Goal: Task Accomplishment & Management: Complete application form

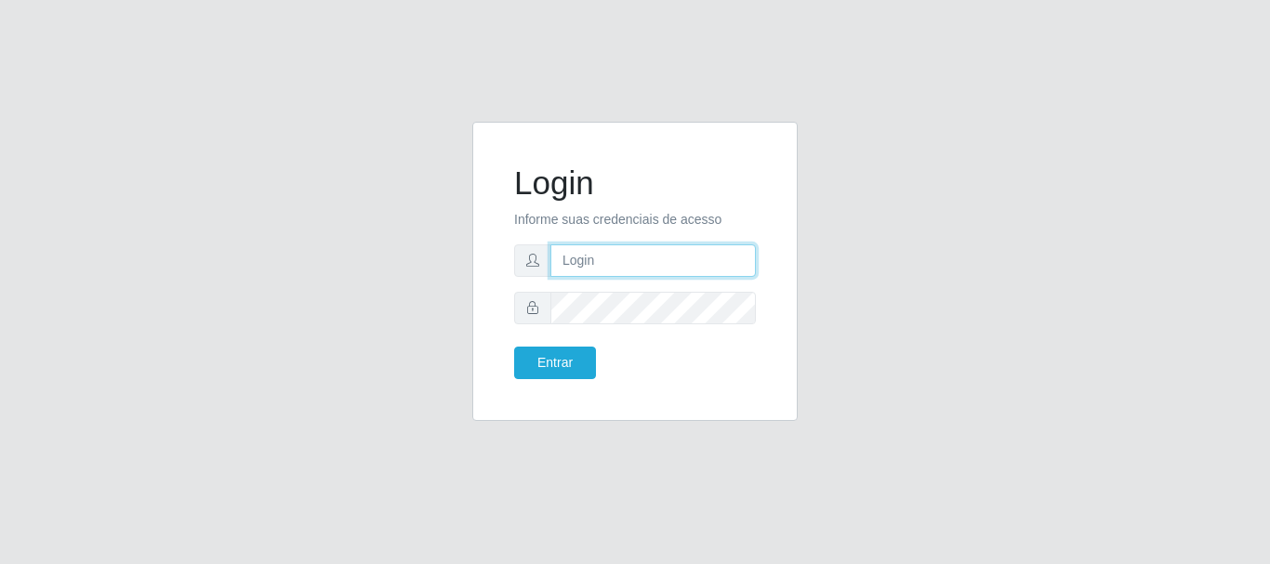
click at [628, 266] on input "text" at bounding box center [654, 261] width 206 height 33
paste input "[PERSON_NAME][EMAIL_ADDRESS][PERSON_NAME][PERSON_NAME][DOMAIN_NAME]"
type input "[PERSON_NAME][EMAIL_ADDRESS][PERSON_NAME][PERSON_NAME][DOMAIN_NAME]"
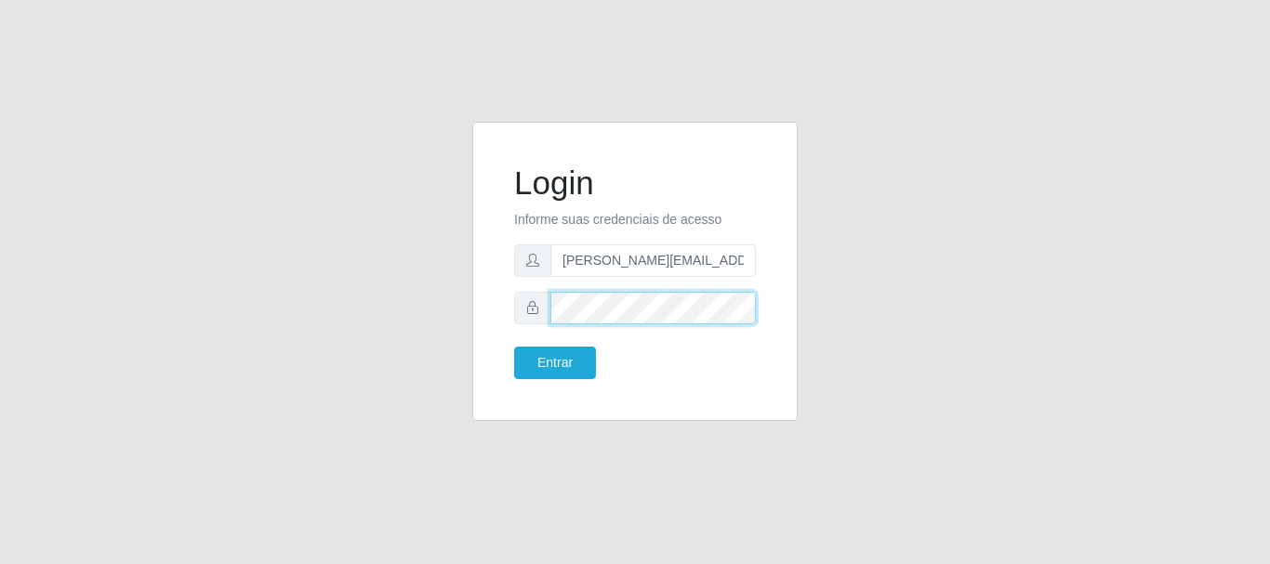
click at [514, 347] on button "Entrar" at bounding box center [555, 363] width 82 height 33
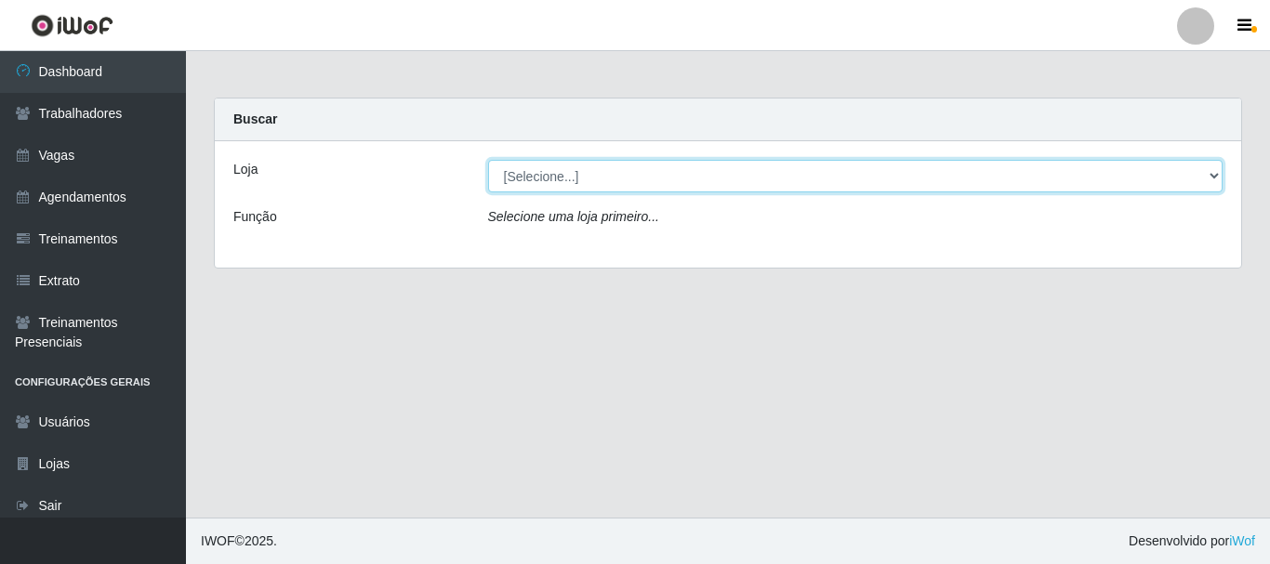
click at [831, 174] on select "[Selecione...] [GEOGRAPHIC_DATA][PERSON_NAME][GEOGRAPHIC_DATA][PERSON_NAME]" at bounding box center [856, 176] width 736 height 33
select select "524"
click at [488, 160] on select "[Selecione...] [GEOGRAPHIC_DATA][PERSON_NAME][GEOGRAPHIC_DATA][PERSON_NAME]" at bounding box center [856, 176] width 736 height 33
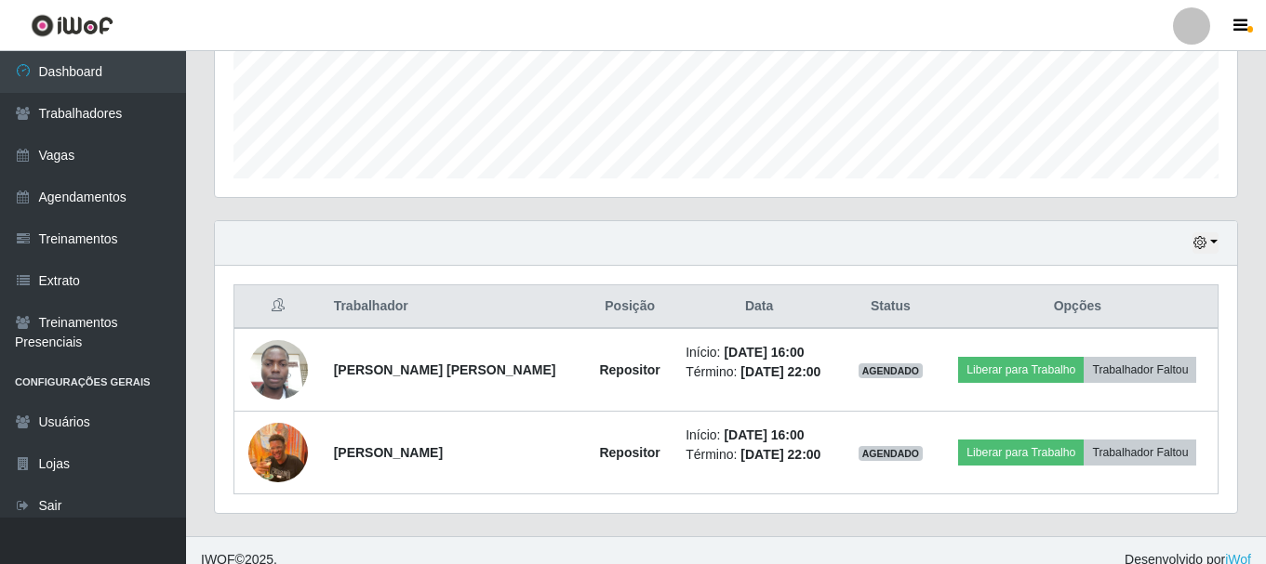
scroll to position [505, 0]
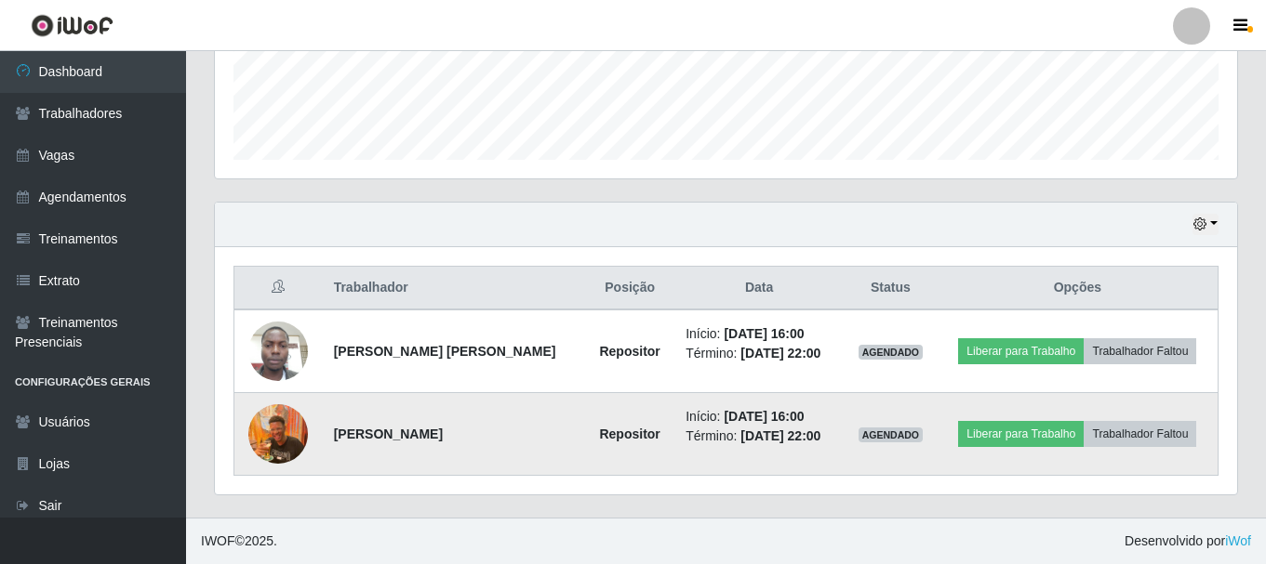
click at [285, 436] on img at bounding box center [278, 435] width 60 height 60
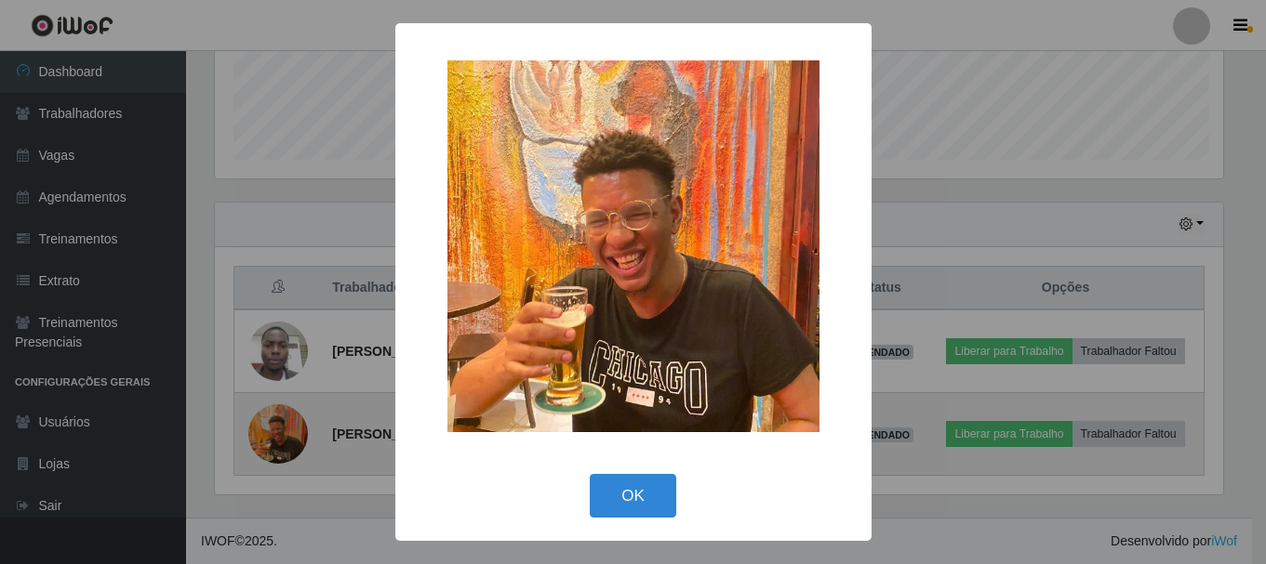
scroll to position [386, 1013]
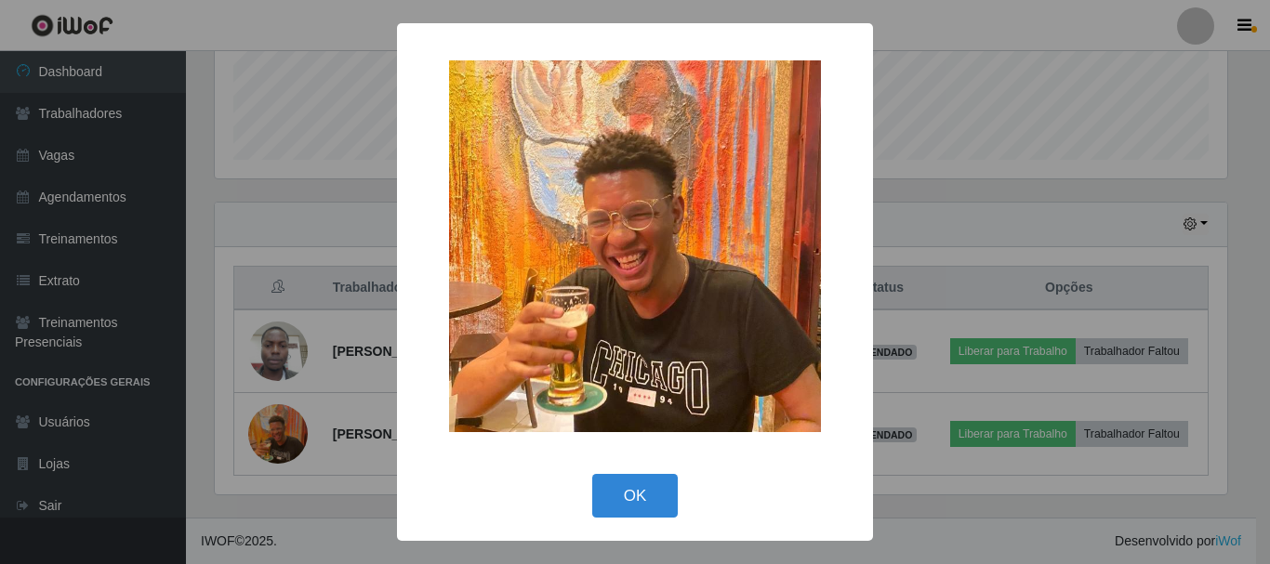
click at [282, 497] on div "× OK Cancel" at bounding box center [635, 282] width 1270 height 564
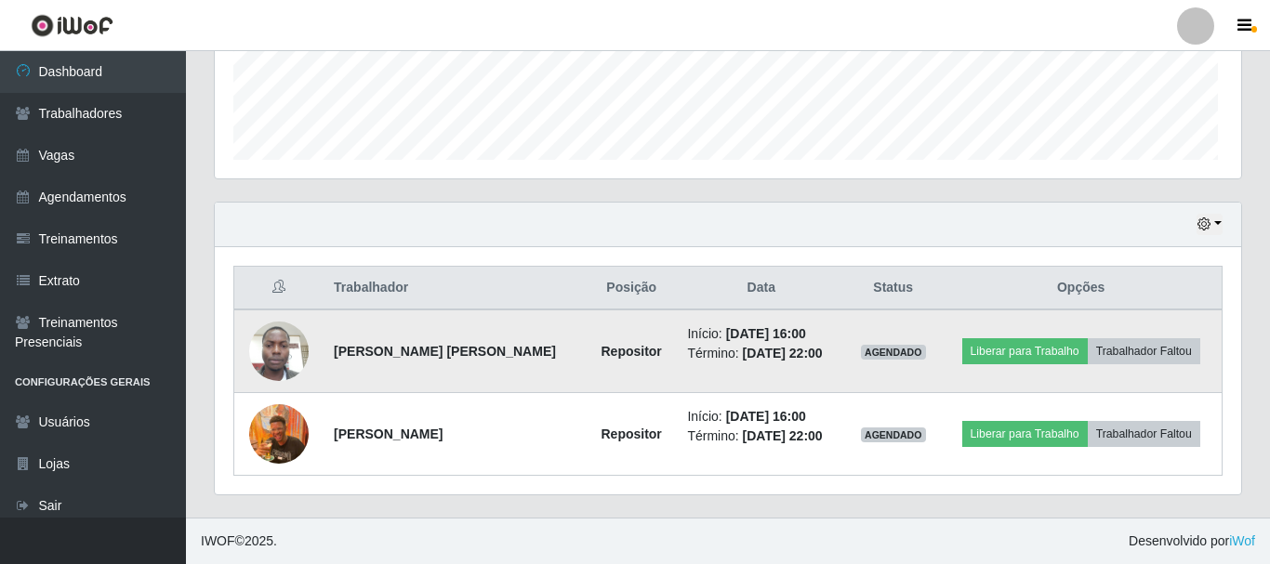
scroll to position [386, 1022]
click at [270, 363] on img at bounding box center [278, 351] width 60 height 79
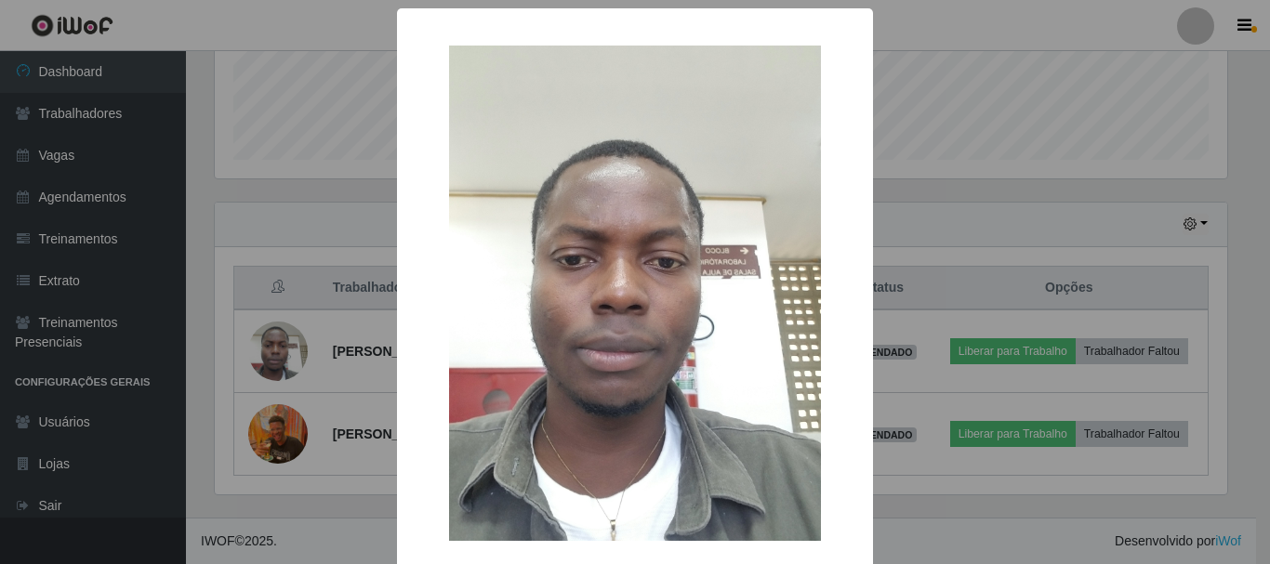
click at [296, 534] on div "× OK Cancel" at bounding box center [635, 282] width 1270 height 564
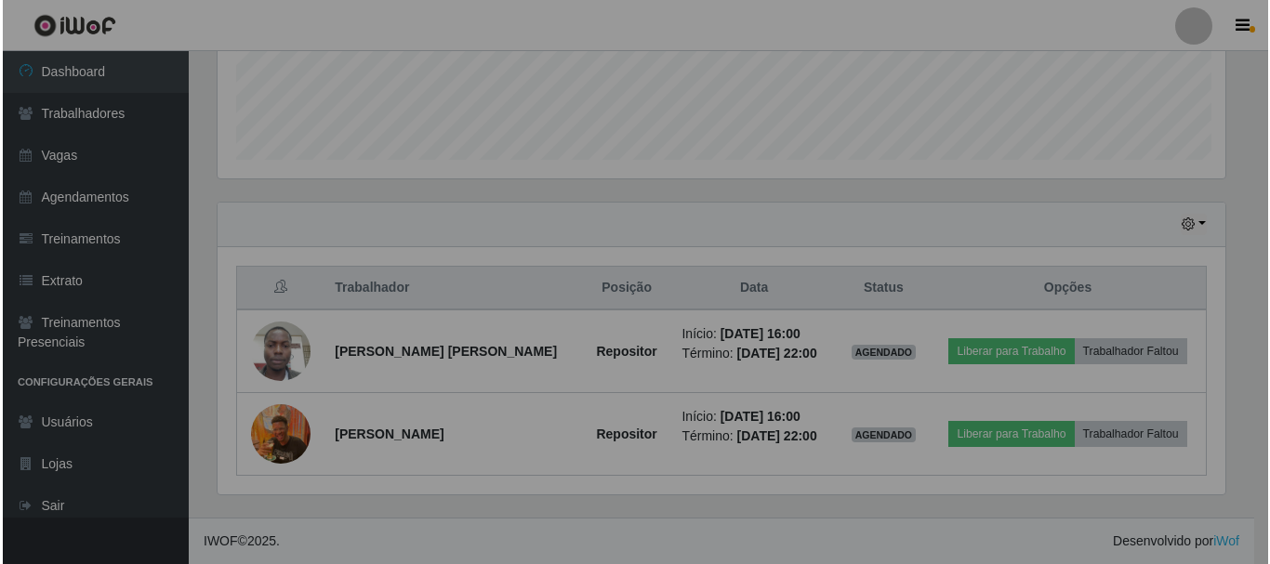
scroll to position [386, 1022]
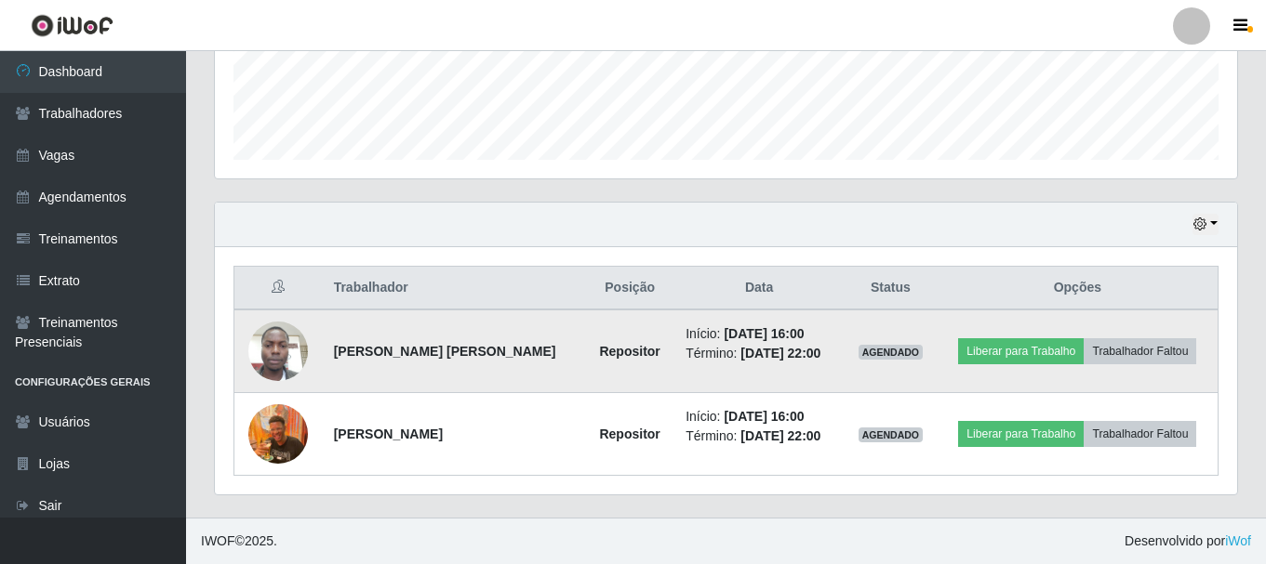
click at [274, 356] on img at bounding box center [278, 351] width 60 height 79
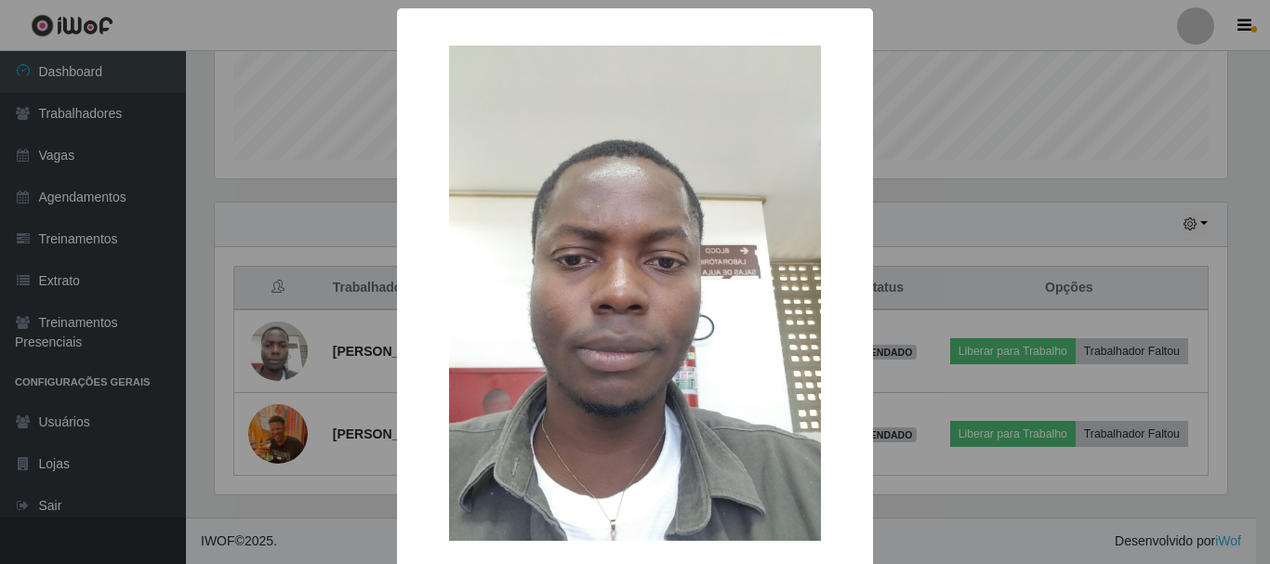
click at [279, 488] on div "× OK Cancel" at bounding box center [635, 282] width 1270 height 564
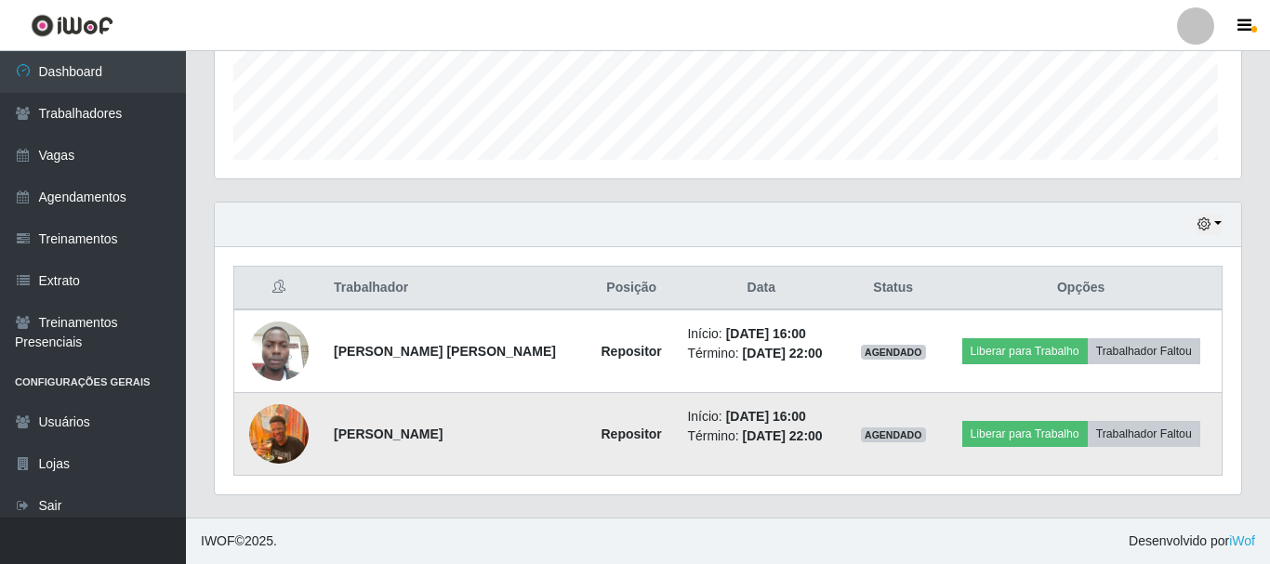
scroll to position [386, 1022]
click at [279, 431] on img at bounding box center [278, 435] width 60 height 60
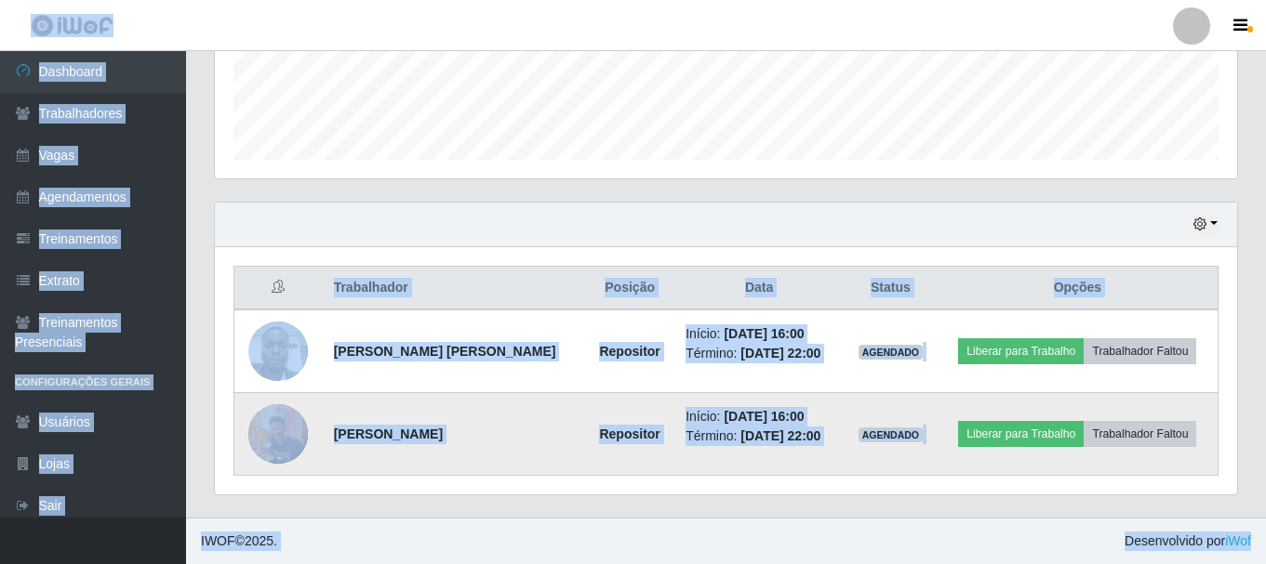
click at [279, 431] on img at bounding box center [278, 435] width 60 height 60
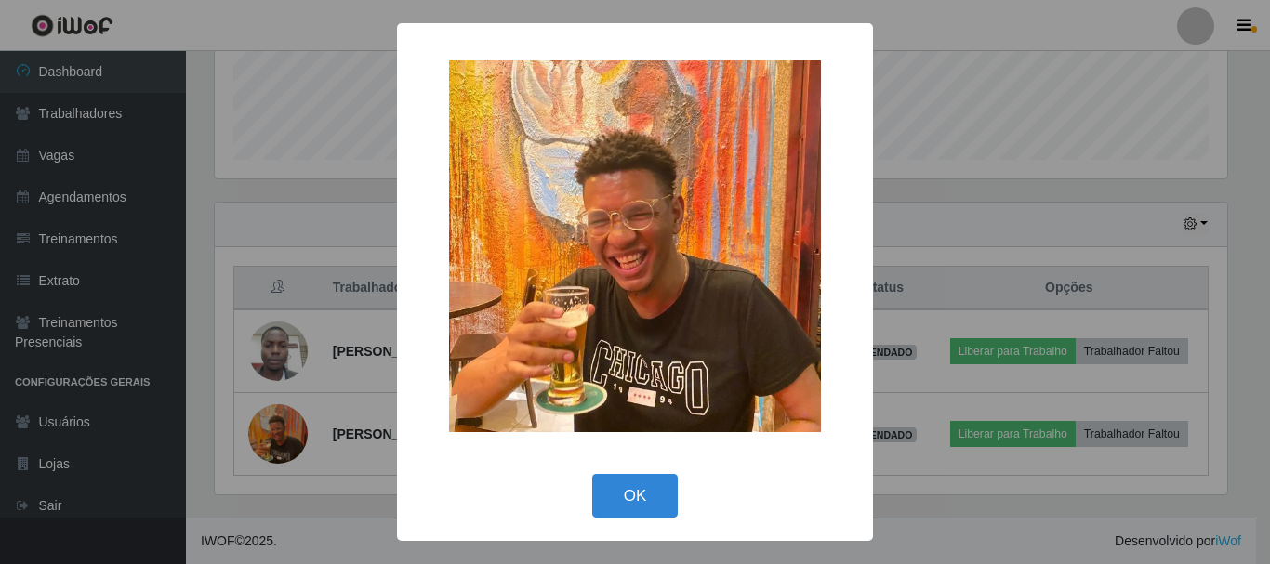
click at [270, 499] on div "× OK Cancel" at bounding box center [635, 282] width 1270 height 564
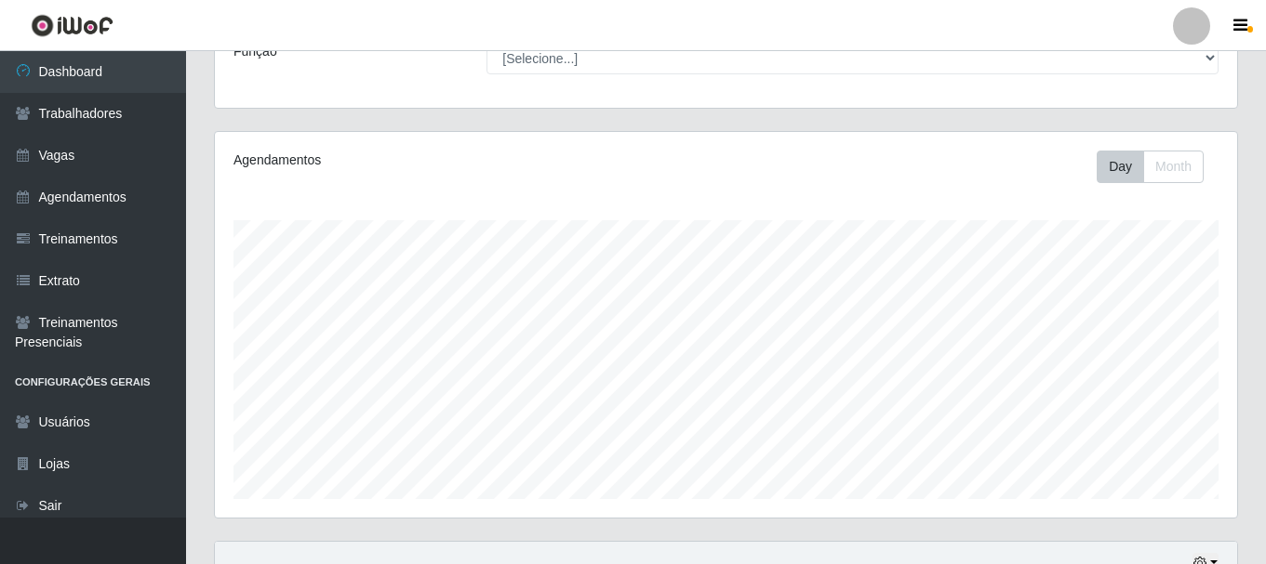
scroll to position [0, 0]
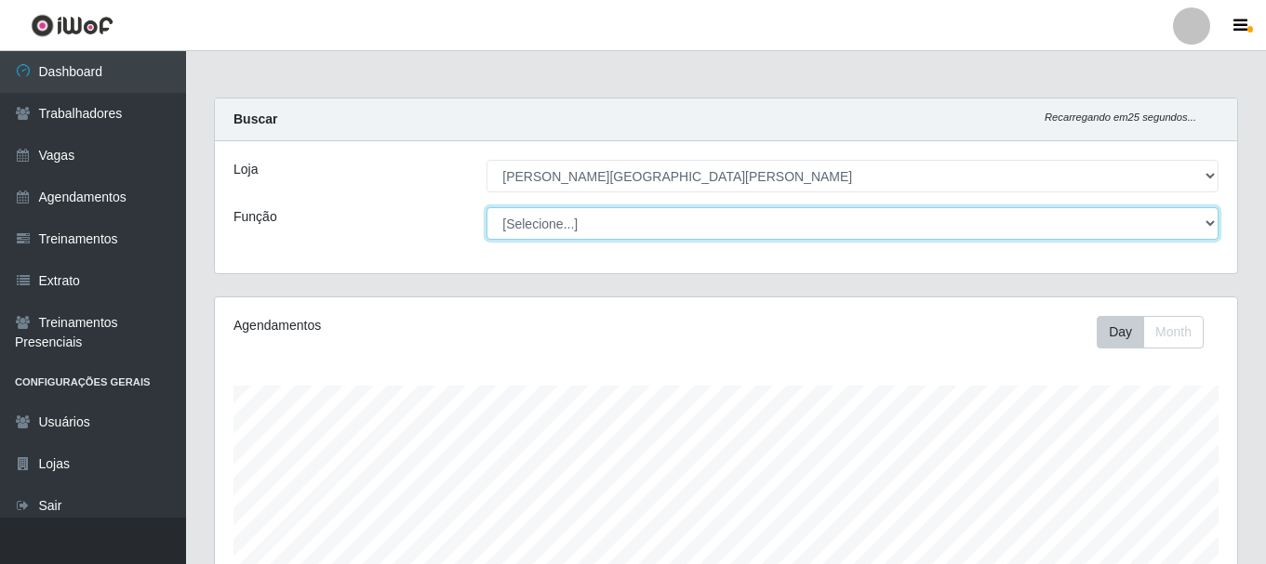
click at [704, 221] on select "[Selecione...] Embalador Embalador + Embalador ++ Repositor Repositor + Reposit…" at bounding box center [852, 223] width 732 height 33
click at [486, 207] on select "[Selecione...] Embalador Embalador + Embalador ++ Repositor Repositor + Reposit…" at bounding box center [852, 223] width 732 height 33
click at [678, 228] on select "[Selecione...] Embalador Embalador + Embalador ++ Repositor Repositor + Reposit…" at bounding box center [852, 223] width 732 height 33
click at [486, 207] on select "[Selecione...] Embalador Embalador + Embalador ++ Repositor Repositor + Reposit…" at bounding box center [852, 223] width 732 height 33
click at [661, 219] on select "[Selecione...] Embalador Embalador + Embalador ++ Repositor Repositor + Reposit…" at bounding box center [852, 223] width 732 height 33
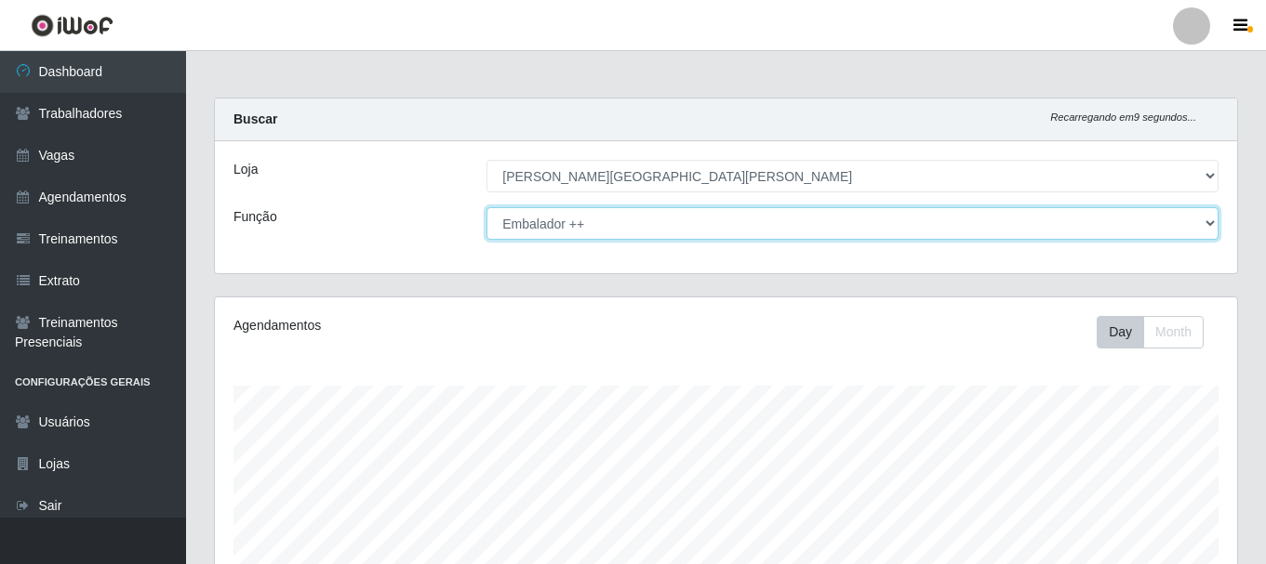
click at [486, 207] on select "[Selecione...] Embalador Embalador + Embalador ++ Repositor Repositor + Reposit…" at bounding box center [852, 223] width 732 height 33
click at [661, 219] on select "[Selecione...] Embalador Embalador + Embalador ++ Repositor Repositor + Reposit…" at bounding box center [852, 223] width 732 height 33
click at [486, 207] on select "[Selecione...] Embalador Embalador + Embalador ++ Repositor Repositor + Reposit…" at bounding box center [852, 223] width 732 height 33
click at [678, 232] on select "[Selecione...] Embalador Embalador + Embalador ++ Repositor Repositor + Reposit…" at bounding box center [852, 223] width 732 height 33
click at [486, 207] on select "[Selecione...] Embalador Embalador + Embalador ++ Repositor Repositor + Reposit…" at bounding box center [852, 223] width 732 height 33
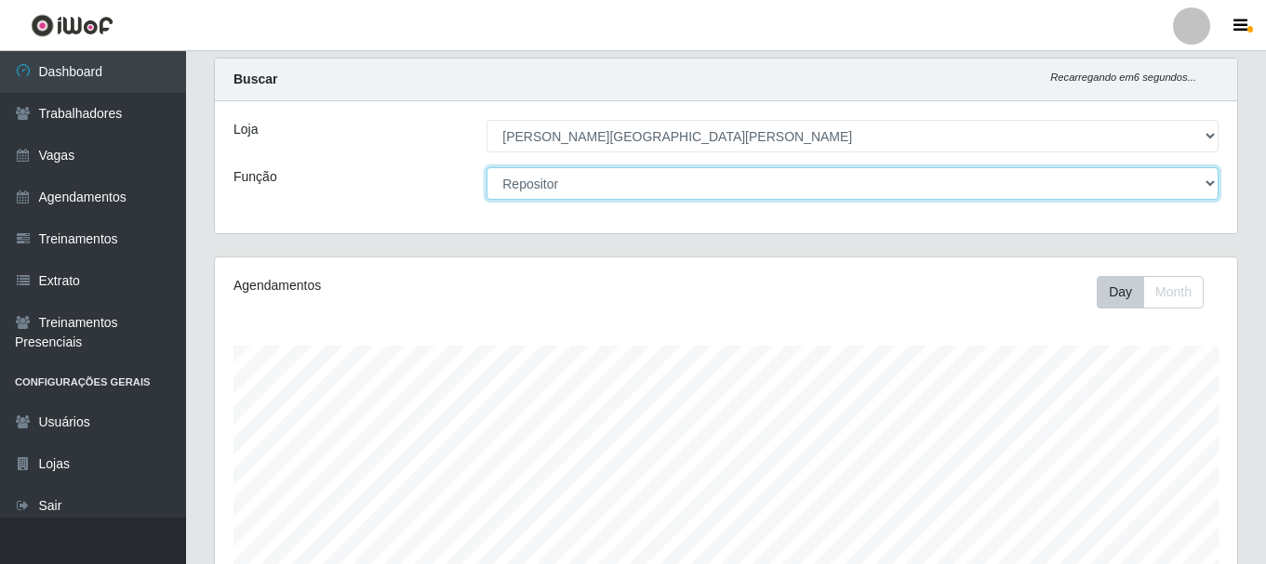
click at [603, 180] on select "[Selecione...] Embalador Embalador + Embalador ++ Repositor Repositor + Reposit…" at bounding box center [852, 183] width 732 height 33
click at [486, 167] on select "[Selecione...] Embalador Embalador + Embalador ++ Repositor Repositor + Reposit…" at bounding box center [852, 183] width 732 height 33
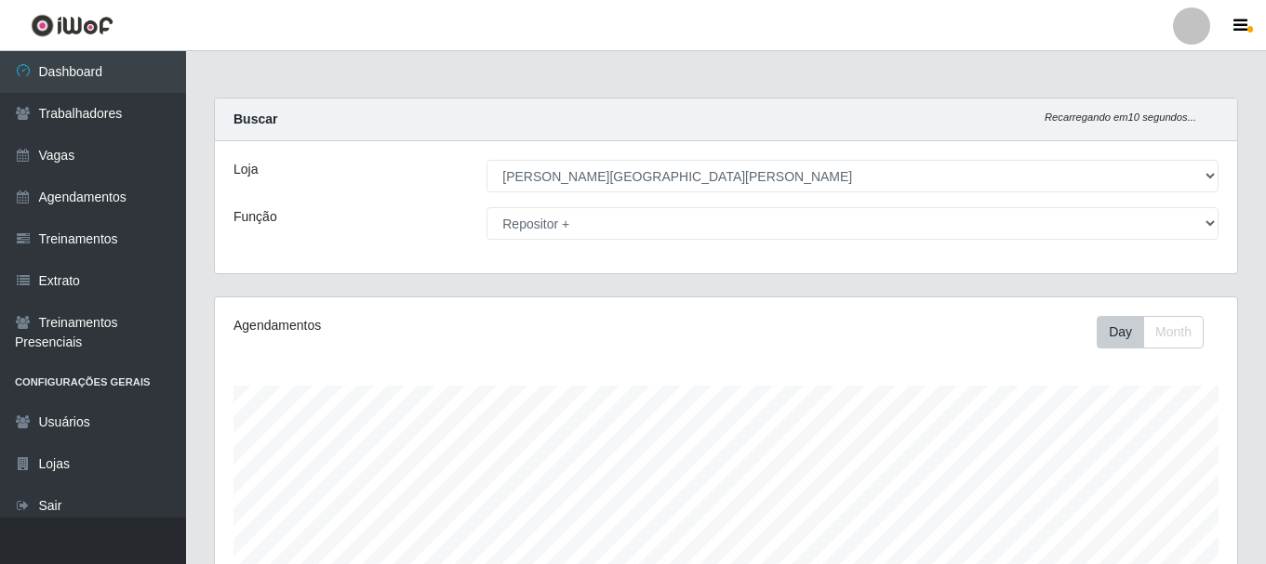
click at [634, 204] on div "Loja [Selecione...] [PERSON_NAME][GEOGRAPHIC_DATA][PERSON_NAME] Função [Selecio…" at bounding box center [726, 207] width 1022 height 132
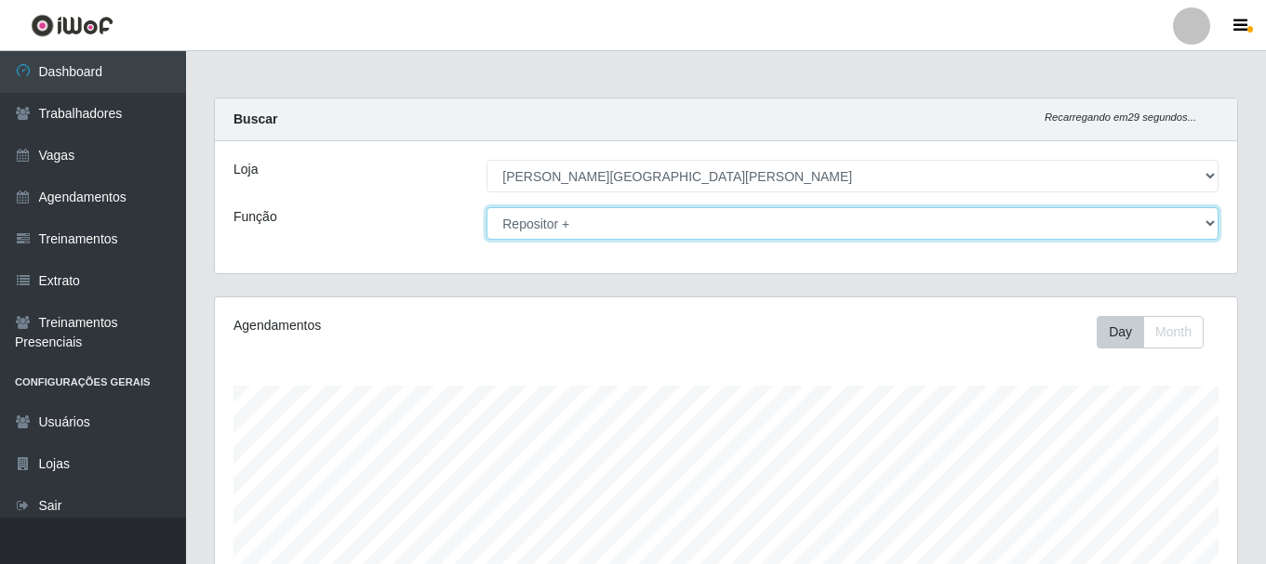
click at [625, 214] on select "[Selecione...] Embalador Embalador + Embalador ++ Repositor Repositor + Reposit…" at bounding box center [852, 223] width 732 height 33
select select "24"
click at [486, 207] on select "[Selecione...] Embalador Embalador + Embalador ++ Repositor Repositor + Reposit…" at bounding box center [852, 223] width 732 height 33
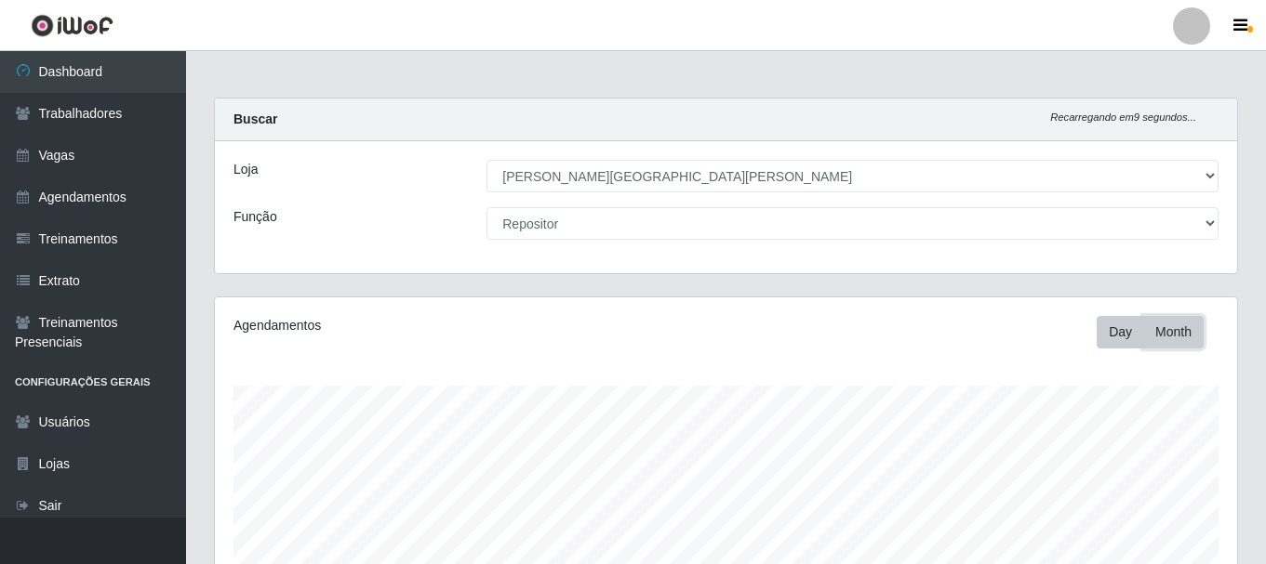
click at [1170, 327] on button "Month" at bounding box center [1173, 332] width 60 height 33
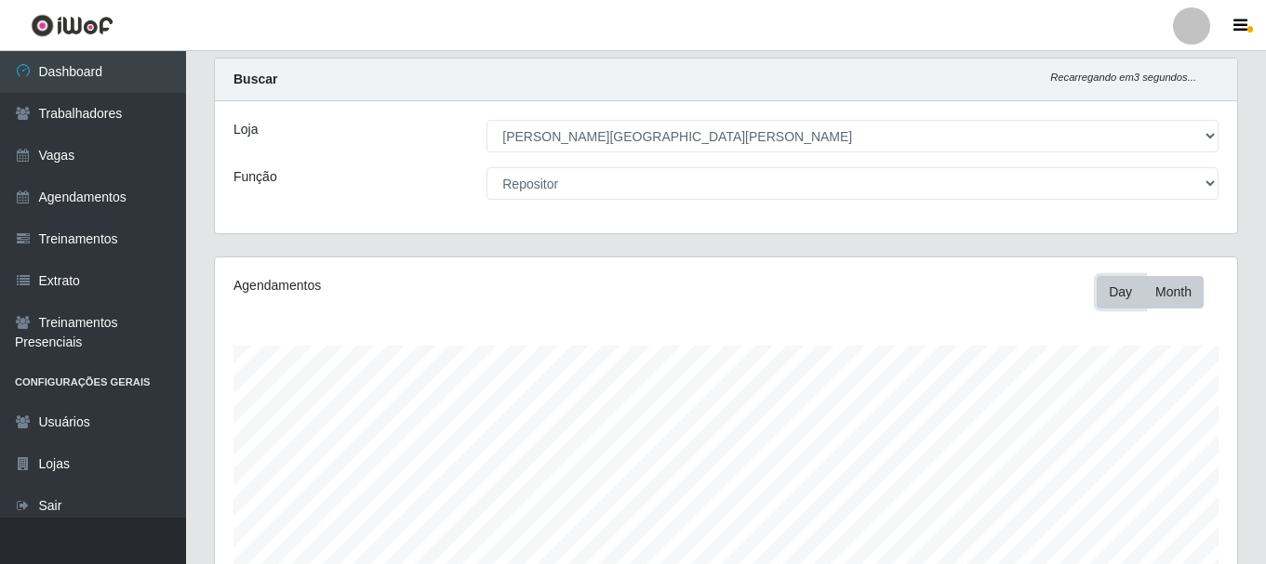
click at [1115, 285] on button "Day" at bounding box center [1119, 292] width 47 height 33
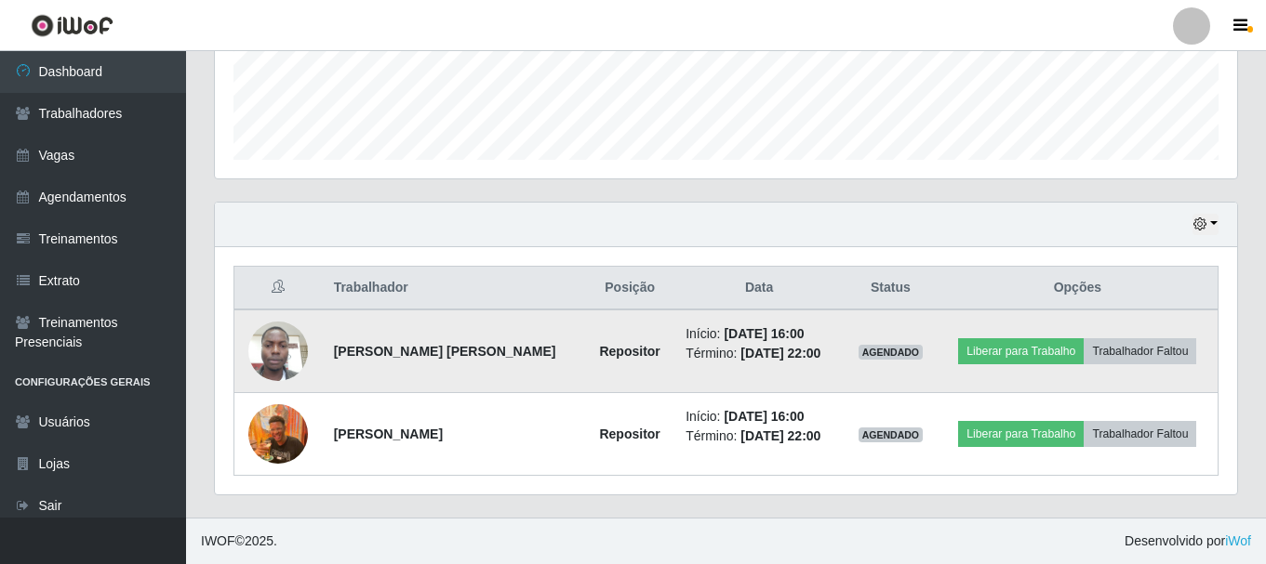
click at [278, 347] on img at bounding box center [278, 351] width 60 height 79
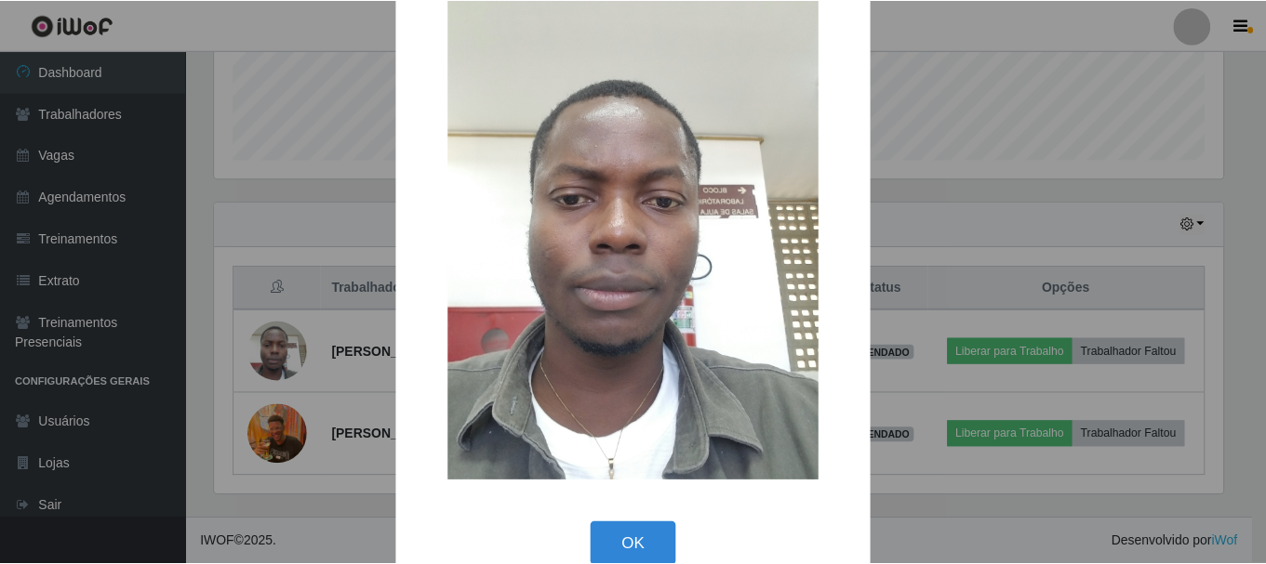
scroll to position [94, 0]
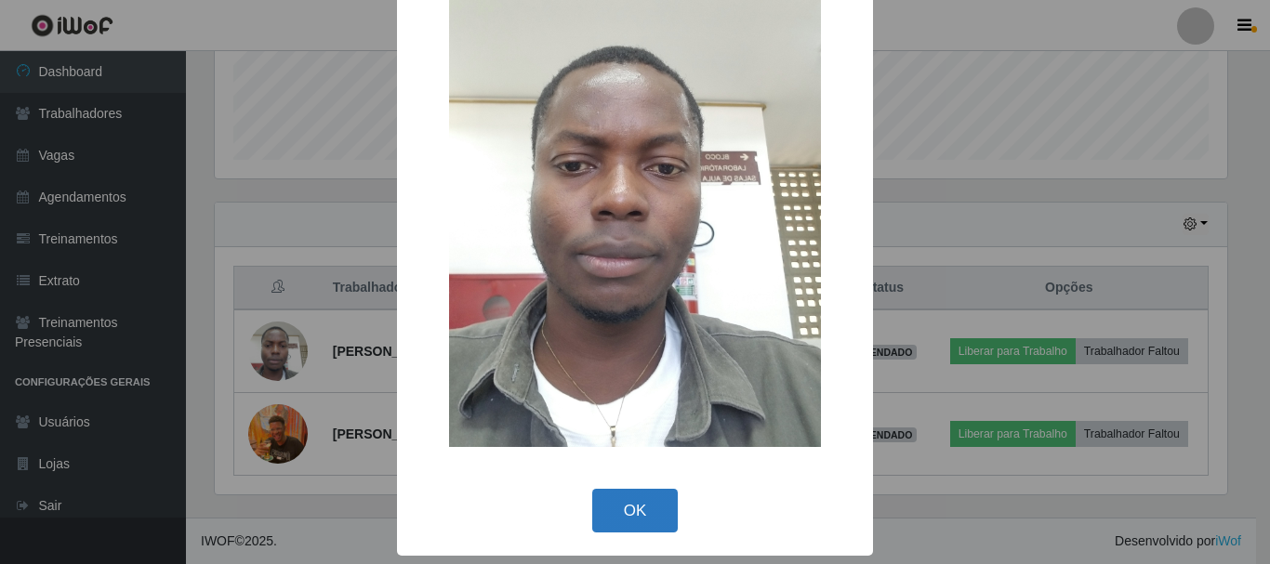
click at [627, 500] on button "OK" at bounding box center [635, 511] width 86 height 44
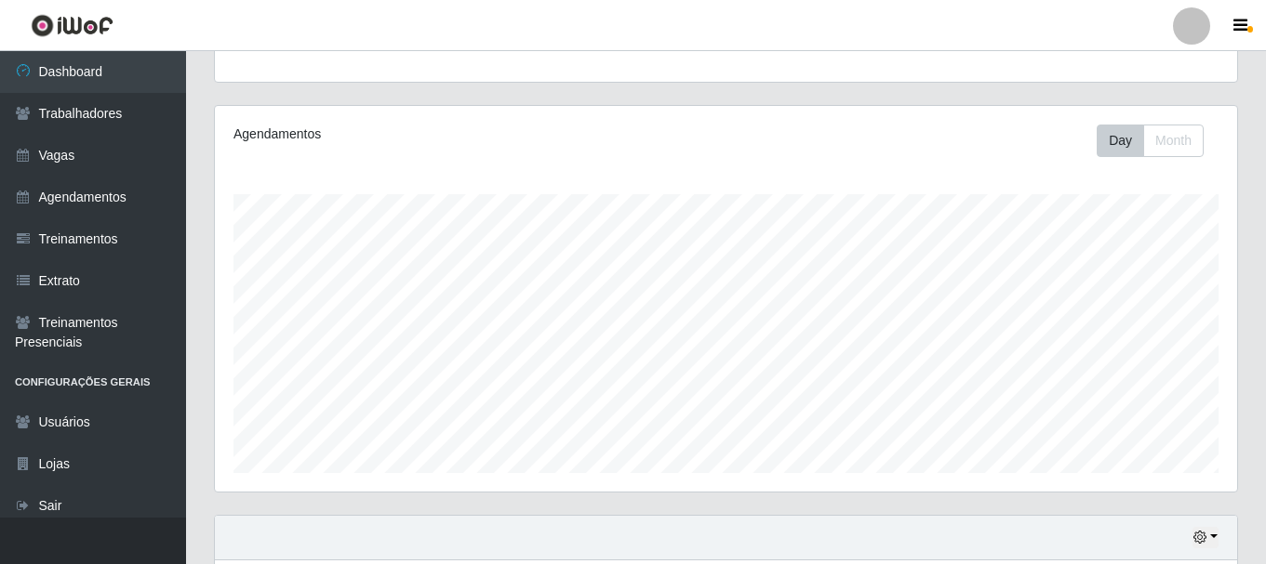
scroll to position [186, 0]
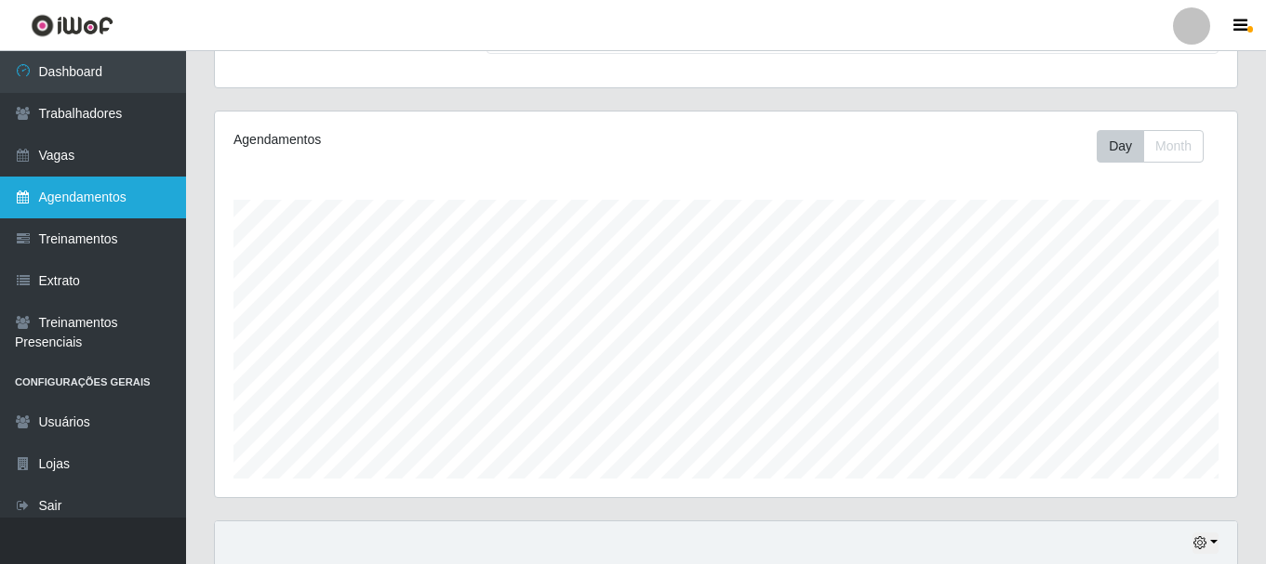
click at [66, 212] on link "Agendamentos" at bounding box center [93, 198] width 186 height 42
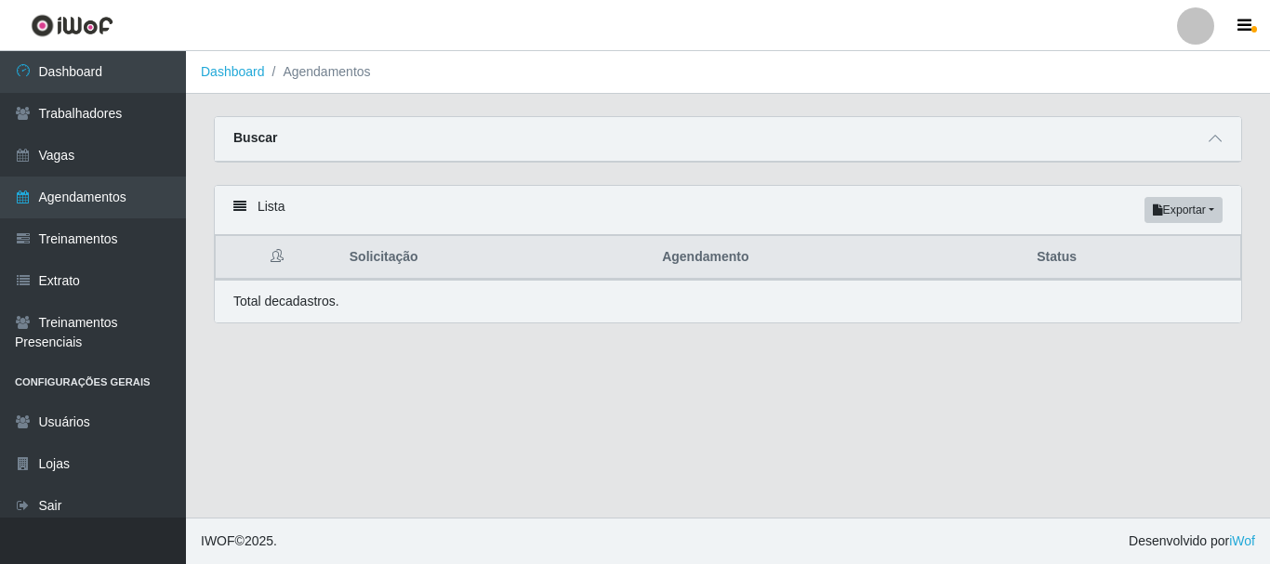
click at [1083, 142] on div "Buscar" at bounding box center [728, 139] width 1027 height 45
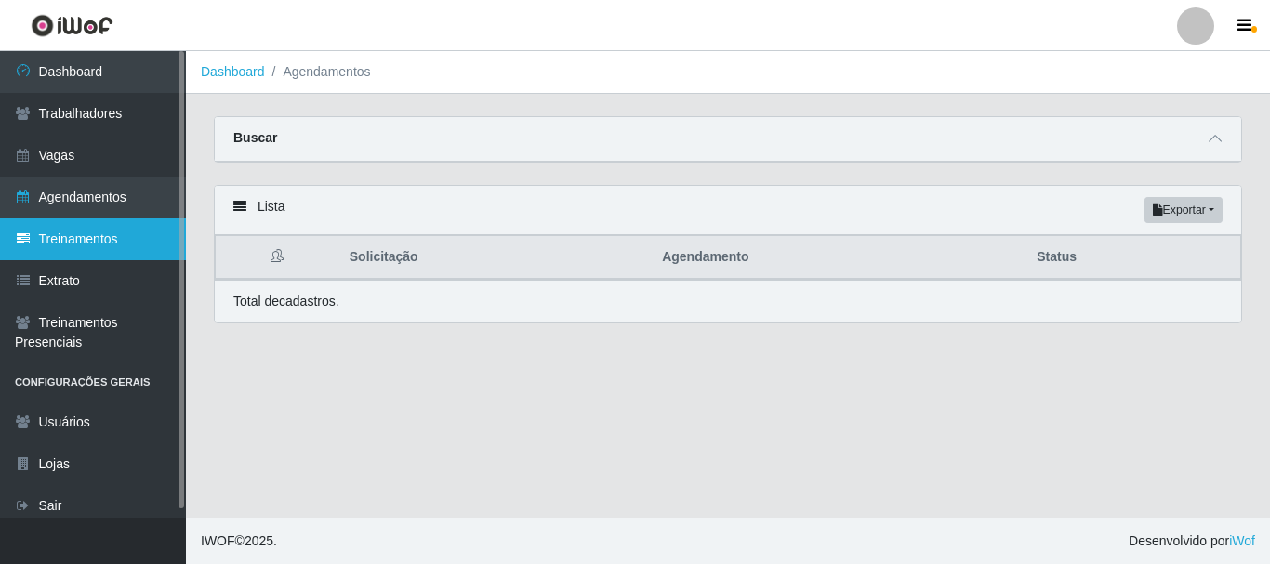
click at [130, 244] on link "Treinamentos" at bounding box center [93, 240] width 186 height 42
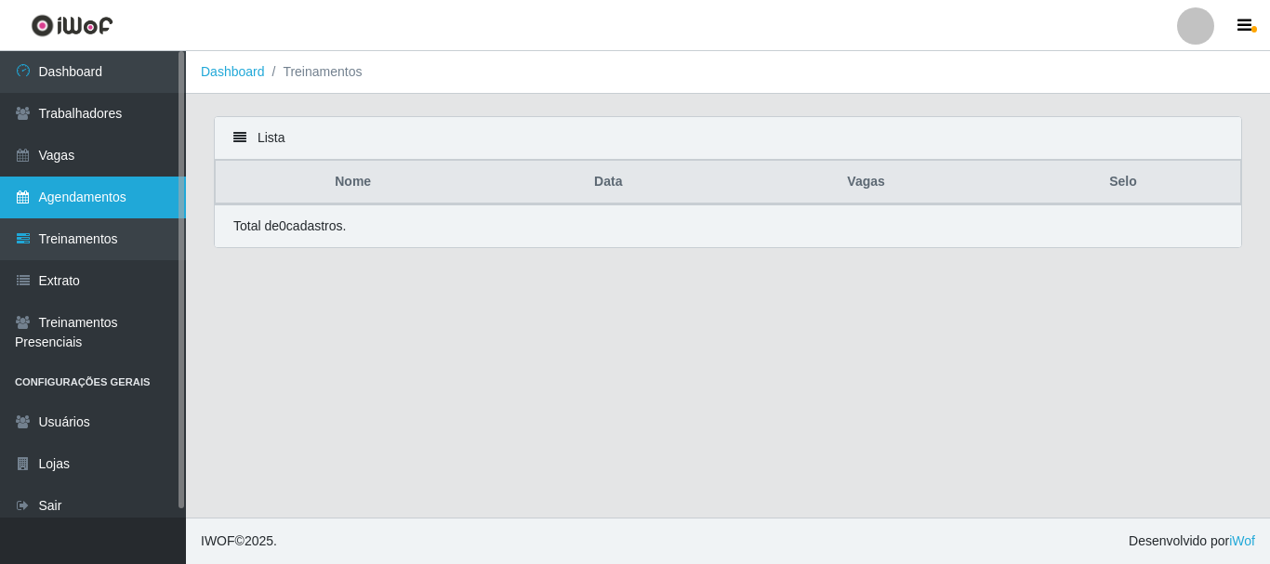
click at [131, 207] on link "Agendamentos" at bounding box center [93, 198] width 186 height 42
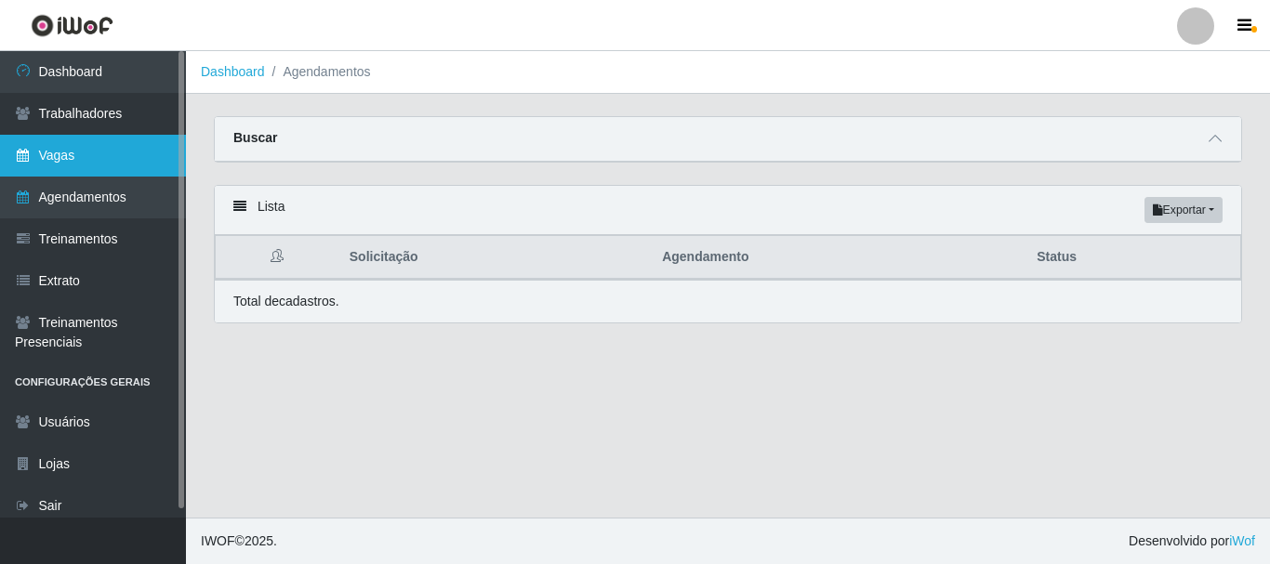
click at [81, 150] on link "Vagas" at bounding box center [93, 156] width 186 height 42
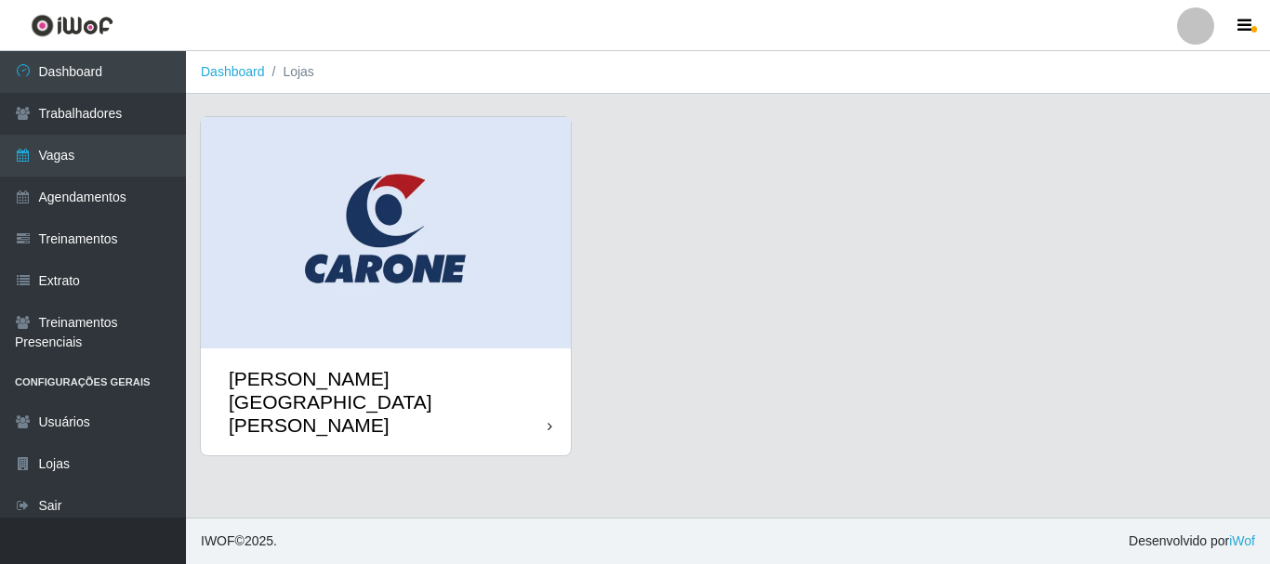
click at [418, 168] on img at bounding box center [386, 233] width 370 height 232
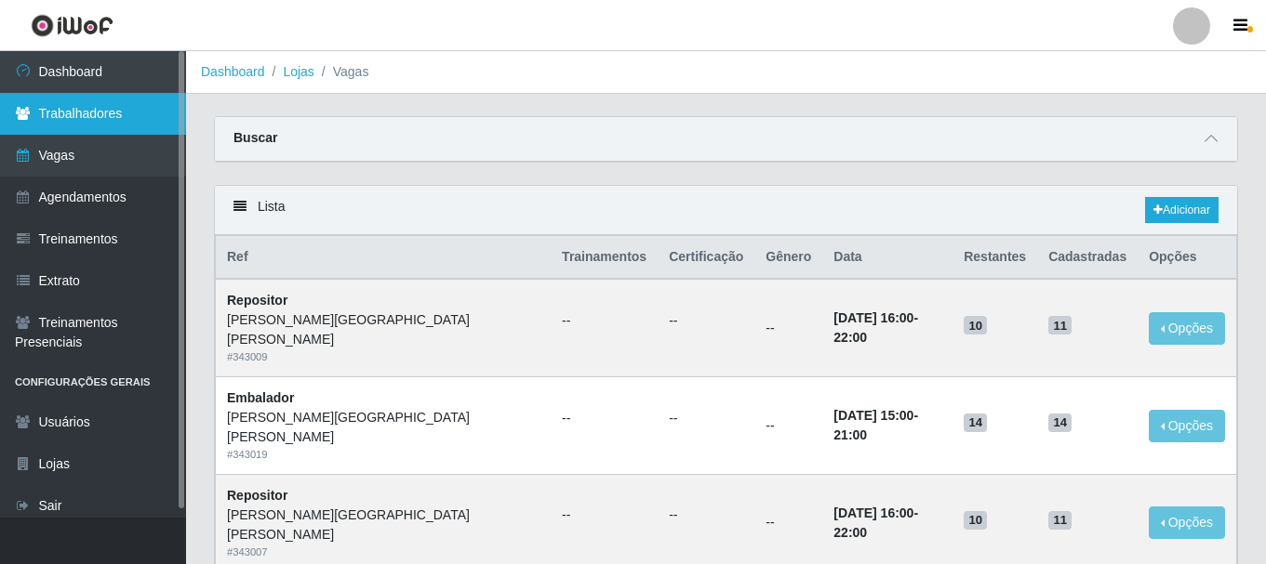
click at [86, 115] on link "Trabalhadores" at bounding box center [93, 114] width 186 height 42
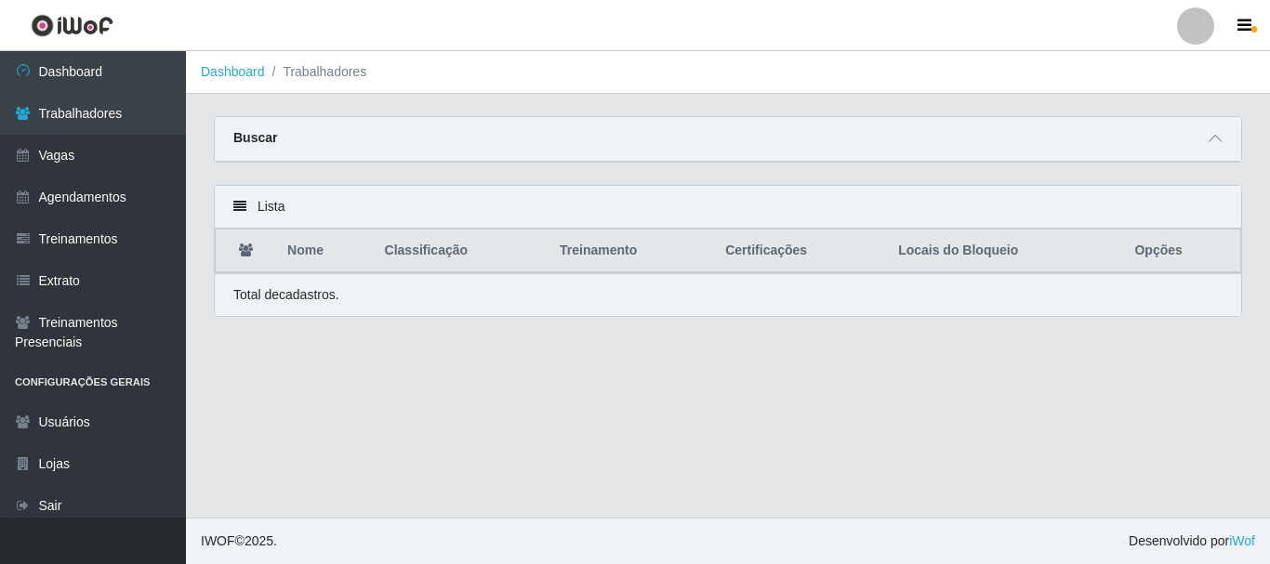
click at [528, 301] on div "Total de cadastros." at bounding box center [727, 295] width 989 height 20
click at [285, 139] on div "Buscar" at bounding box center [728, 139] width 1027 height 45
click at [1214, 140] on icon at bounding box center [1215, 138] width 13 height 13
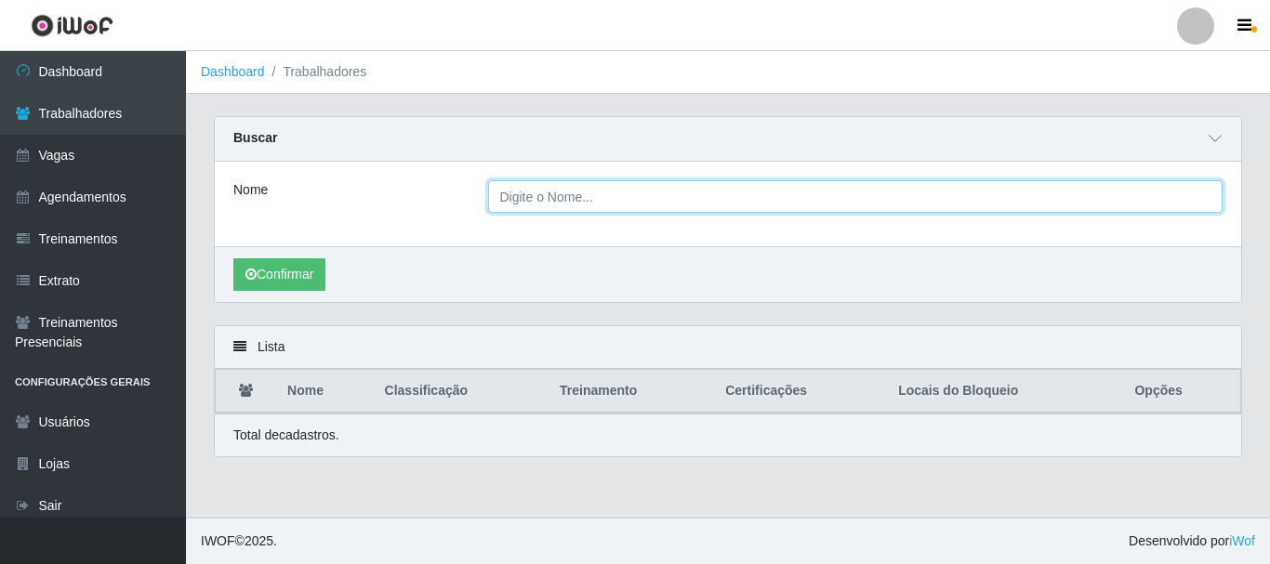
click at [764, 194] on input "Nome" at bounding box center [856, 196] width 736 height 33
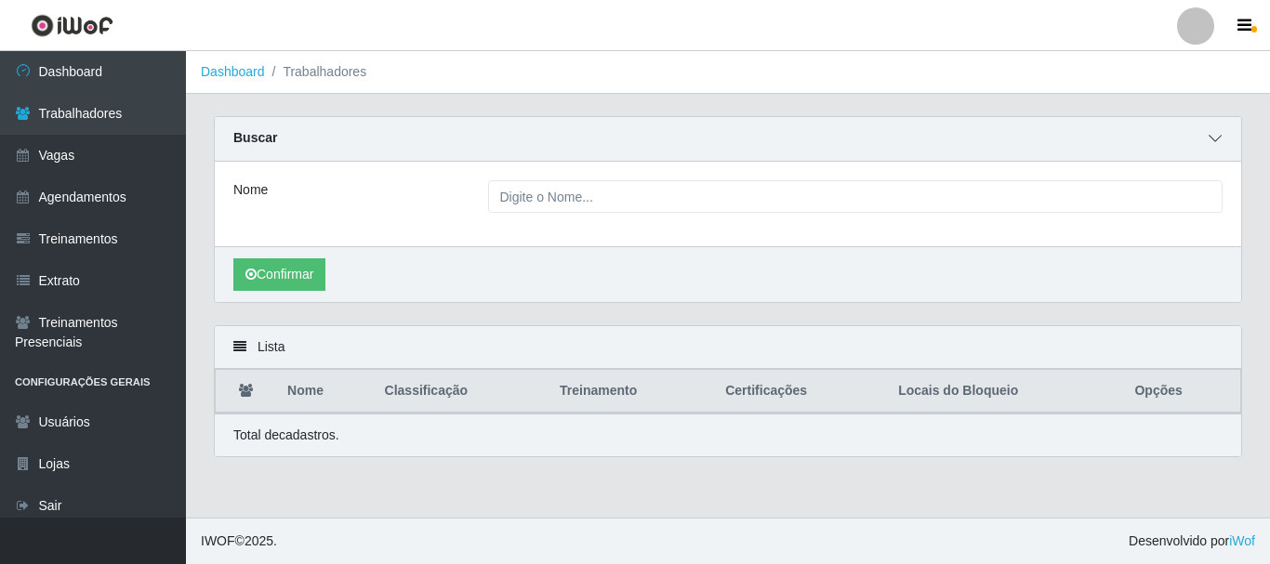
drag, startPoint x: 1232, startPoint y: 145, endPoint x: 1211, endPoint y: 141, distance: 21.7
click at [1229, 145] on div "Buscar" at bounding box center [728, 139] width 1027 height 45
click at [1209, 141] on icon at bounding box center [1215, 138] width 13 height 13
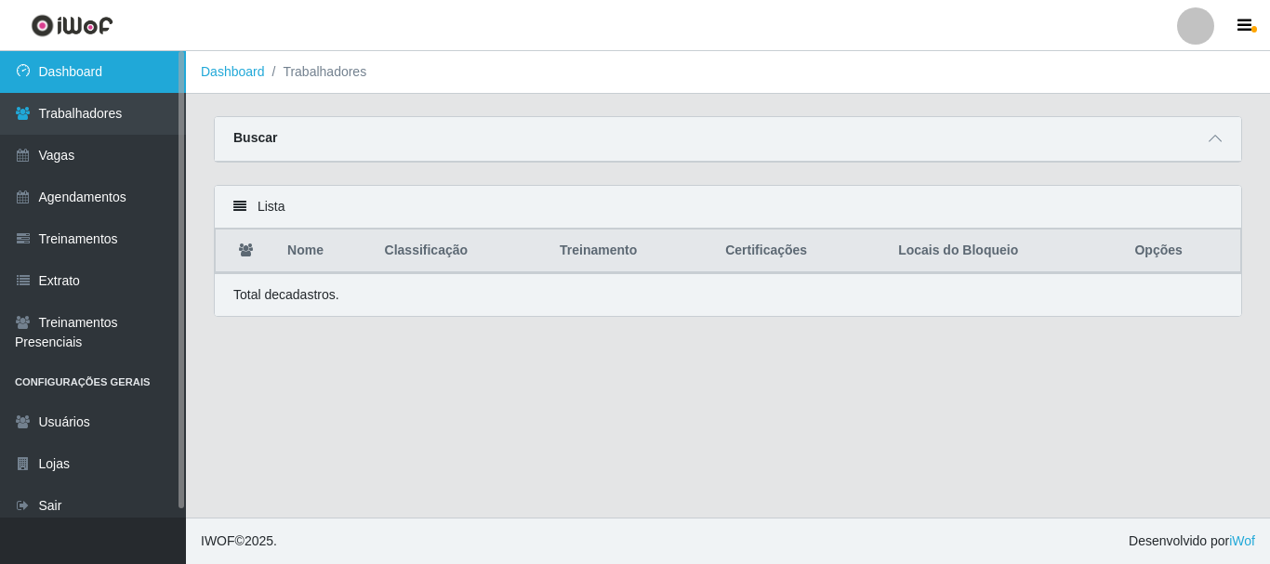
click at [43, 63] on link "Dashboard" at bounding box center [93, 72] width 186 height 42
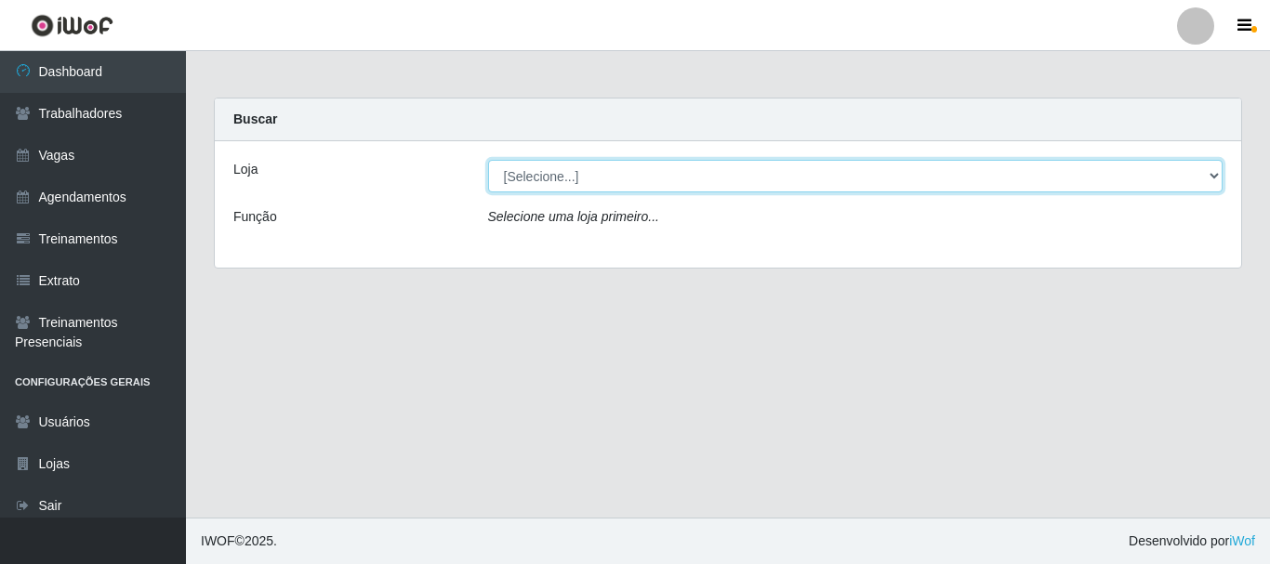
click at [712, 182] on select "[Selecione...] [GEOGRAPHIC_DATA][PERSON_NAME][GEOGRAPHIC_DATA][PERSON_NAME]" at bounding box center [856, 176] width 736 height 33
select select "524"
click at [488, 160] on select "[Selecione...] [GEOGRAPHIC_DATA][PERSON_NAME][GEOGRAPHIC_DATA][PERSON_NAME]" at bounding box center [856, 176] width 736 height 33
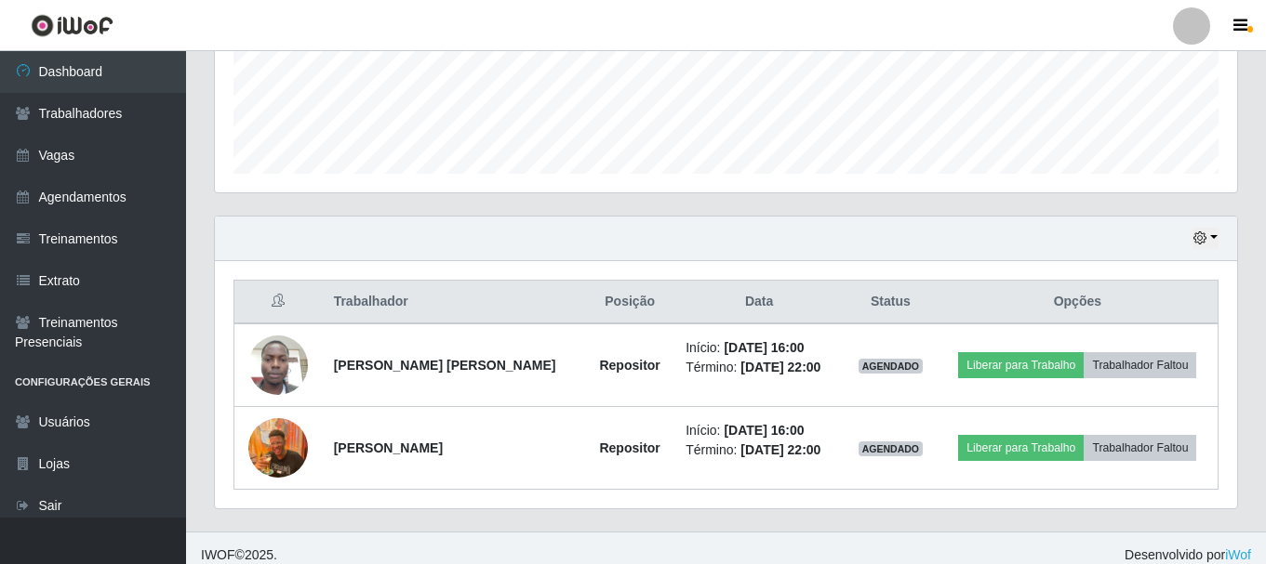
scroll to position [505, 0]
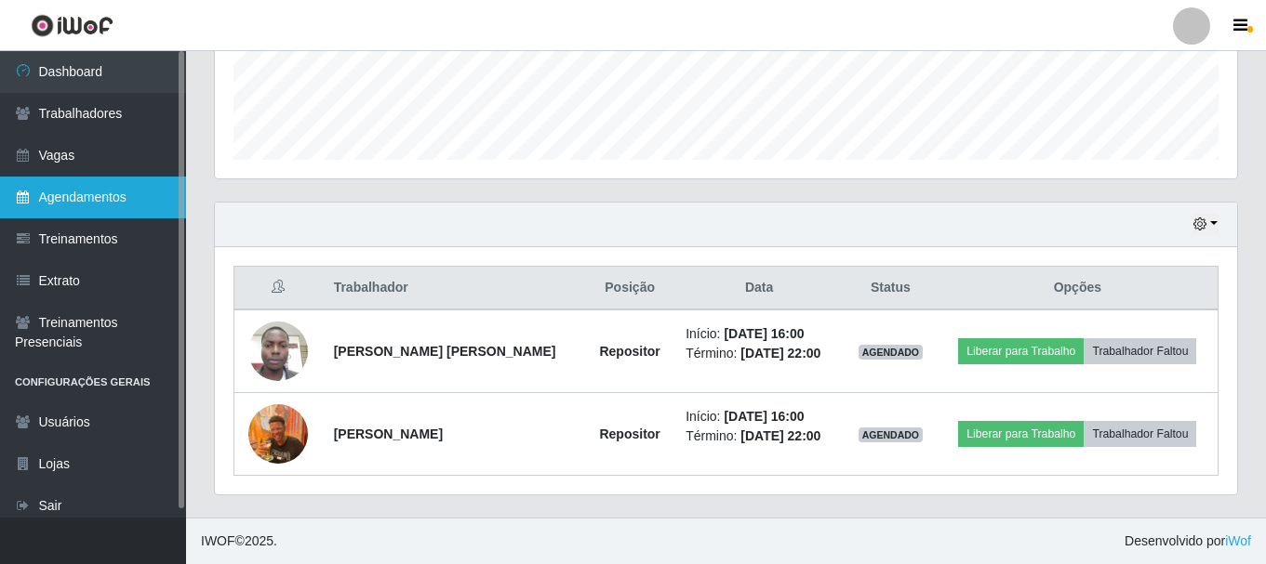
click at [92, 193] on link "Agendamentos" at bounding box center [93, 198] width 186 height 42
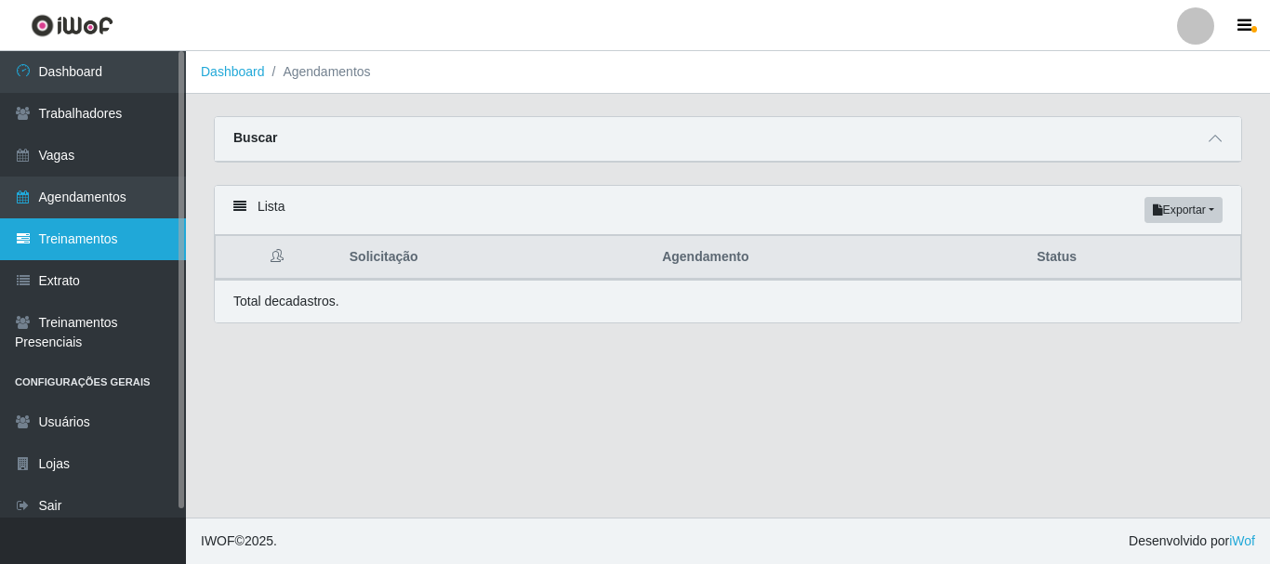
click at [79, 241] on link "Treinamentos" at bounding box center [93, 240] width 186 height 42
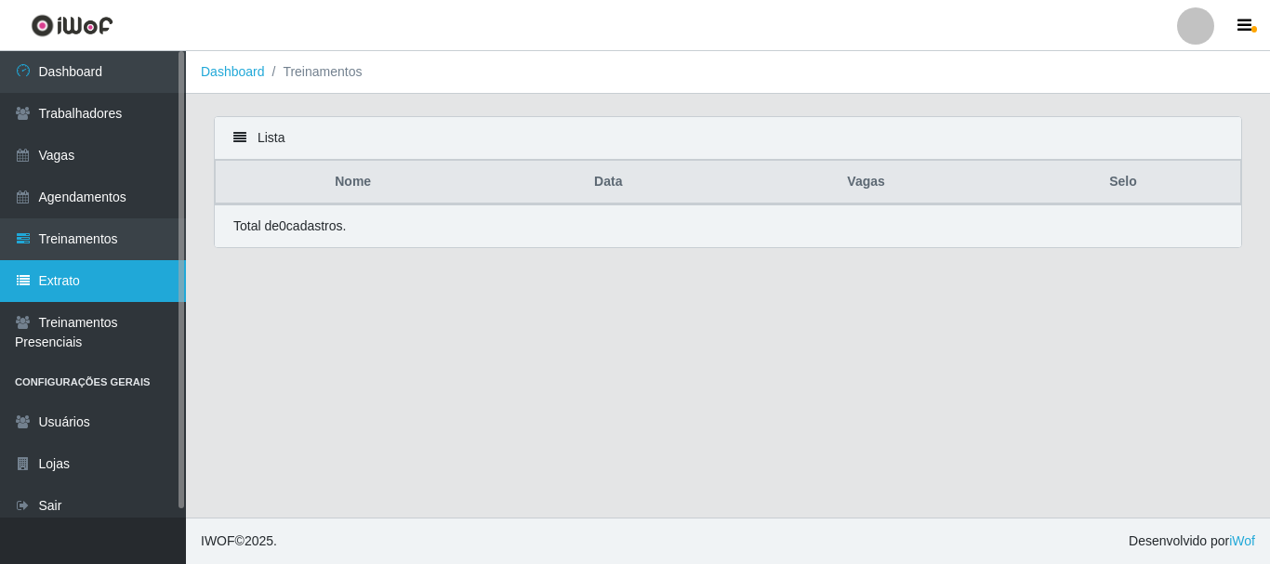
click at [84, 286] on link "Extrato" at bounding box center [93, 281] width 186 height 42
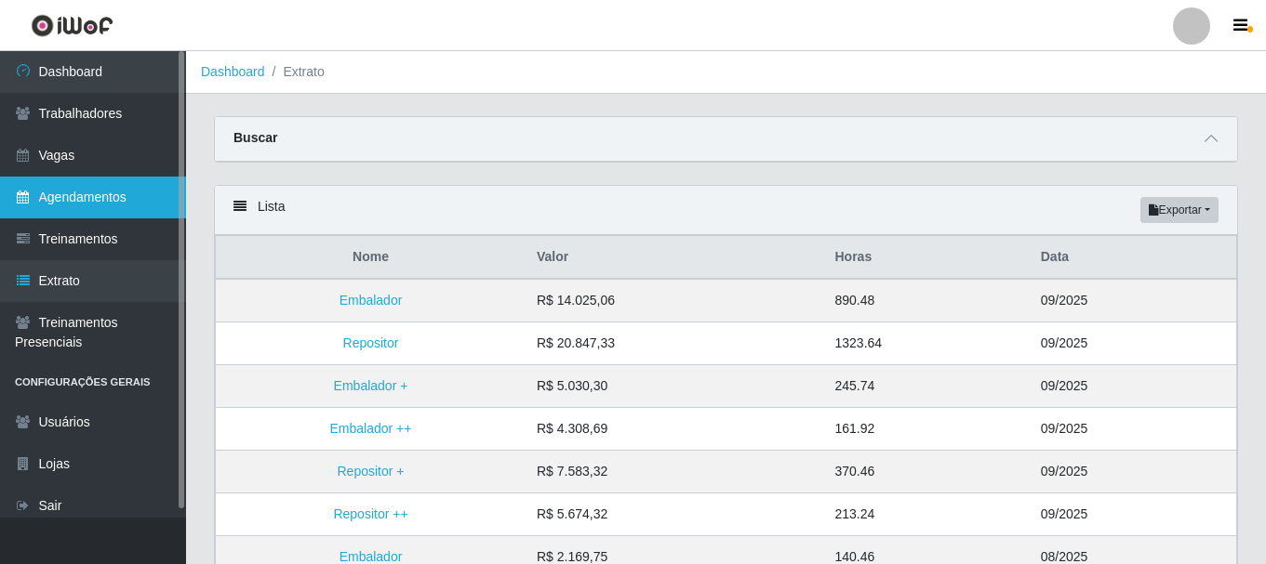
click at [60, 194] on link "Agendamentos" at bounding box center [93, 198] width 186 height 42
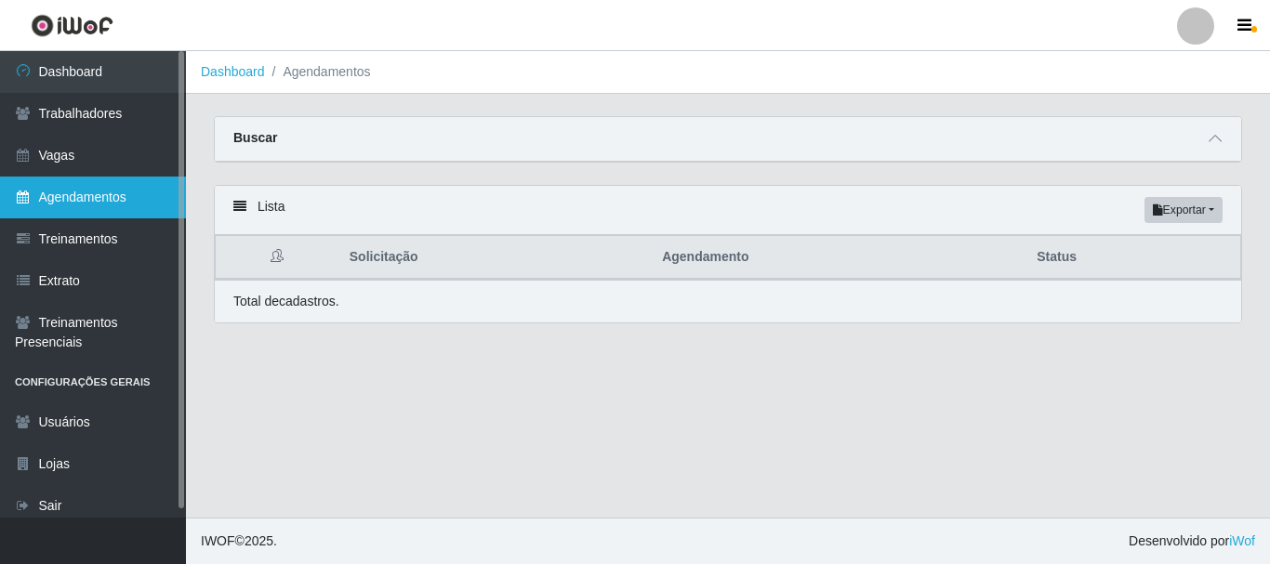
click at [19, 192] on icon at bounding box center [23, 197] width 17 height 13
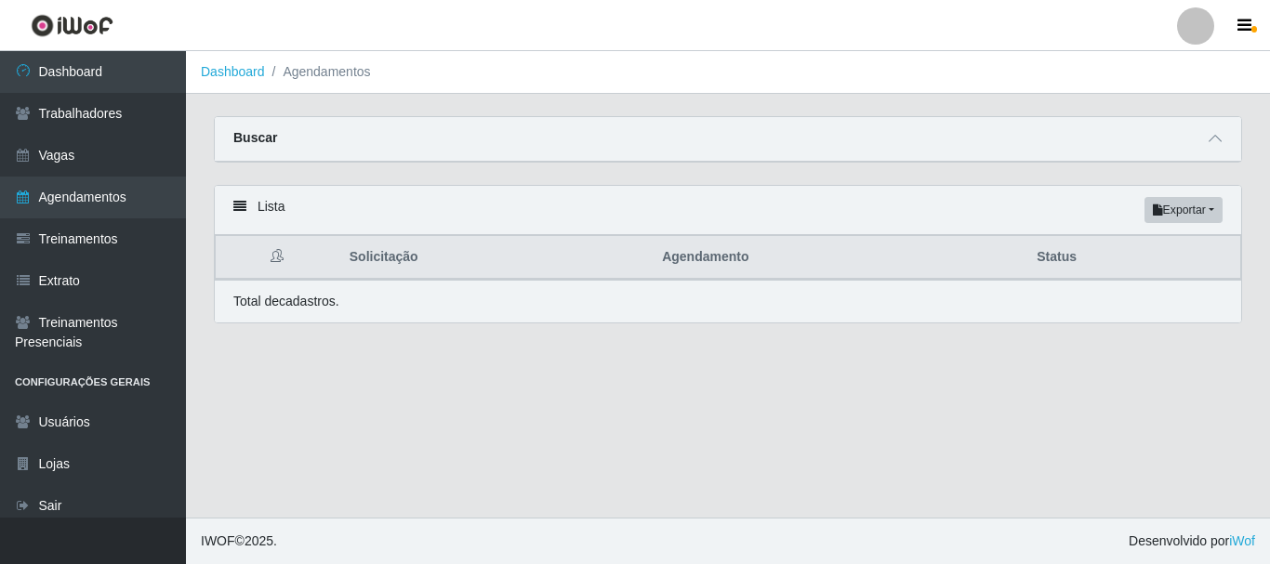
click at [238, 206] on icon at bounding box center [239, 206] width 13 height 13
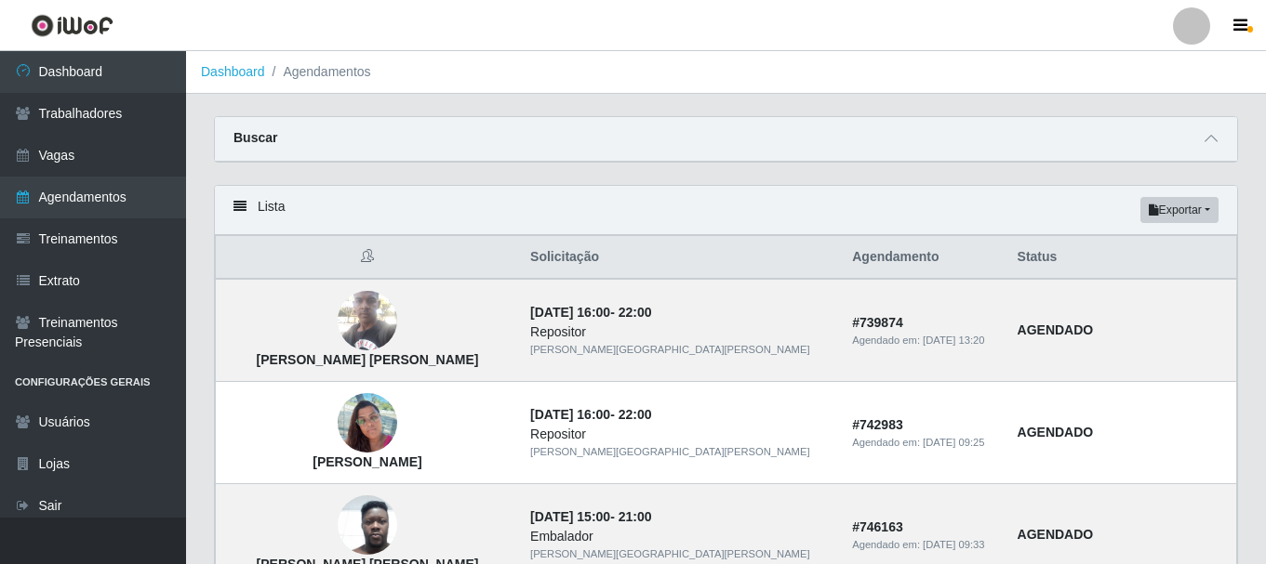
click at [238, 206] on icon at bounding box center [239, 206] width 13 height 13
click at [1210, 140] on icon at bounding box center [1210, 138] width 13 height 13
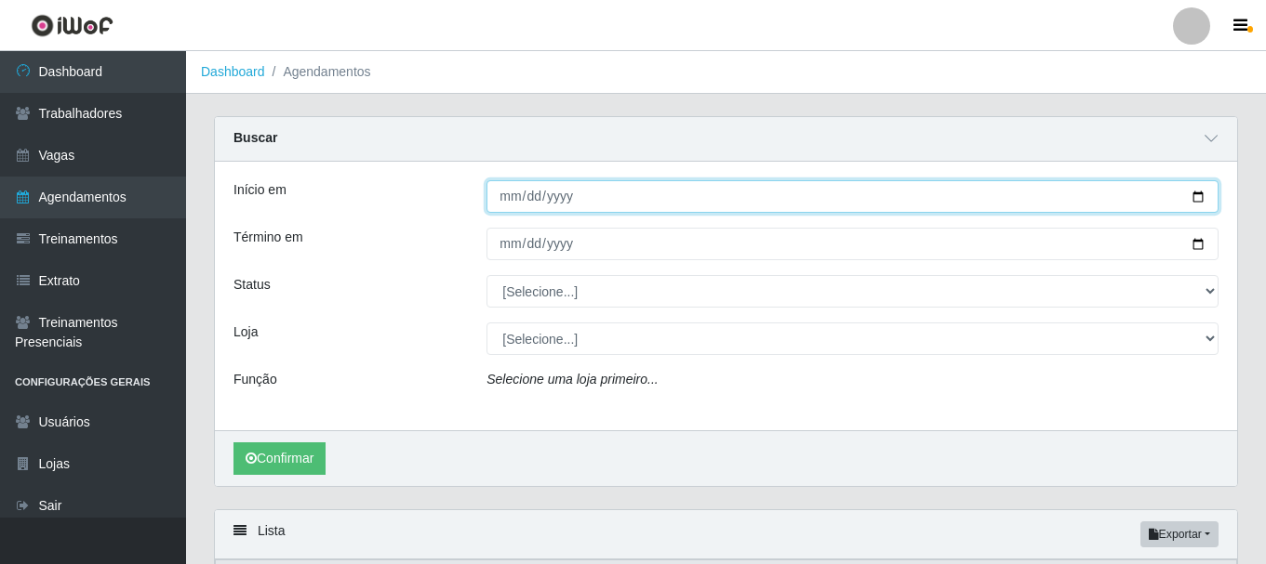
click at [1201, 194] on input "Início em" at bounding box center [852, 196] width 732 height 33
type input "[DATE]"
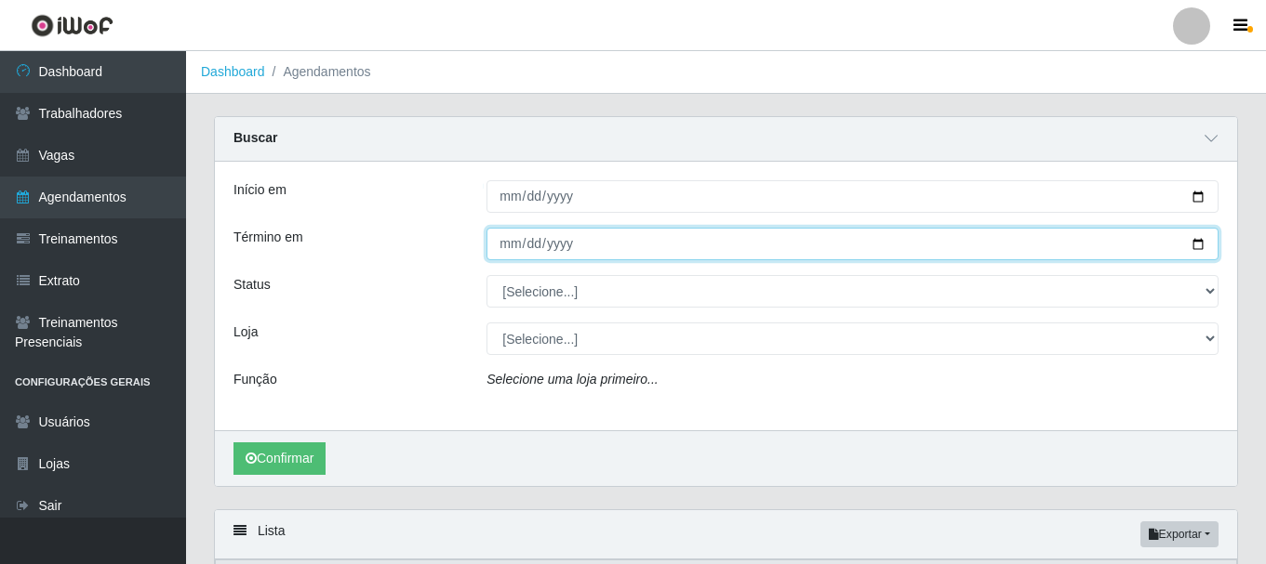
click at [1199, 245] on input "Término em" at bounding box center [852, 244] width 732 height 33
type input "[DATE]"
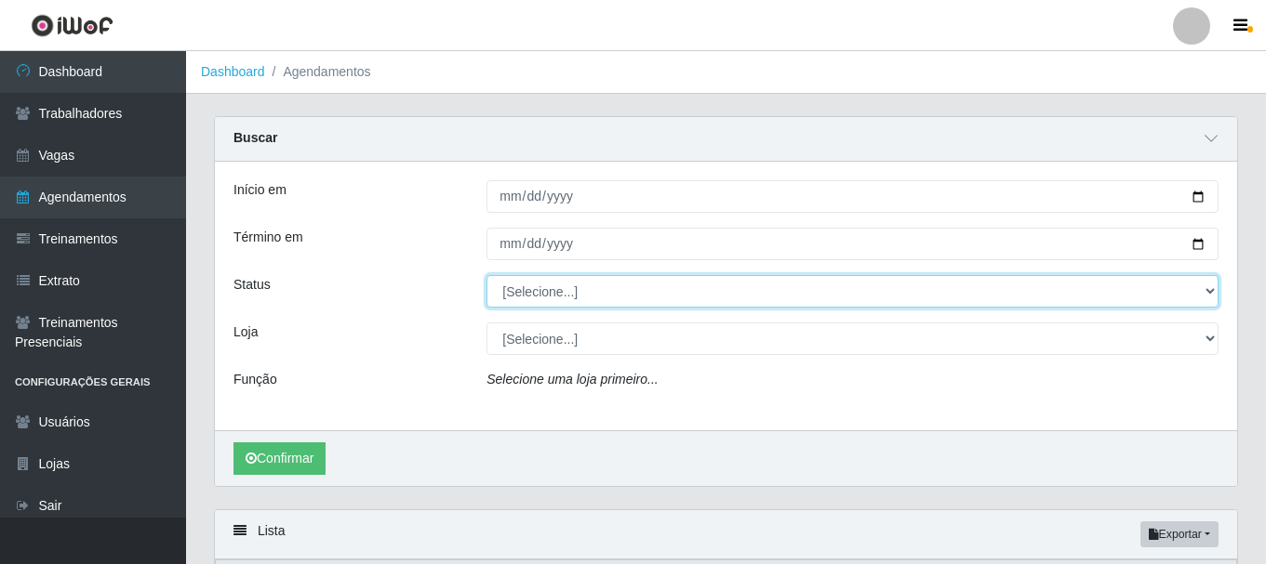
click at [710, 295] on select "[Selecione...] AGENDADO AGUARDANDO LIBERAR EM ANDAMENTO EM REVISÃO FINALIZADO C…" at bounding box center [852, 291] width 732 height 33
select select "AGENDADO"
click at [486, 276] on select "[Selecione...] AGENDADO AGUARDANDO LIBERAR EM ANDAMENTO EM REVISÃO FINALIZADO C…" at bounding box center [852, 291] width 732 height 33
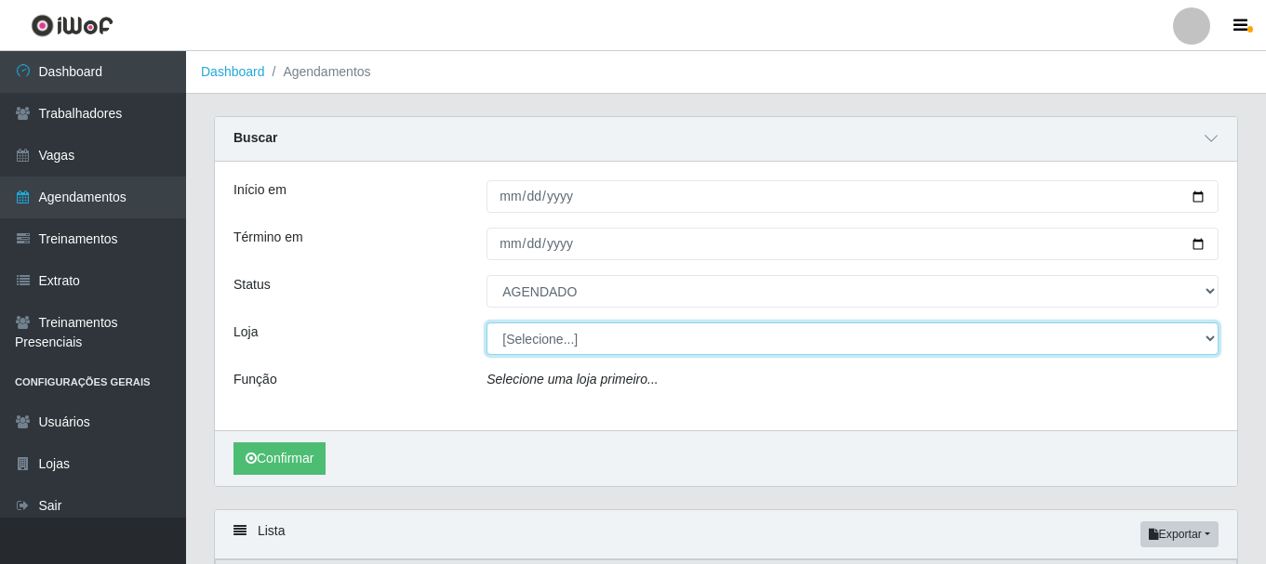
click at [760, 340] on select "[Selecione...] [GEOGRAPHIC_DATA][PERSON_NAME][GEOGRAPHIC_DATA][PERSON_NAME]" at bounding box center [852, 339] width 732 height 33
select select "524"
click at [486, 324] on select "[Selecione...] [GEOGRAPHIC_DATA][PERSON_NAME][GEOGRAPHIC_DATA][PERSON_NAME]" at bounding box center [852, 339] width 732 height 33
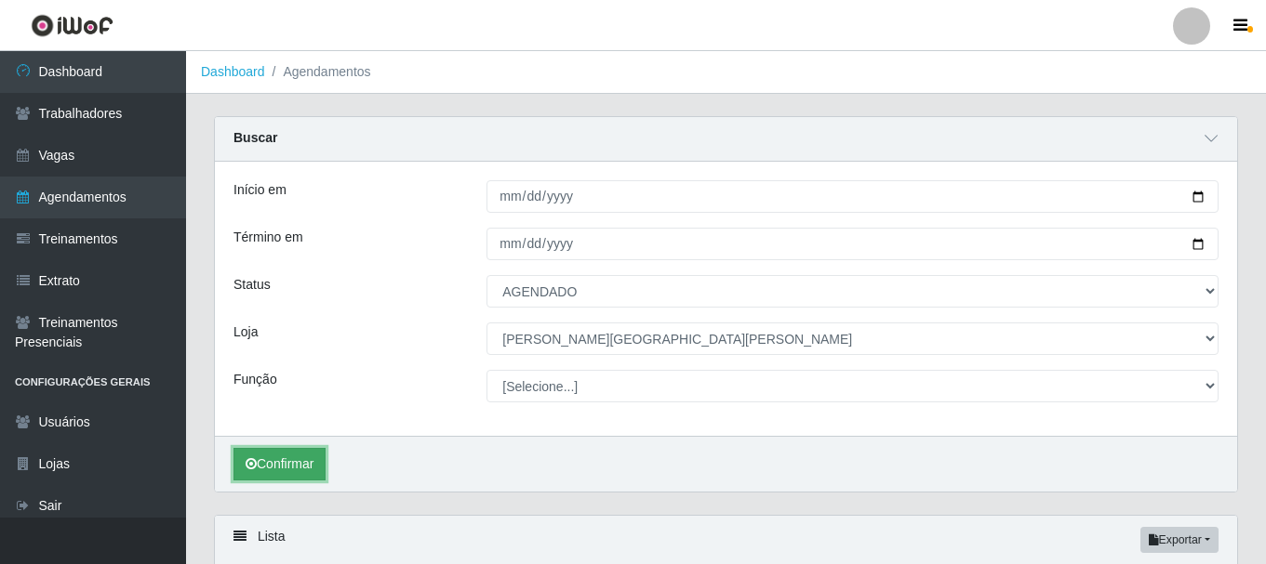
click at [283, 462] on button "Confirmar" at bounding box center [279, 464] width 92 height 33
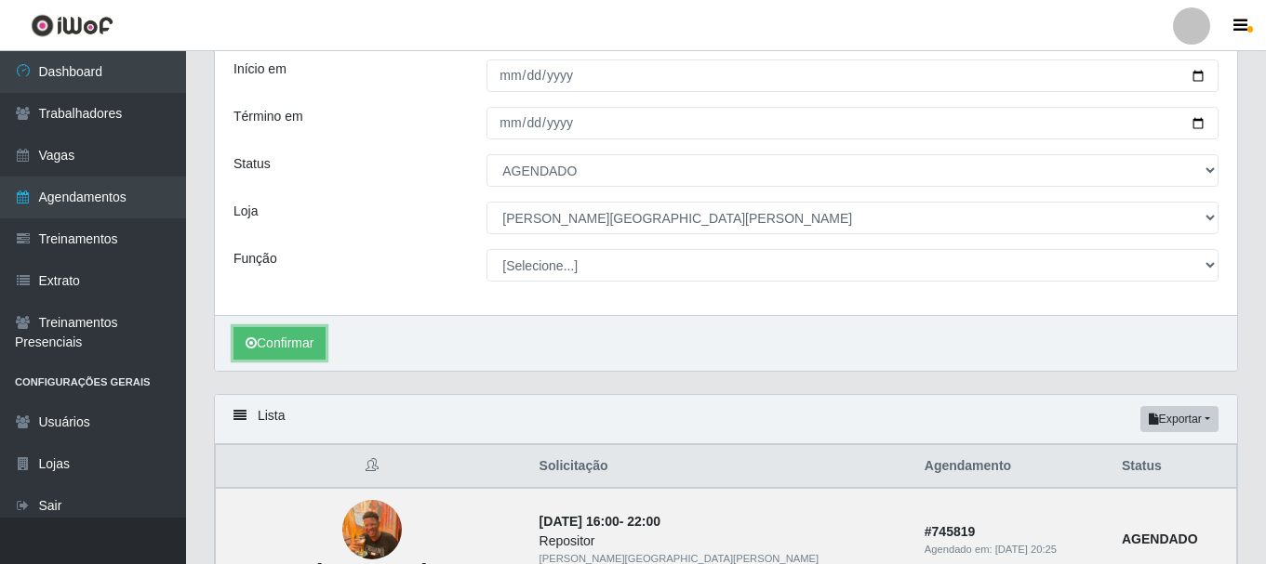
scroll to position [6, 0]
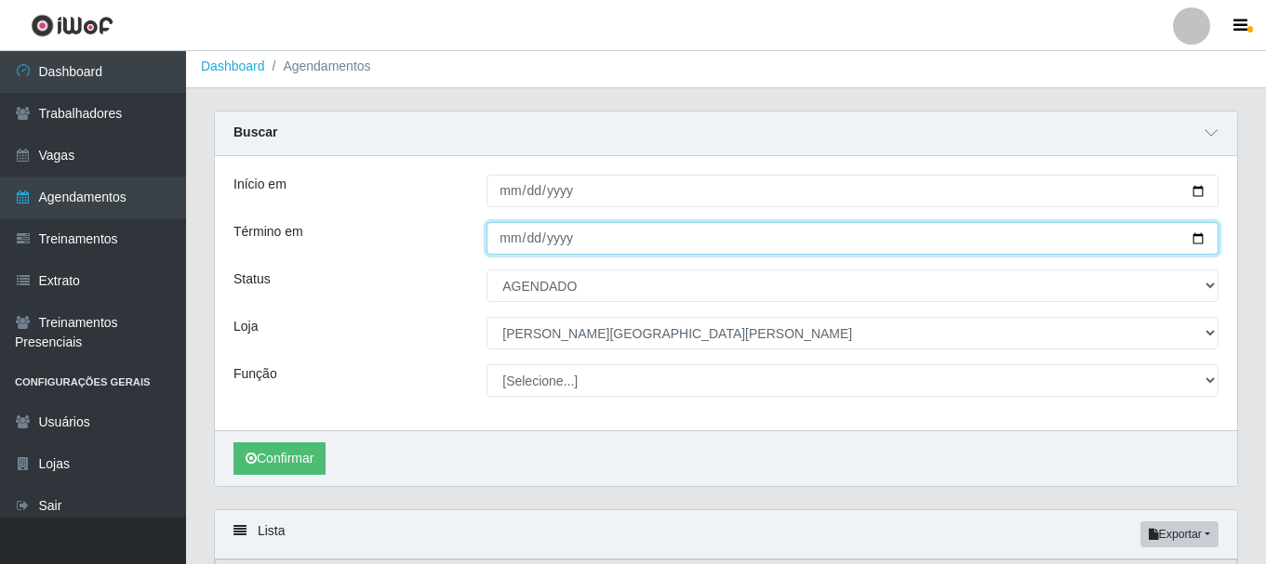
click at [765, 245] on input "[DATE]" at bounding box center [852, 238] width 732 height 33
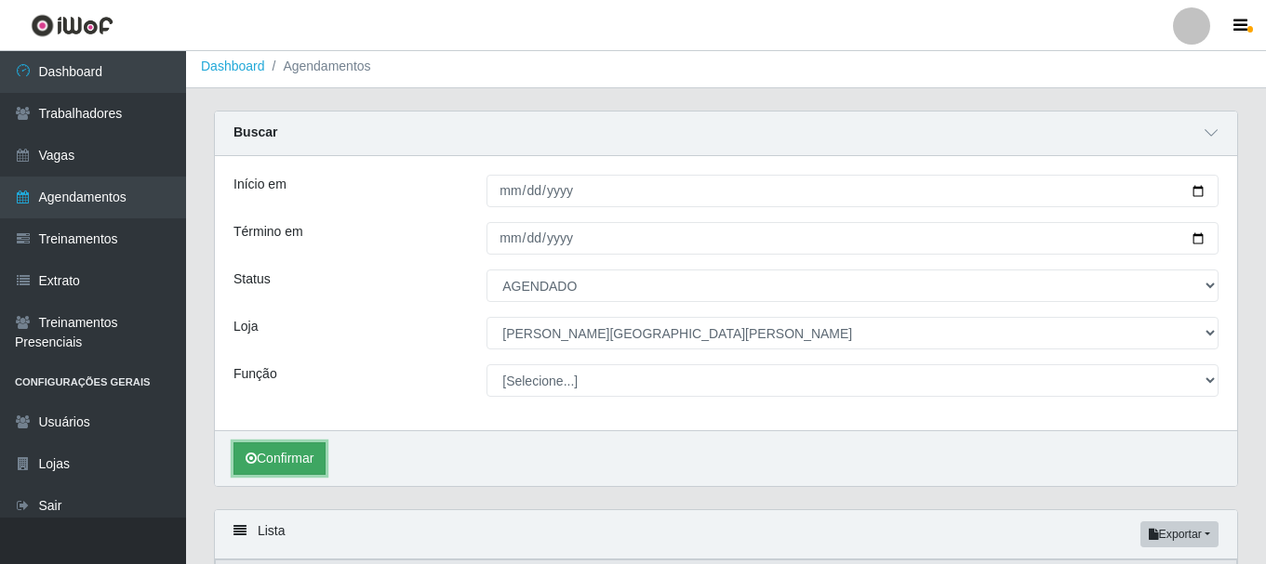
click at [273, 453] on button "Confirmar" at bounding box center [279, 459] width 92 height 33
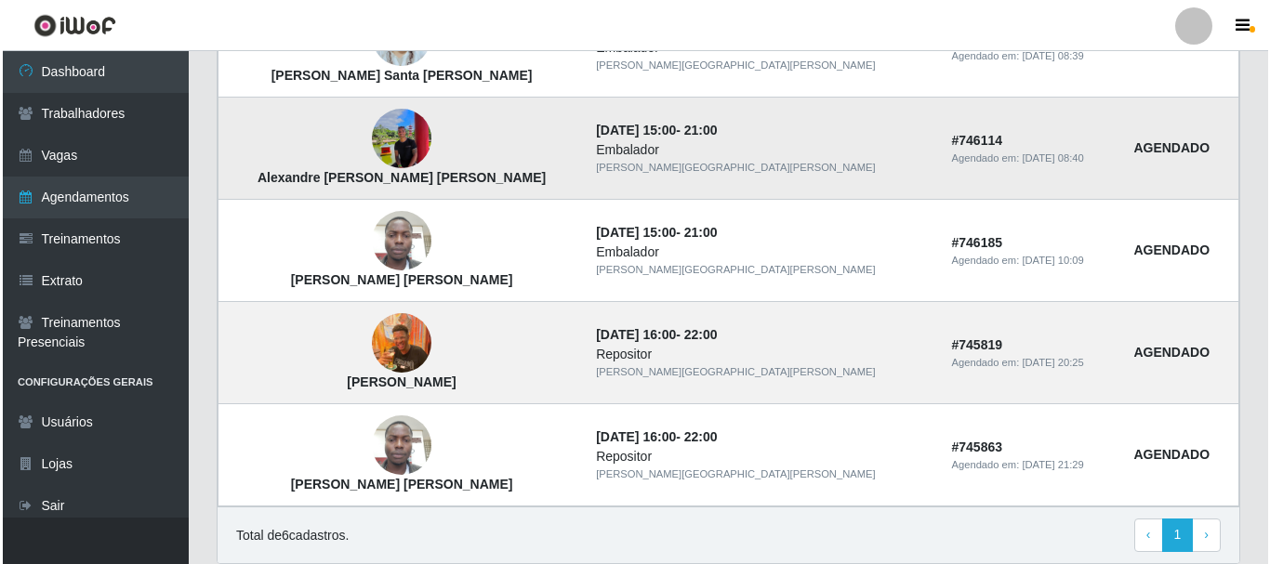
scroll to position [531, 0]
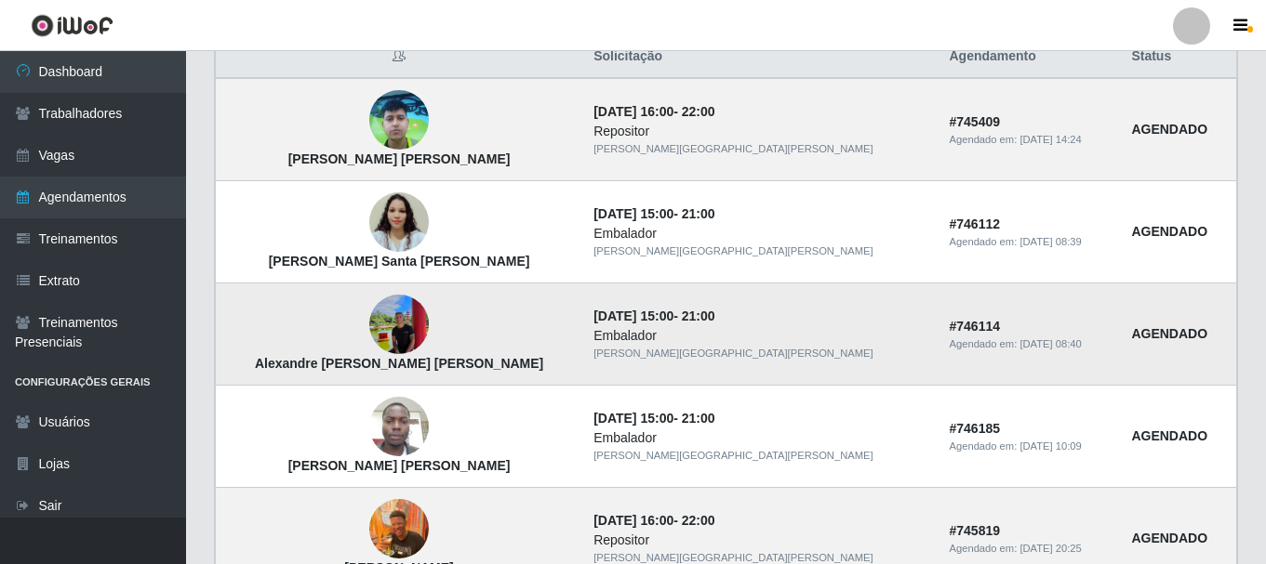
click at [396, 338] on img at bounding box center [399, 325] width 60 height 80
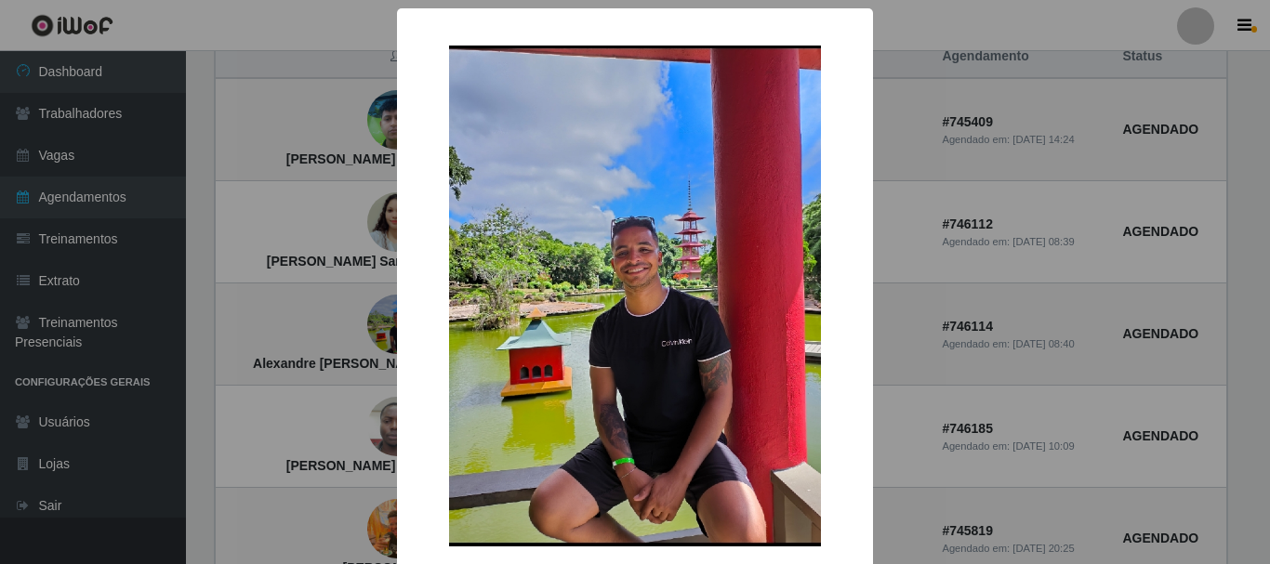
click at [670, 276] on img at bounding box center [635, 296] width 372 height 501
click at [670, 273] on img at bounding box center [635, 296] width 372 height 501
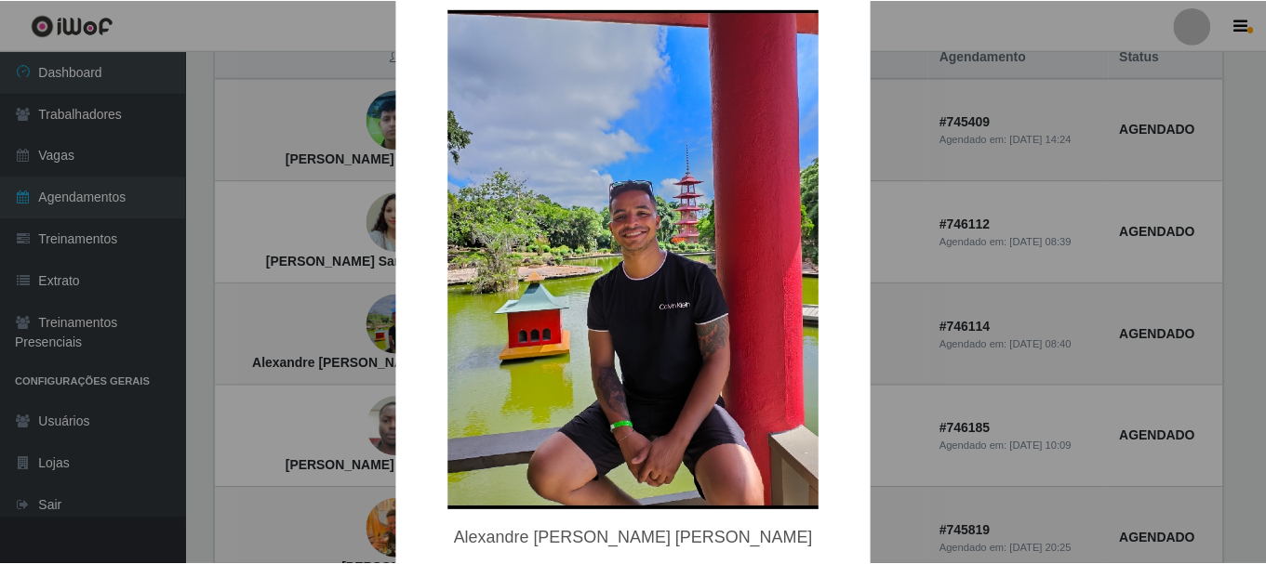
scroll to position [122, 0]
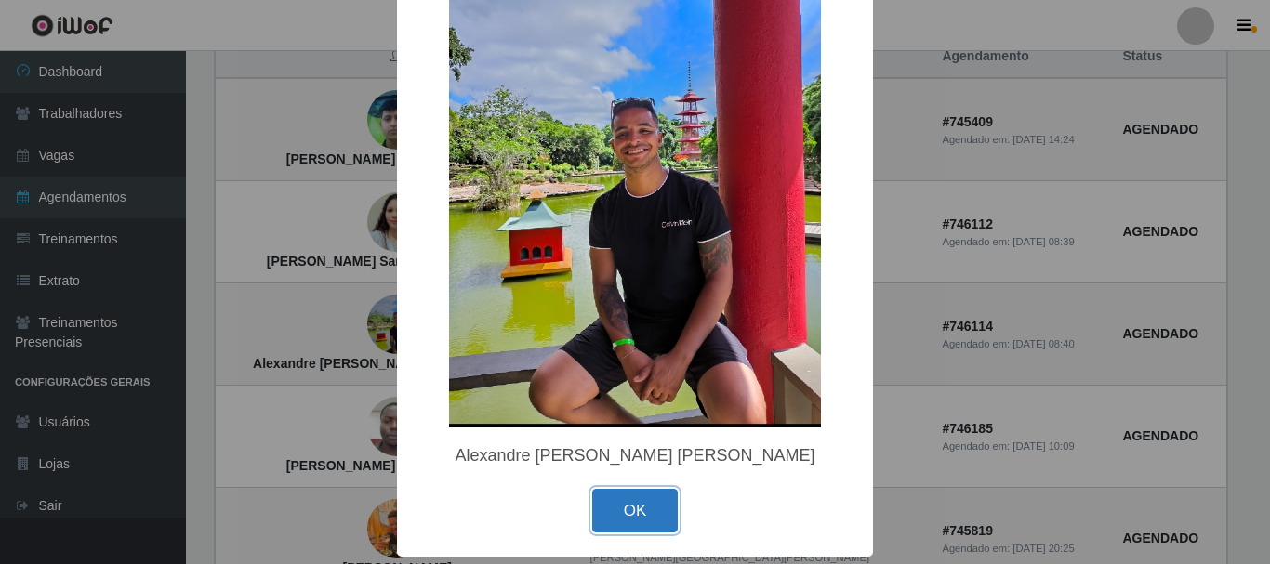
click at [617, 503] on button "OK" at bounding box center [635, 511] width 86 height 44
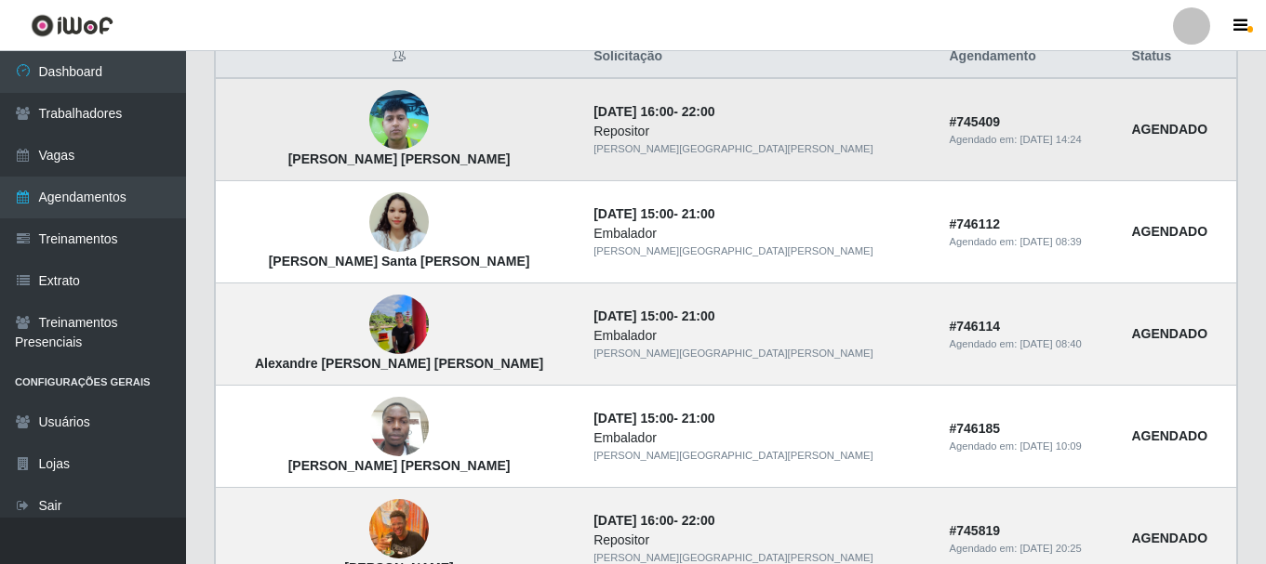
click at [396, 109] on img at bounding box center [399, 121] width 60 height 80
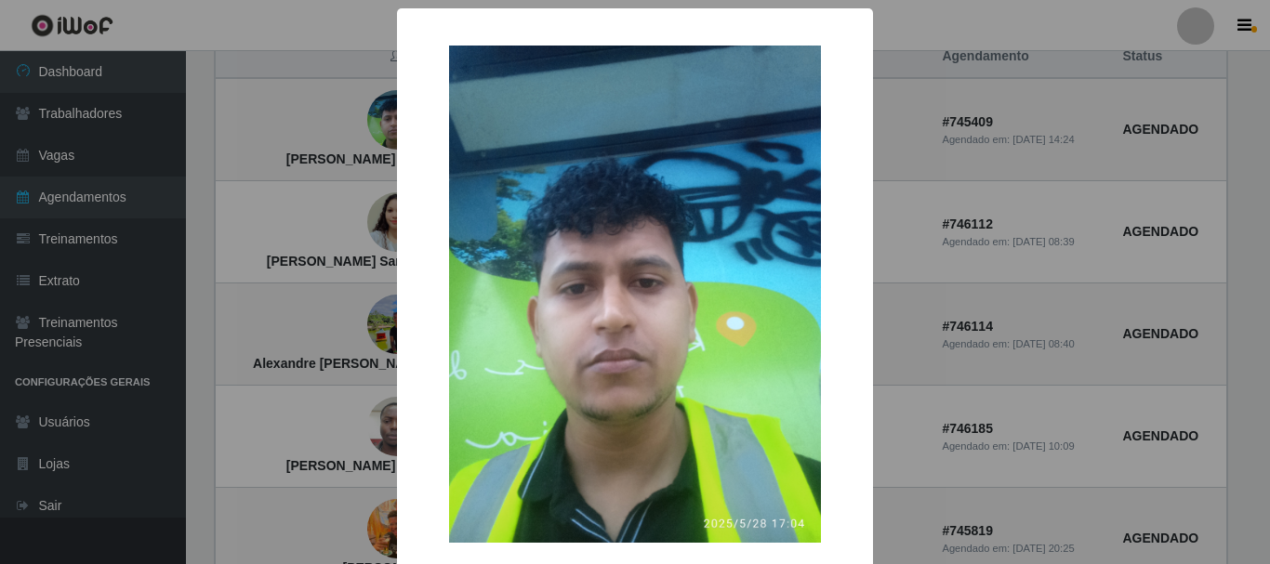
drag, startPoint x: 991, startPoint y: 303, endPoint x: 633, endPoint y: 370, distance: 364.2
click at [988, 302] on div "× [PERSON_NAME] [PERSON_NAME] OK Cancel" at bounding box center [635, 282] width 1270 height 564
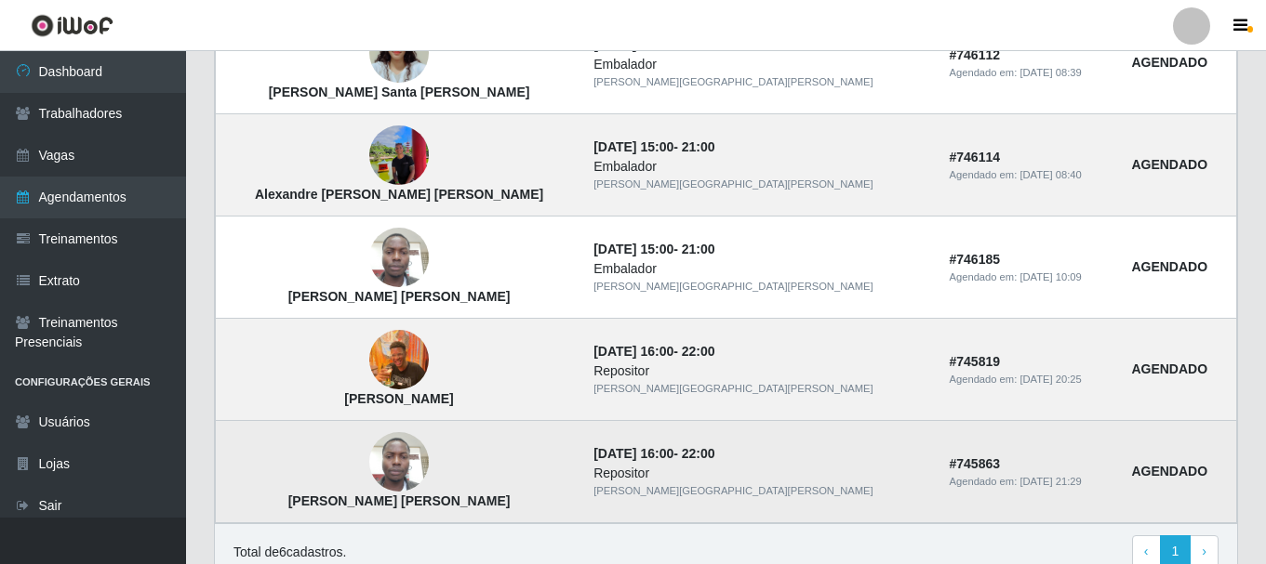
scroll to position [717, 0]
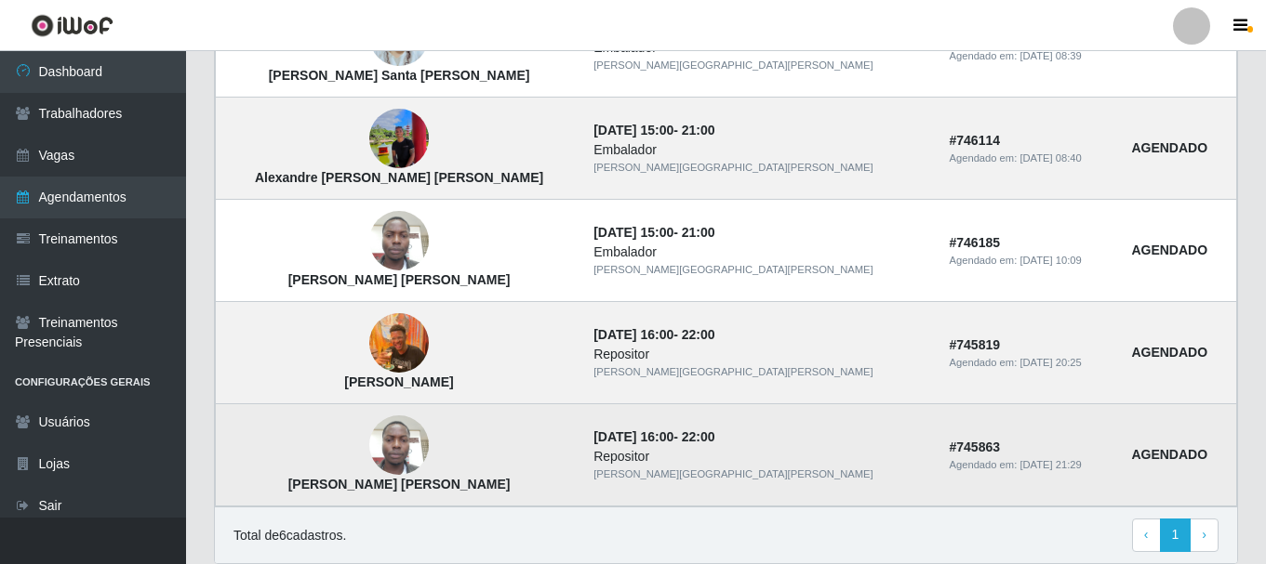
click at [407, 451] on img at bounding box center [399, 445] width 60 height 79
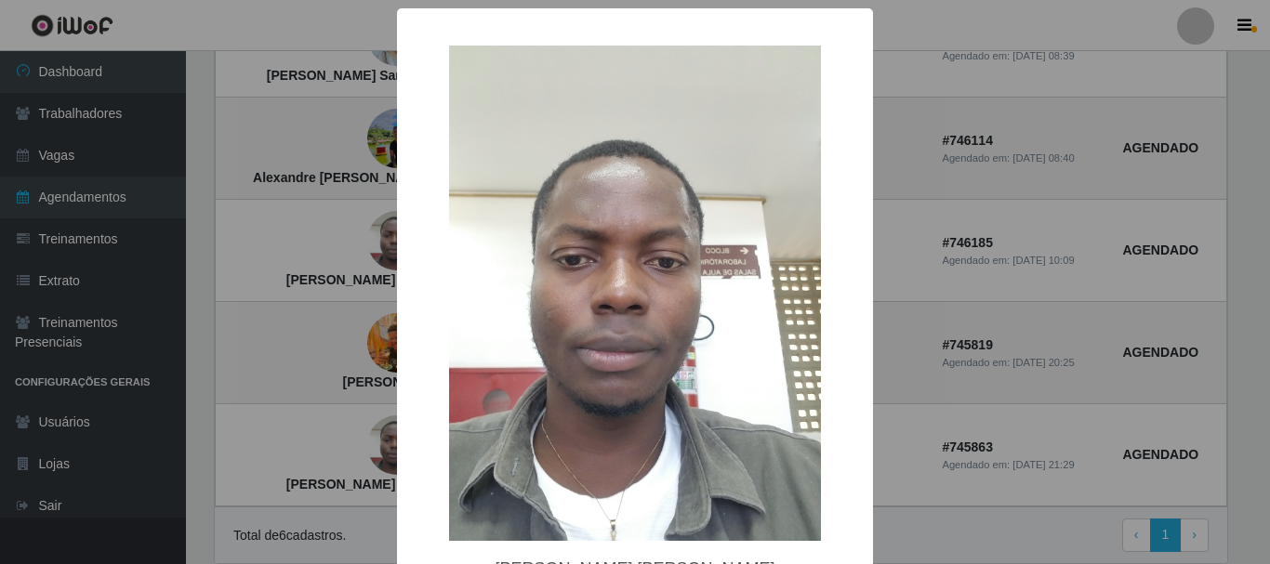
drag, startPoint x: 1012, startPoint y: 310, endPoint x: 1003, endPoint y: 321, distance: 13.9
click at [1012, 312] on div "× [PERSON_NAME] [PERSON_NAME] OK Cancel" at bounding box center [635, 282] width 1270 height 564
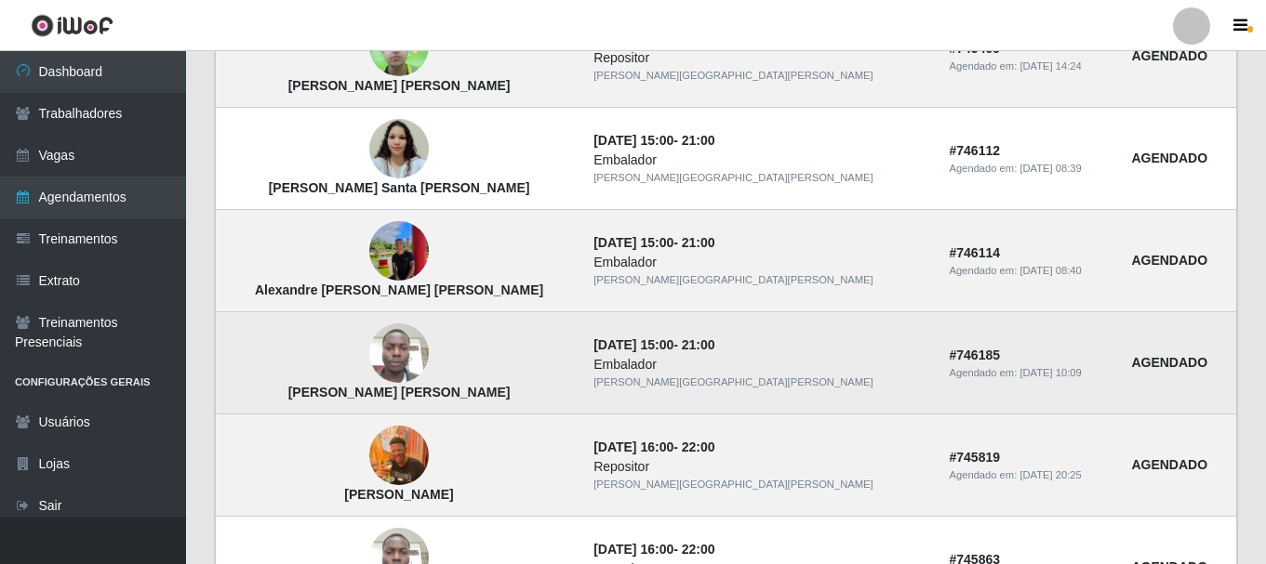
scroll to position [624, 0]
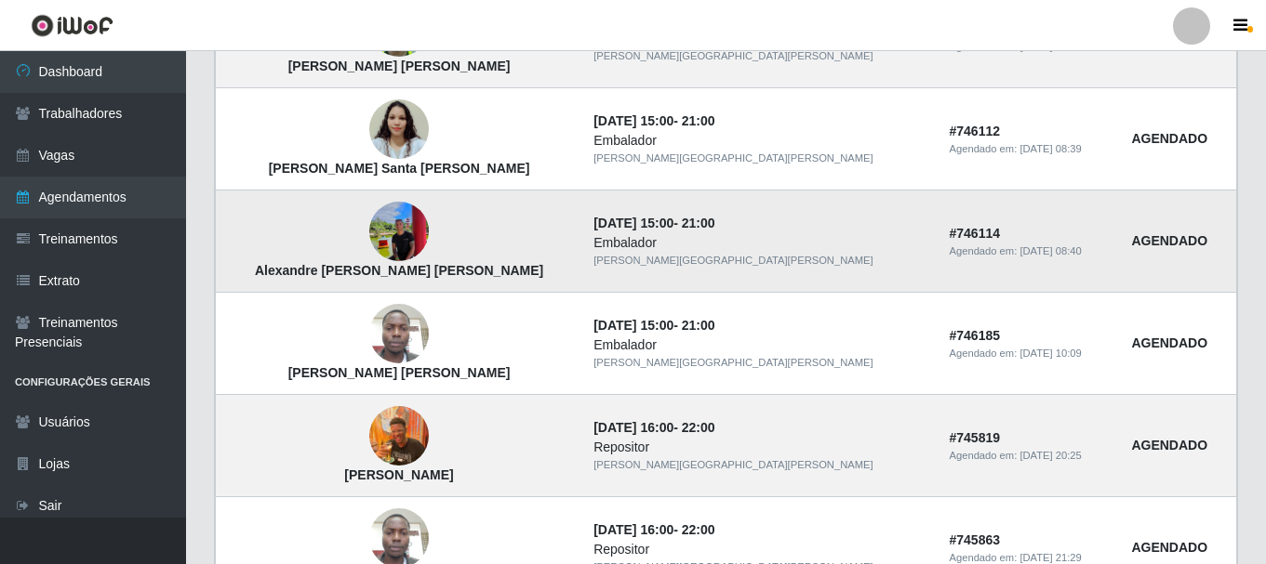
click at [388, 206] on img at bounding box center [399, 232] width 60 height 80
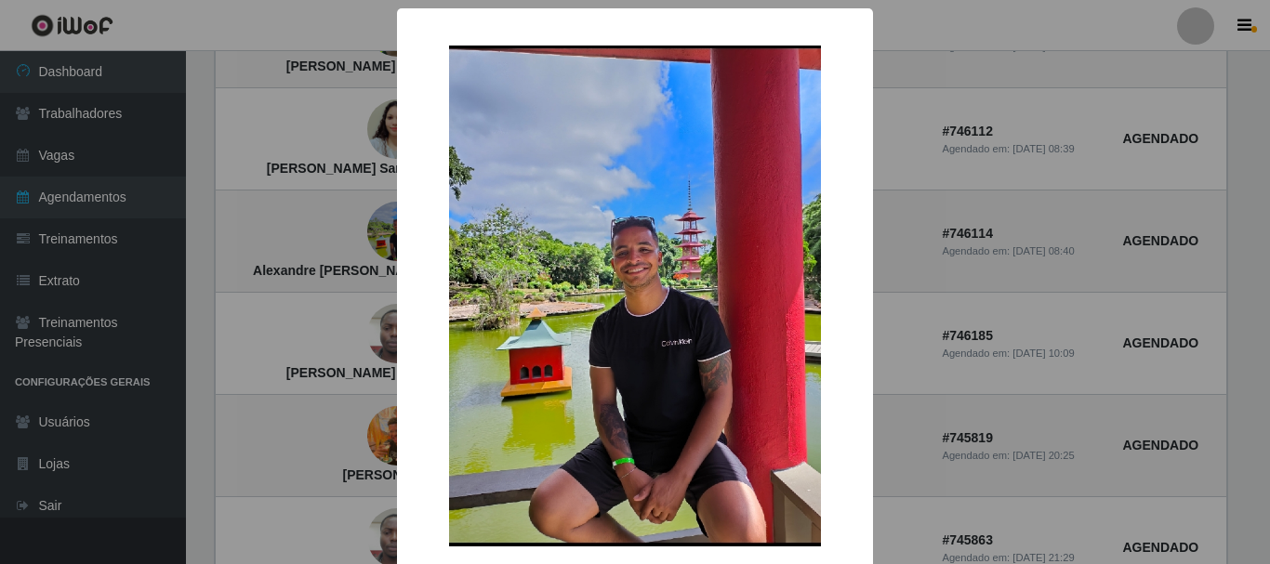
click at [265, 246] on div "× [PERSON_NAME] [PERSON_NAME] OK Cancel" at bounding box center [635, 282] width 1270 height 564
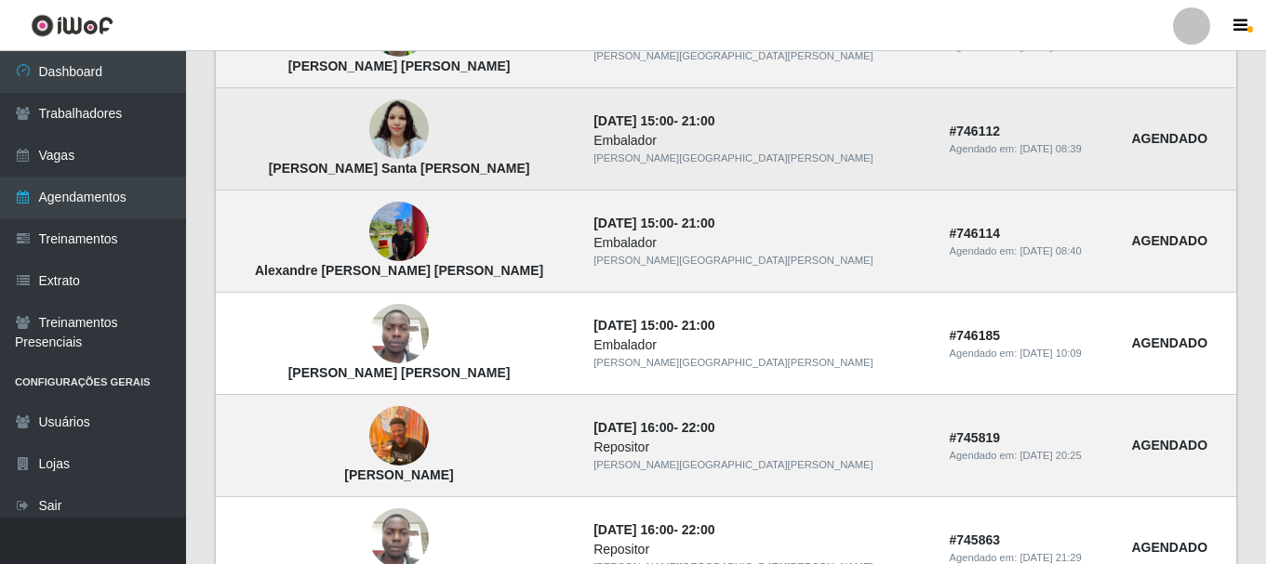
click at [406, 126] on img at bounding box center [399, 129] width 60 height 106
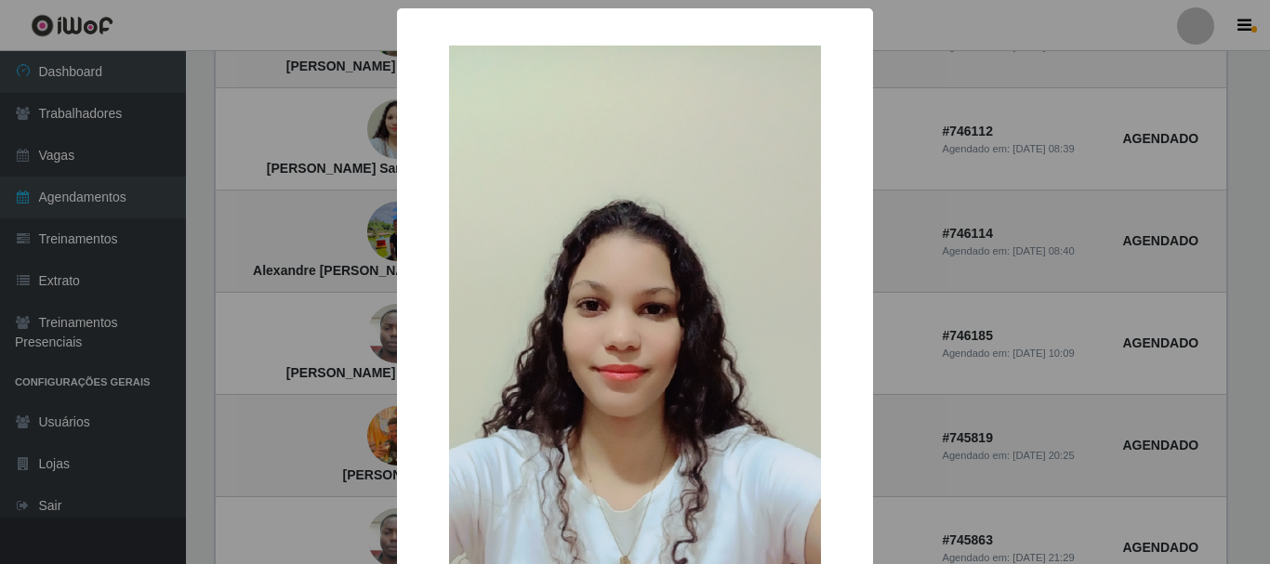
click at [954, 135] on div "× [PERSON_NAME] Santa [PERSON_NAME] OK Cancel" at bounding box center [635, 282] width 1270 height 564
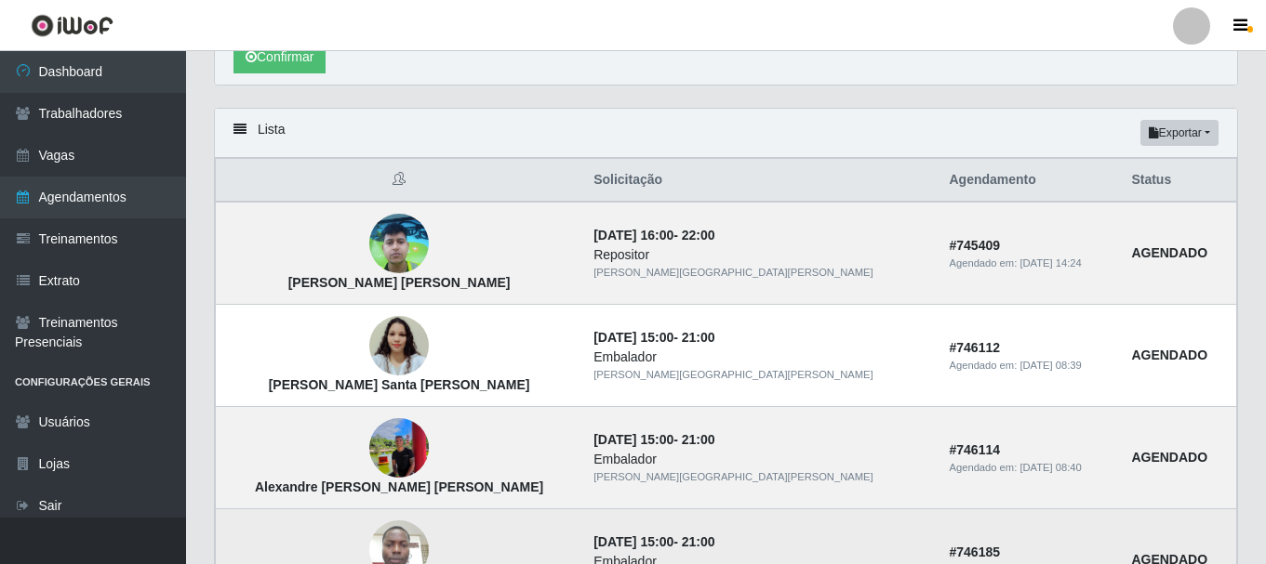
scroll to position [438, 0]
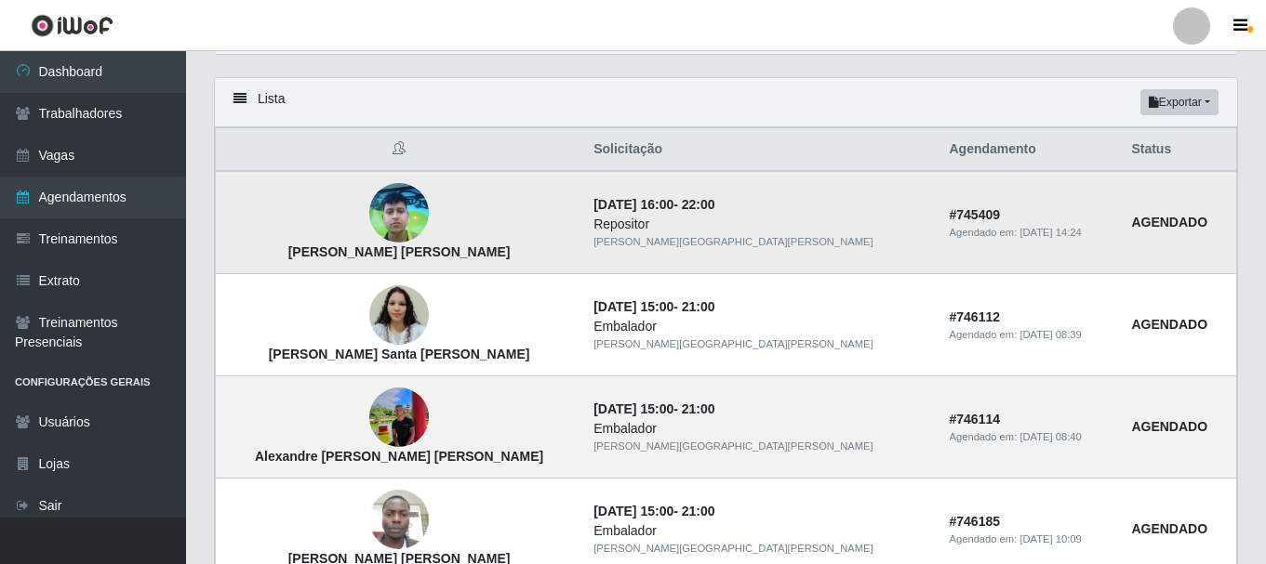
click at [402, 205] on img at bounding box center [399, 214] width 60 height 80
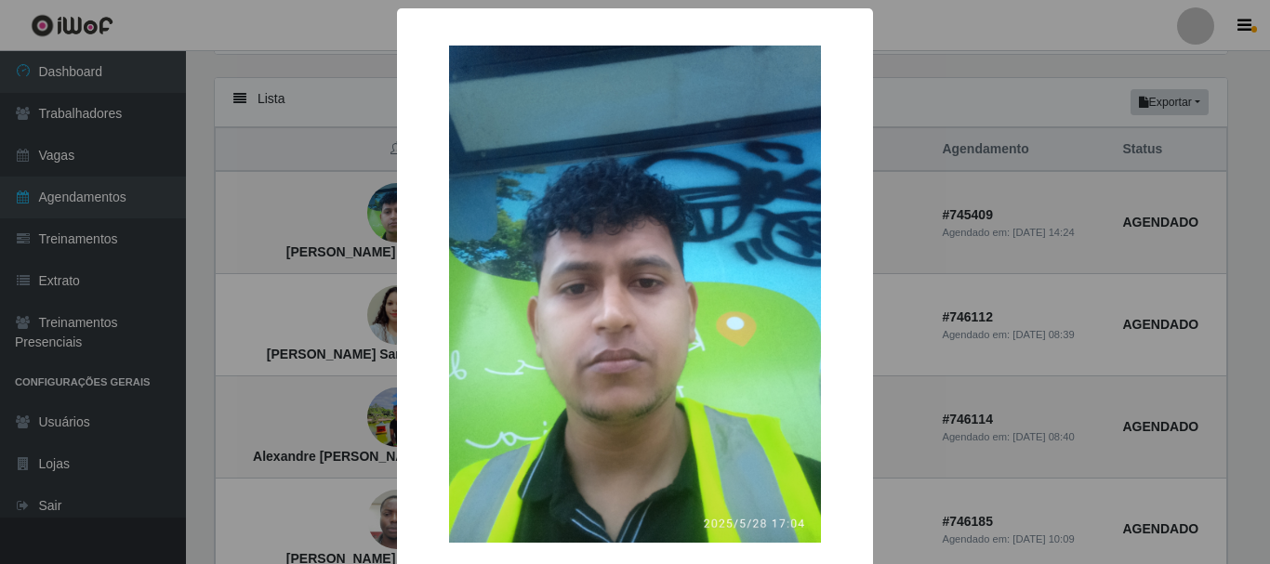
click at [352, 238] on div "× [PERSON_NAME] [PERSON_NAME] OK Cancel" at bounding box center [635, 282] width 1270 height 564
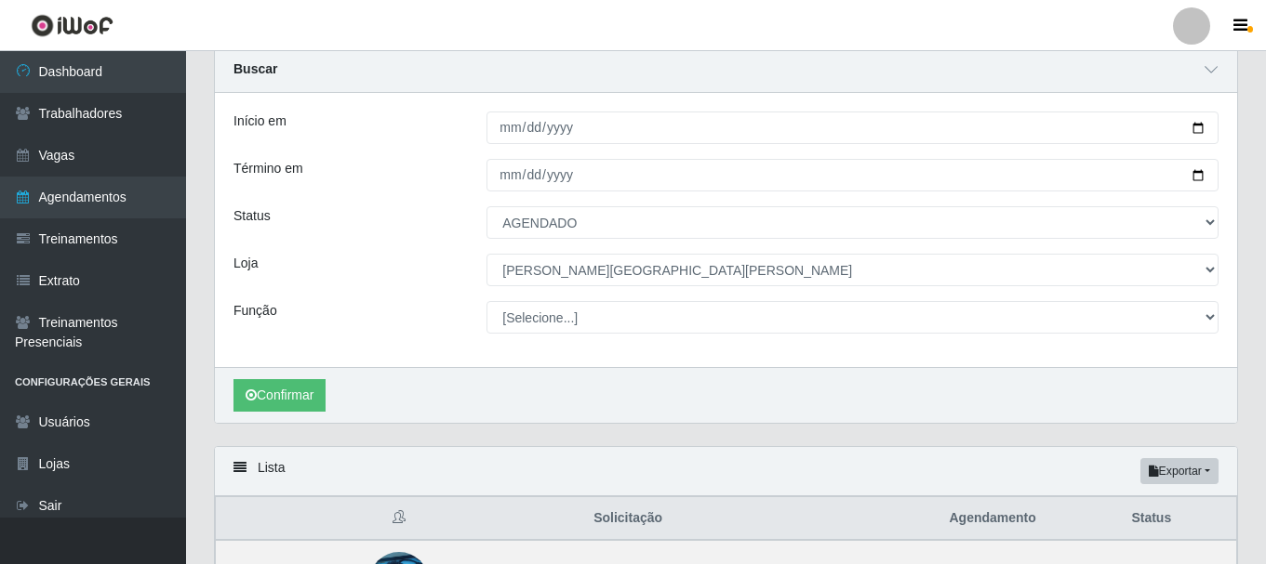
scroll to position [0, 0]
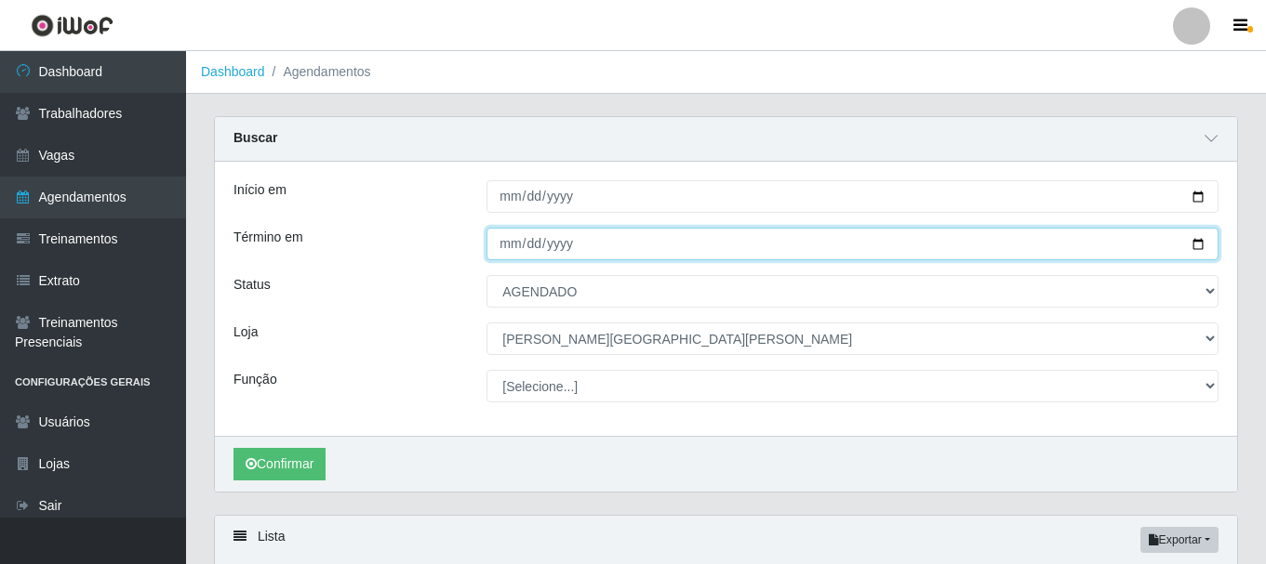
click at [513, 242] on input "[DATE]" at bounding box center [852, 244] width 732 height 33
type input "[DATE]"
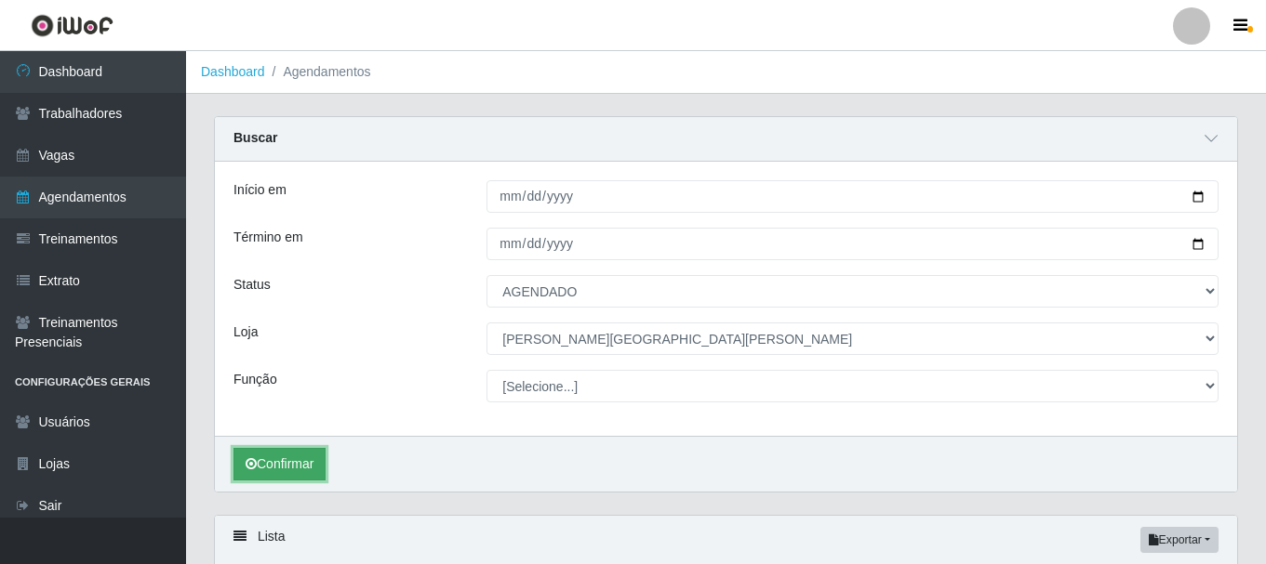
click at [275, 458] on button "Confirmar" at bounding box center [279, 464] width 92 height 33
click at [291, 469] on button "Confirmar" at bounding box center [279, 464] width 92 height 33
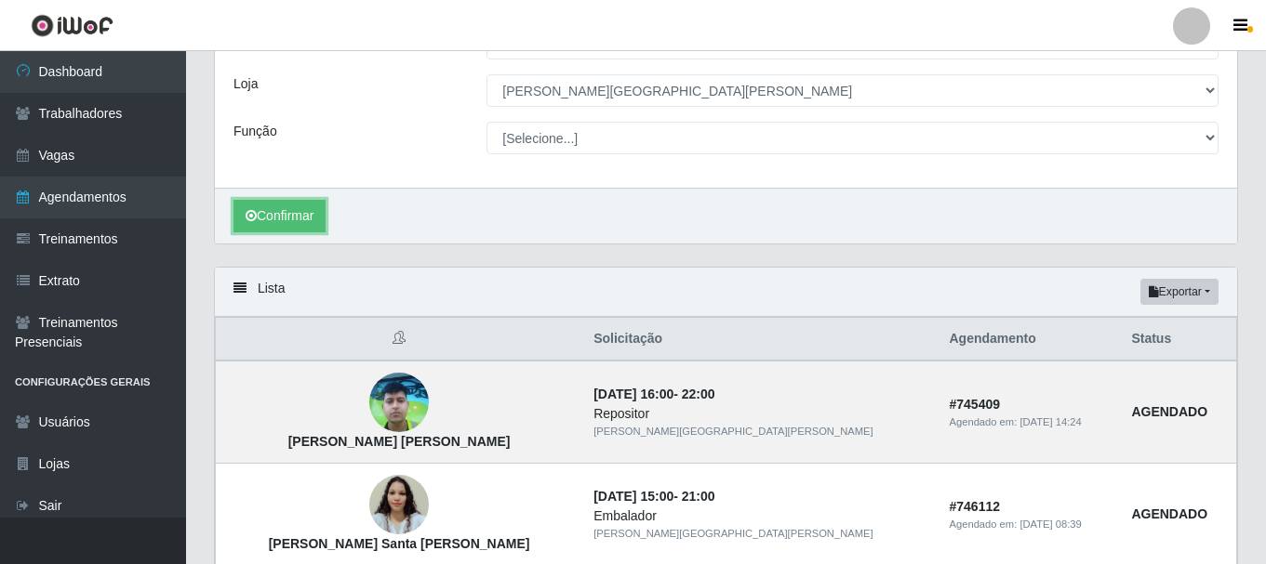
scroll to position [136, 0]
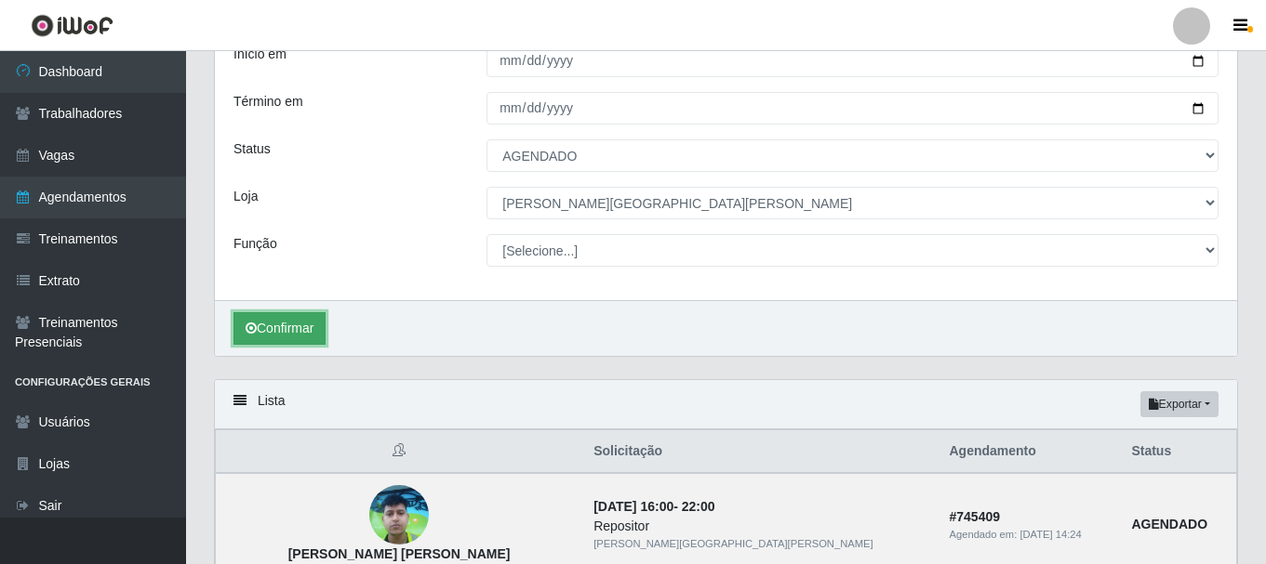
click at [305, 325] on button "Confirmar" at bounding box center [279, 328] width 92 height 33
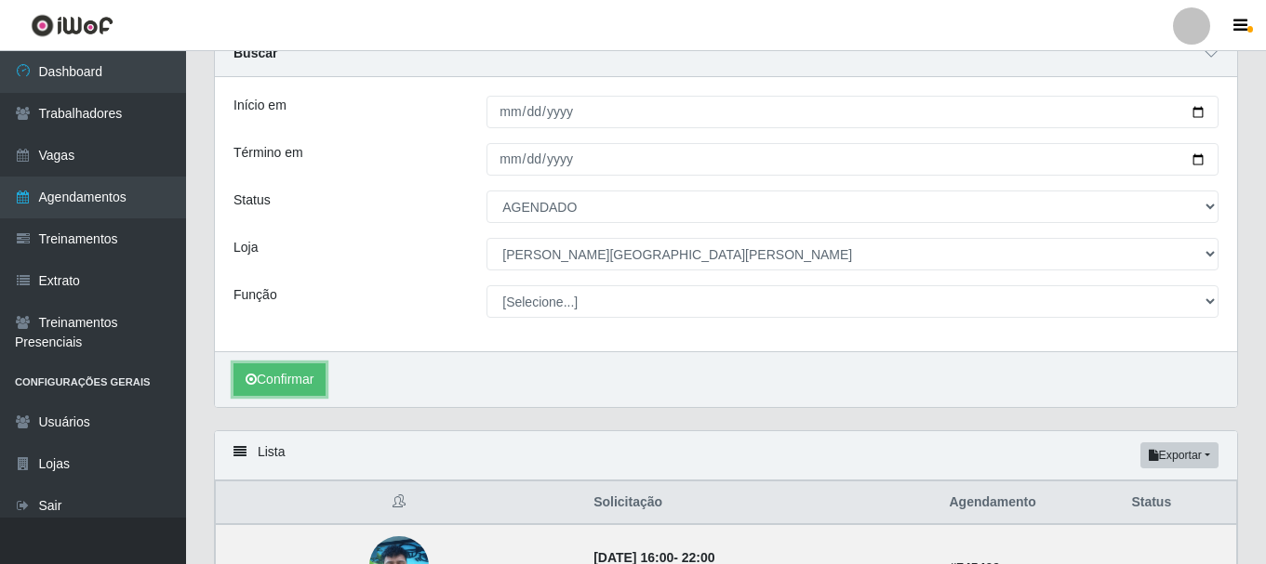
scroll to position [0, 0]
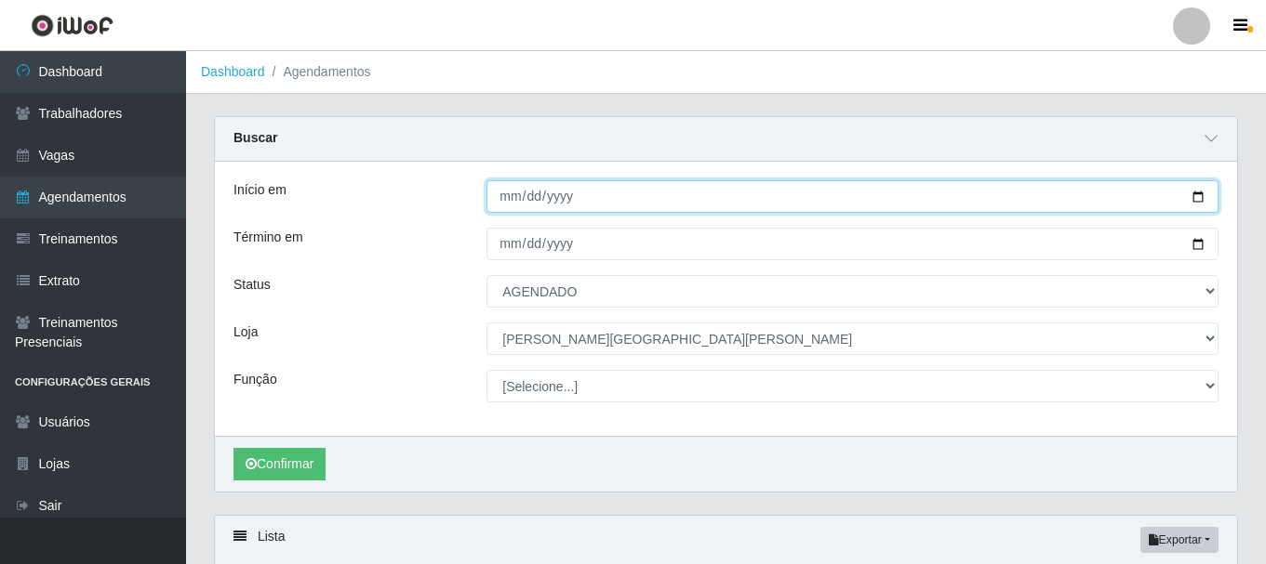
click at [513, 198] on input "[DATE]" at bounding box center [852, 196] width 732 height 33
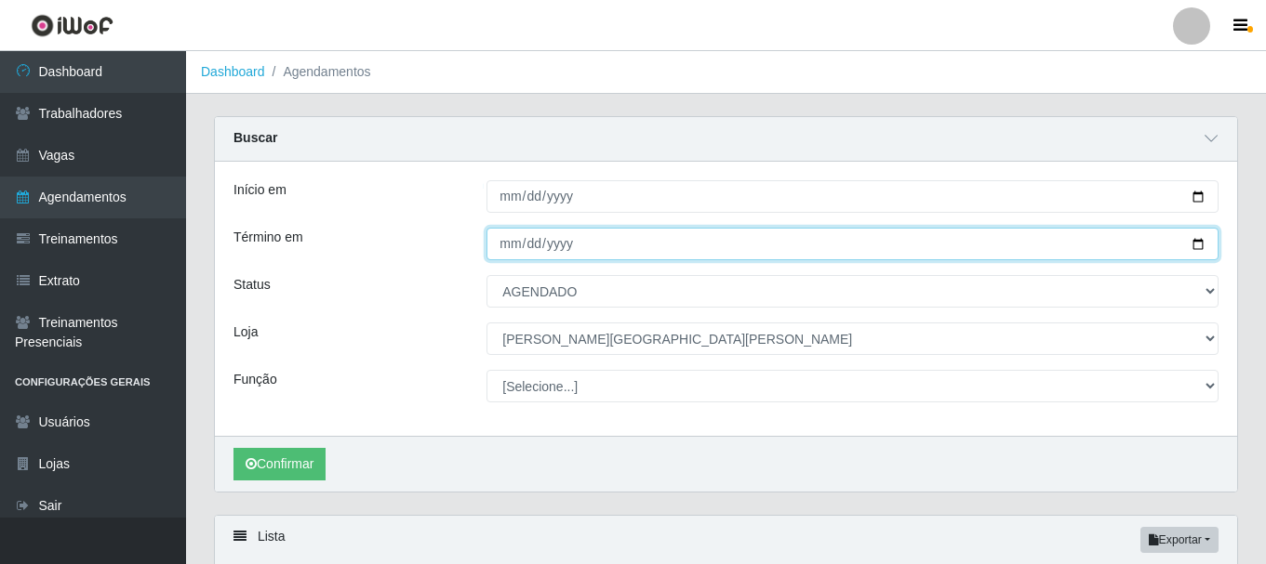
click at [590, 245] on input "[DATE]" at bounding box center [852, 244] width 732 height 33
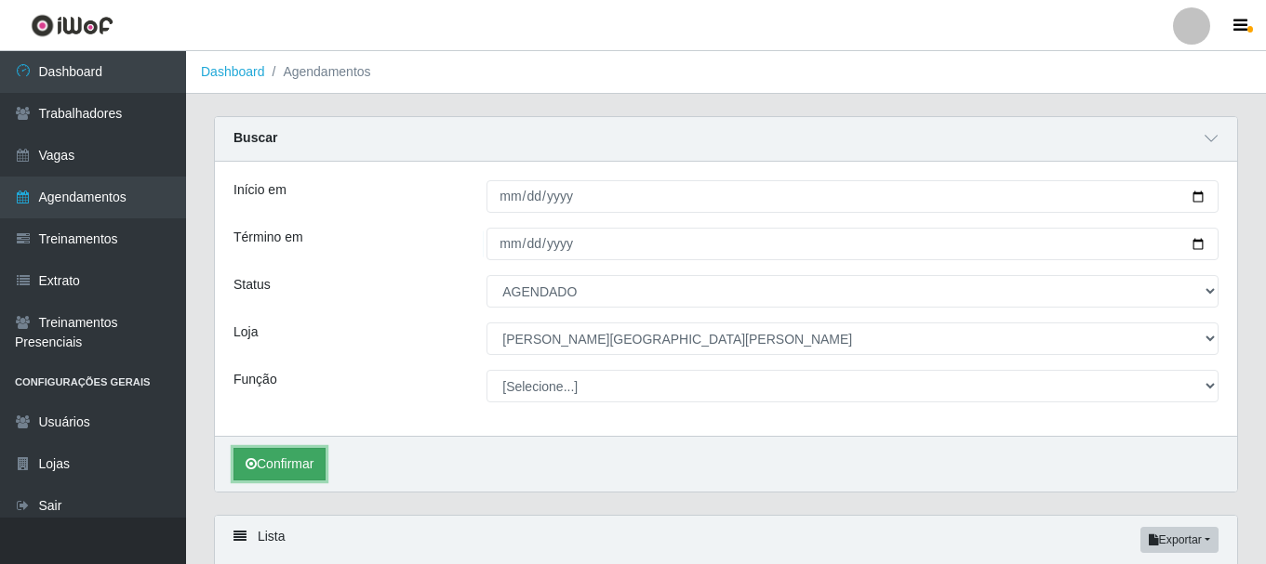
click at [290, 461] on button "Confirmar" at bounding box center [279, 464] width 92 height 33
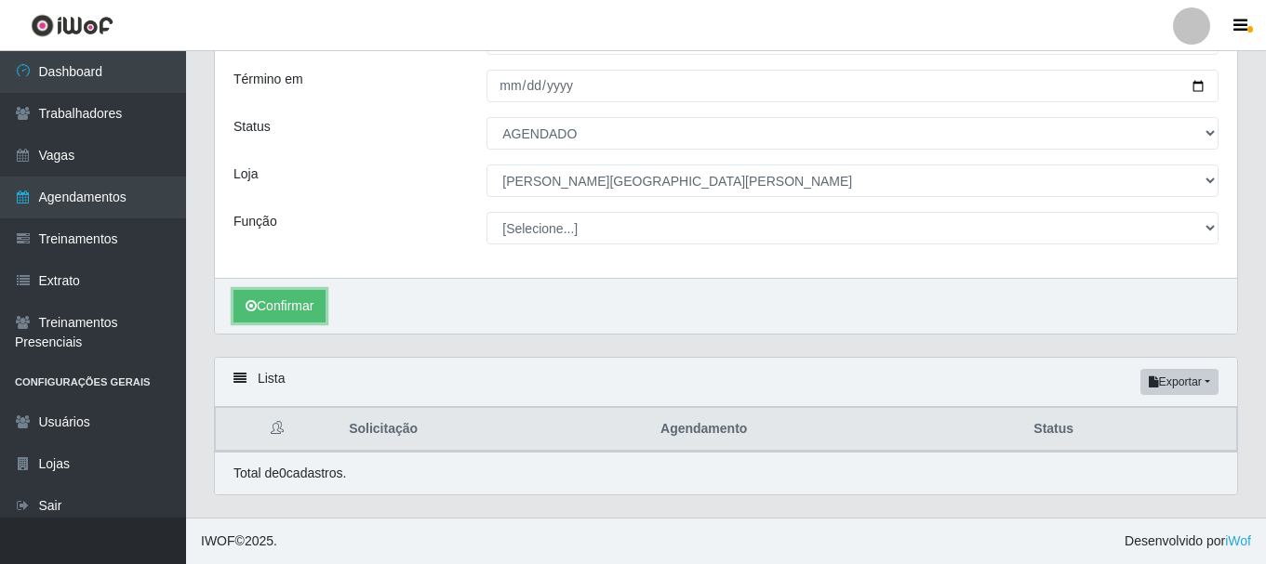
scroll to position [93, 0]
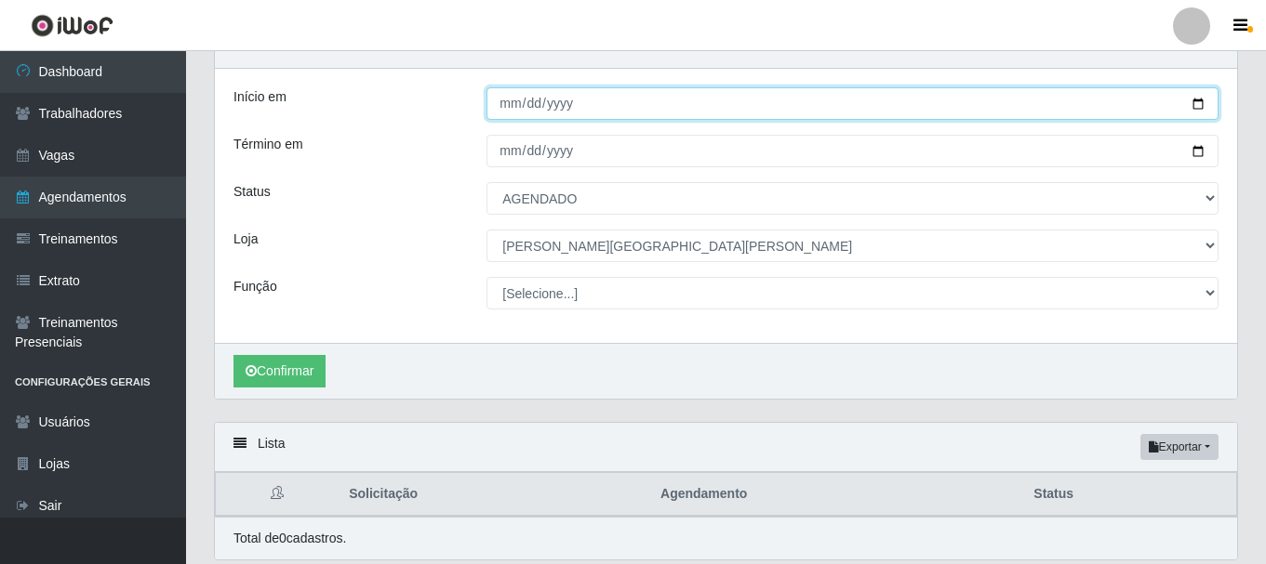
click at [508, 107] on input "[DATE]" at bounding box center [852, 103] width 732 height 33
click at [515, 106] on input "[DATE]" at bounding box center [852, 103] width 732 height 33
click at [510, 104] on input "[DATE]" at bounding box center [852, 103] width 732 height 33
type input "[DATE]"
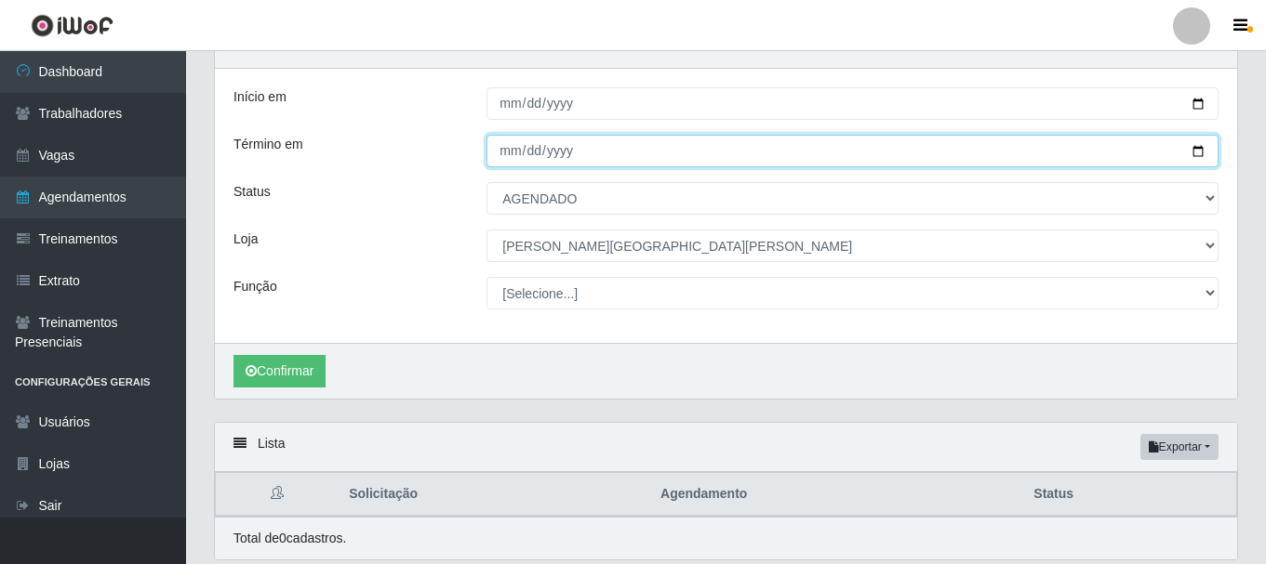
click at [499, 156] on input "[DATE]" at bounding box center [852, 151] width 732 height 33
type input "[DATE]"
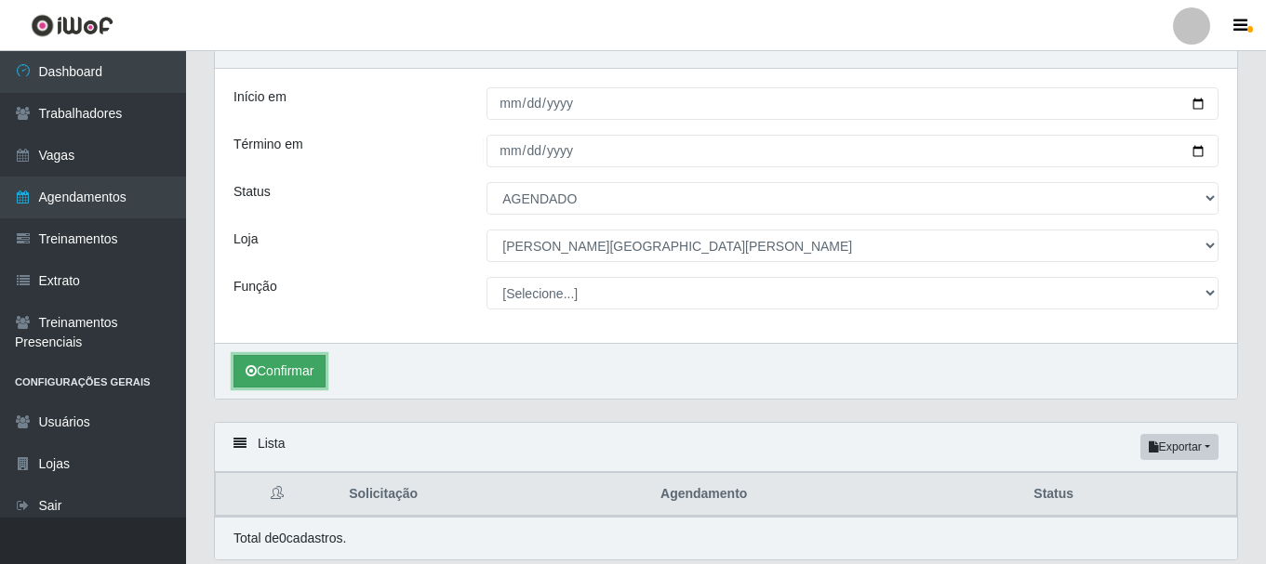
click at [299, 369] on button "Confirmar" at bounding box center [279, 371] width 92 height 33
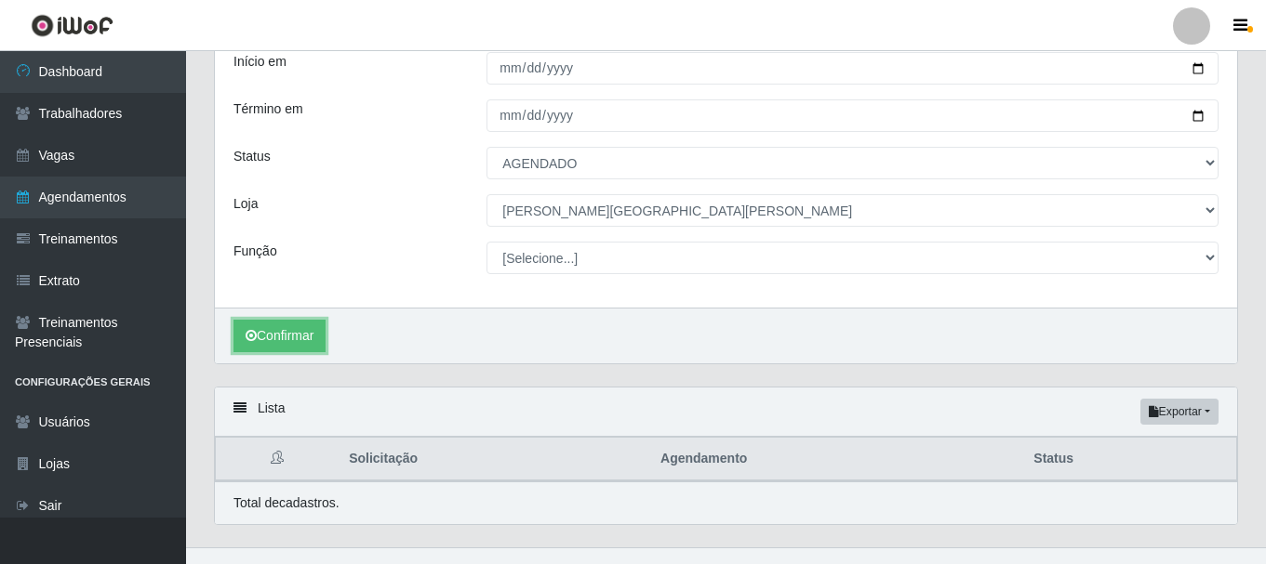
scroll to position [159, 0]
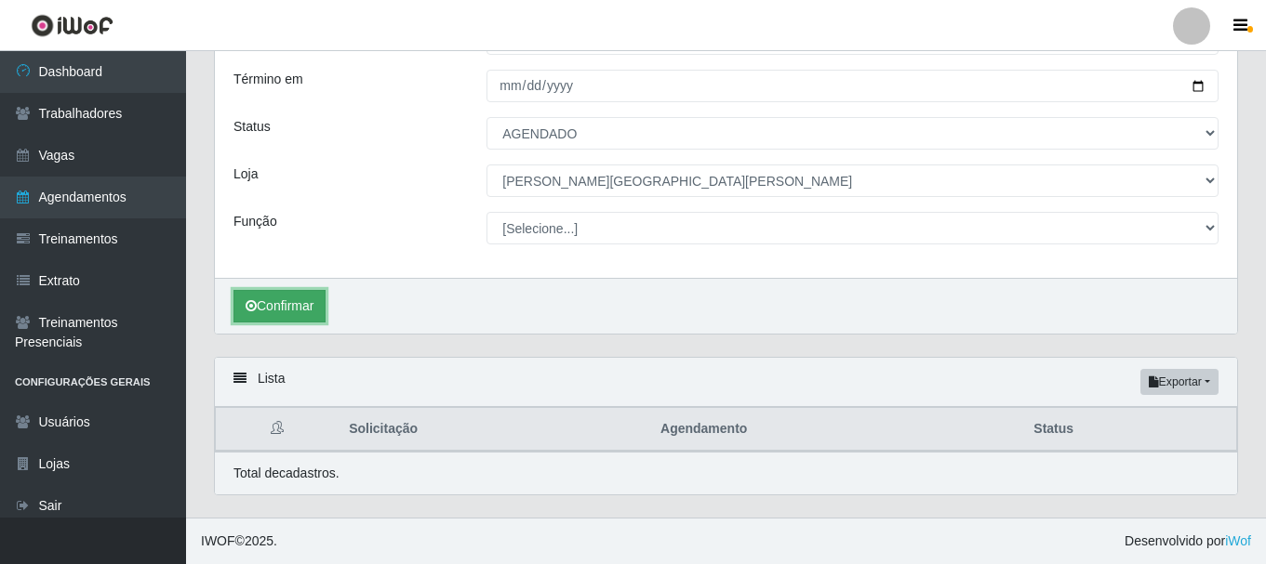
click at [299, 306] on button "Confirmar" at bounding box center [279, 306] width 92 height 33
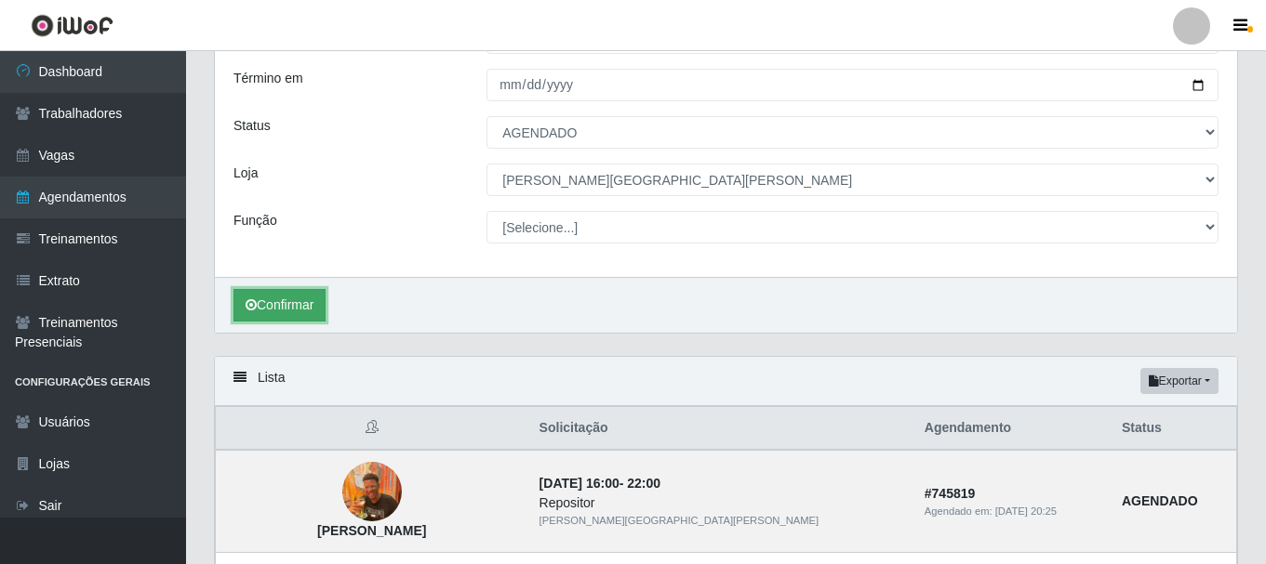
click at [299, 306] on button "Confirmar" at bounding box center [279, 305] width 92 height 33
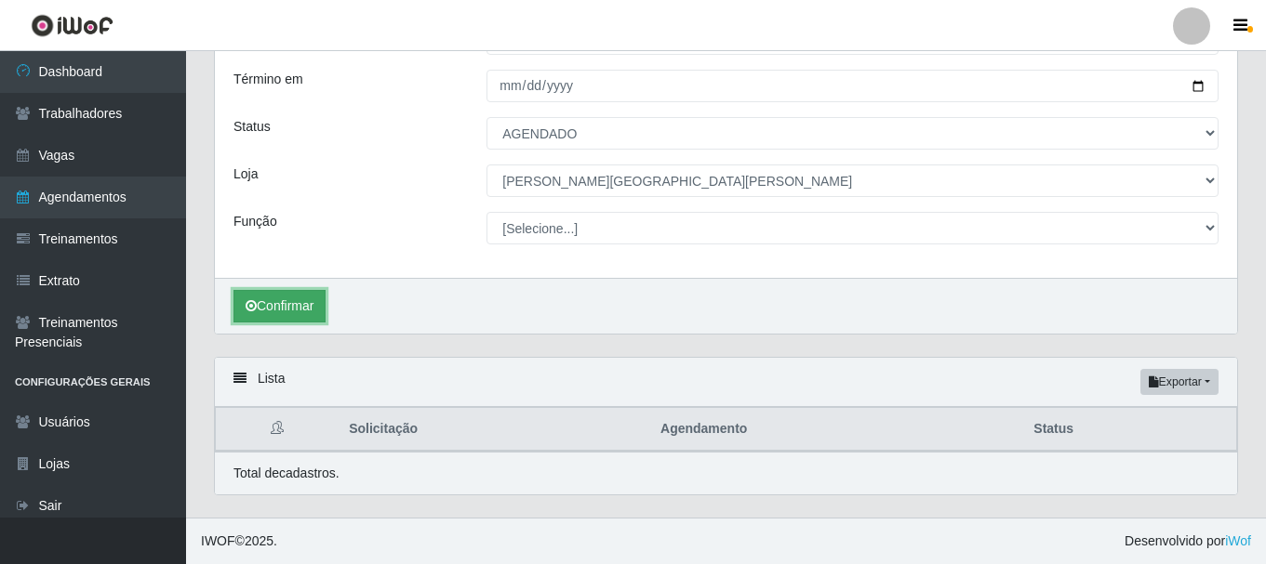
click at [282, 295] on button "Confirmar" at bounding box center [279, 306] width 92 height 33
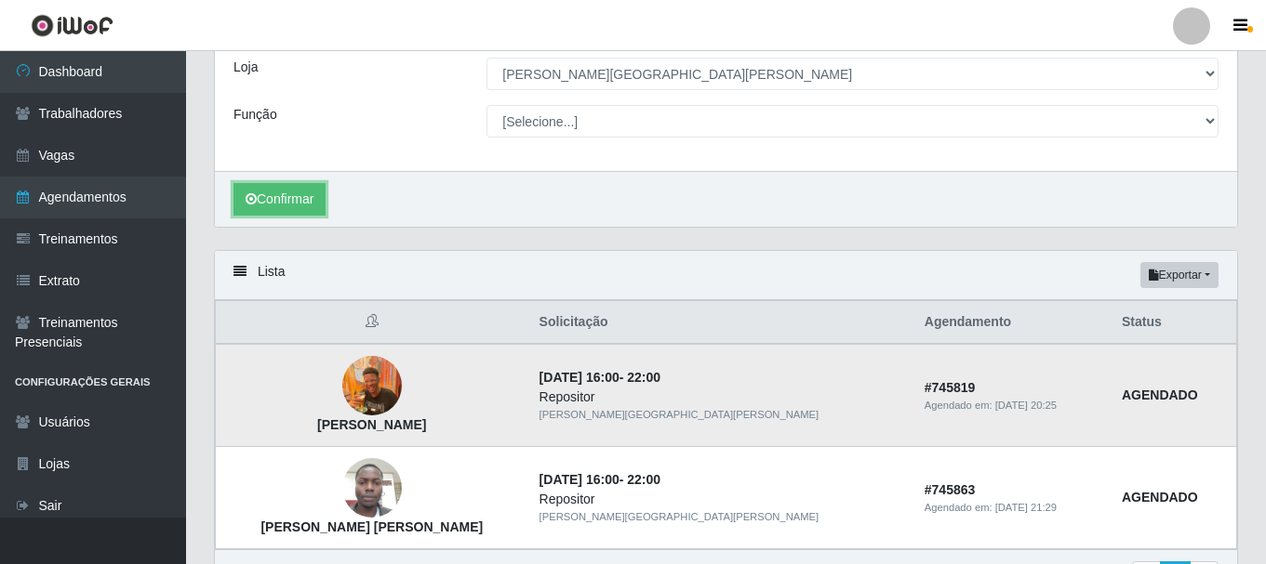
scroll to position [6, 0]
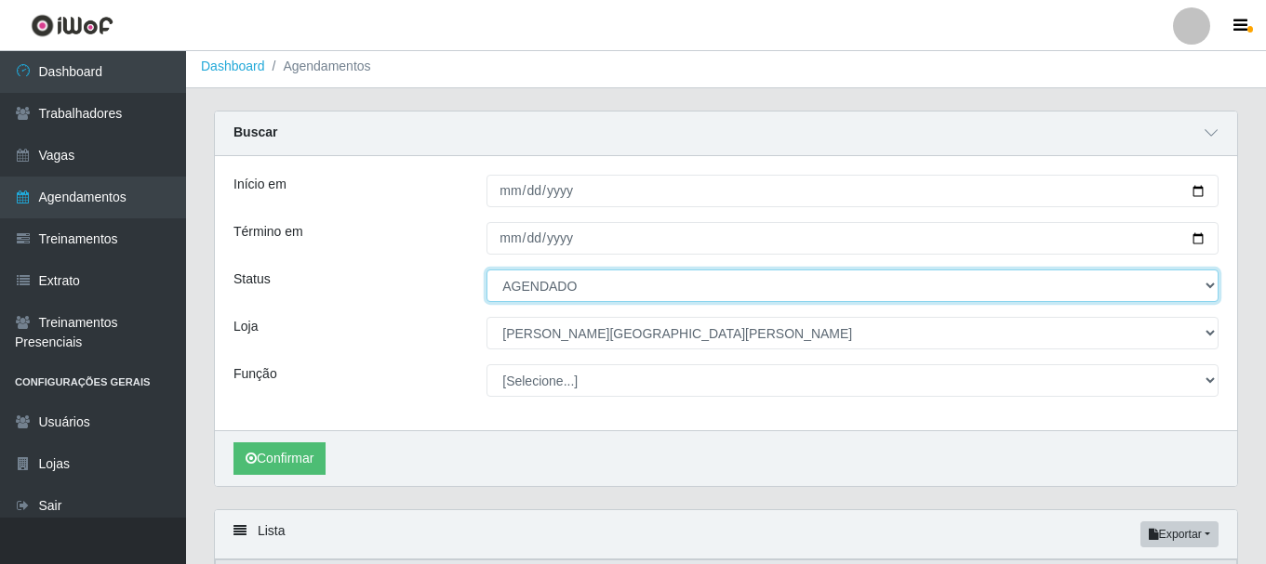
click at [565, 294] on select "[Selecione...] AGENDADO AGUARDANDO LIBERAR EM ANDAMENTO EM REVISÃO FINALIZADO C…" at bounding box center [852, 286] width 732 height 33
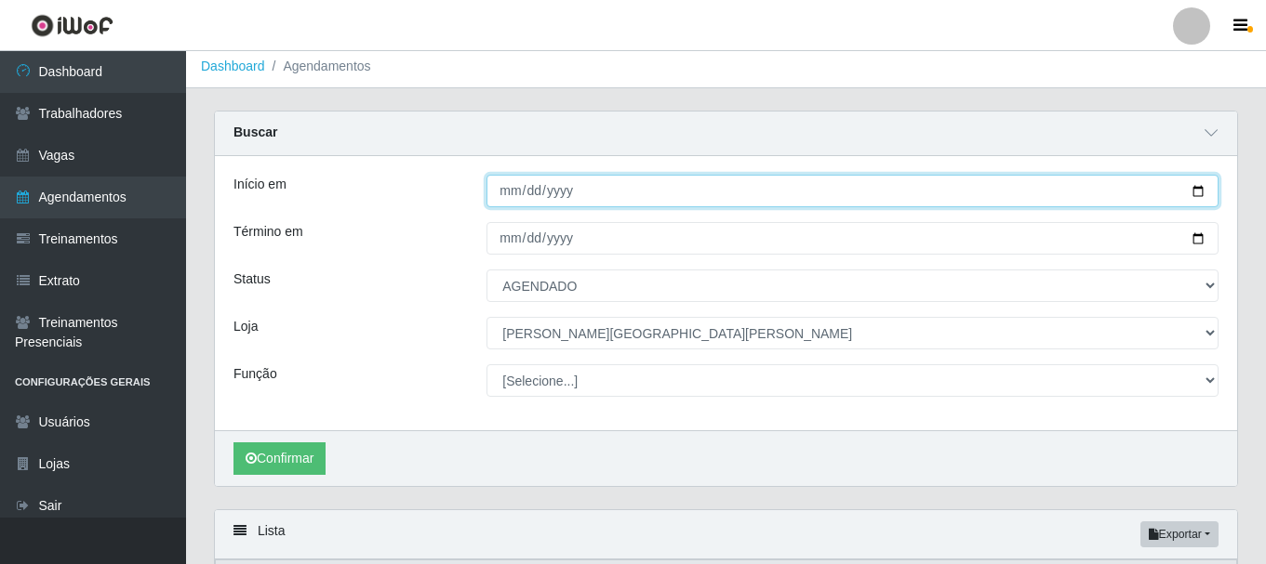
click at [515, 187] on input "[DATE]" at bounding box center [852, 191] width 732 height 33
type input "[DATE]"
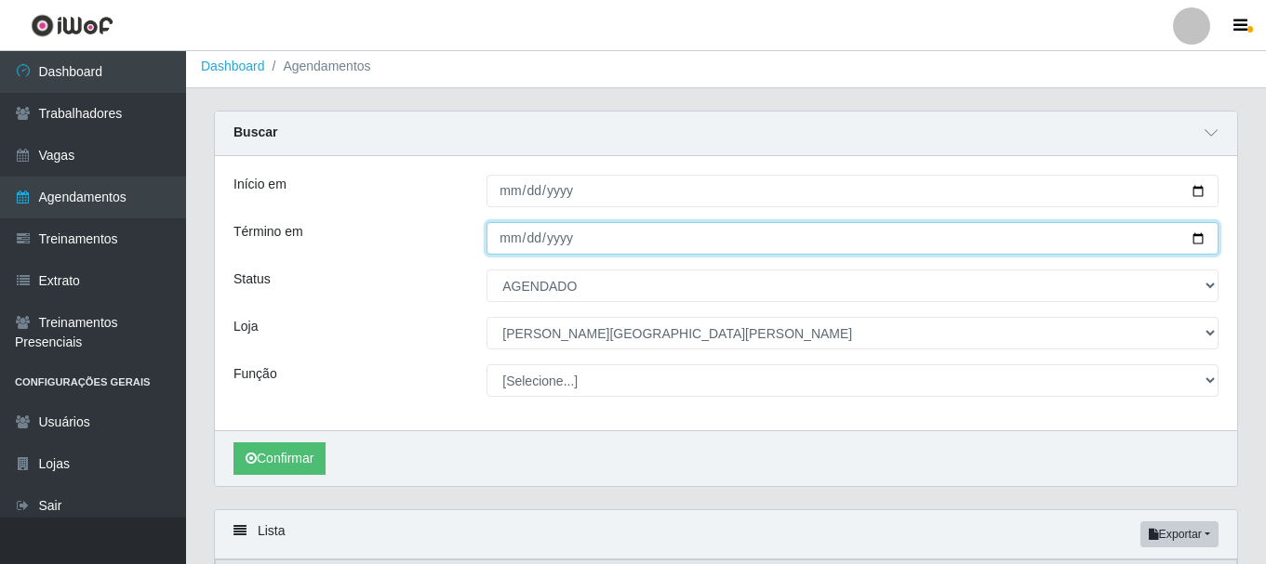
click at [509, 236] on input "[DATE]" at bounding box center [852, 238] width 732 height 33
type input "[DATE]"
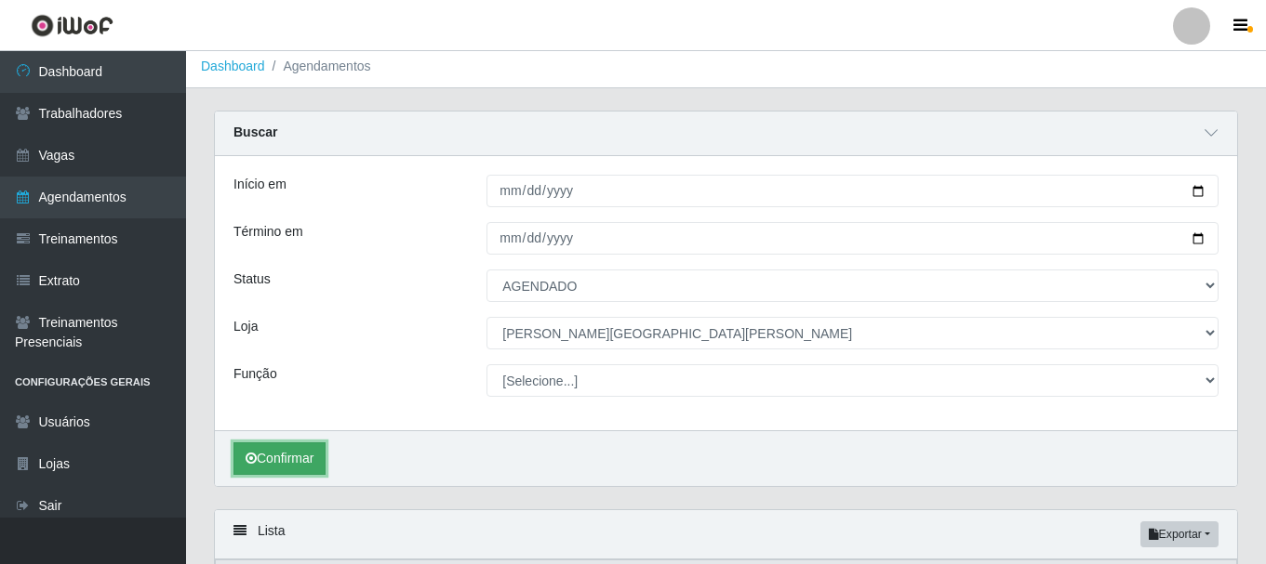
click at [302, 455] on button "Confirmar" at bounding box center [279, 459] width 92 height 33
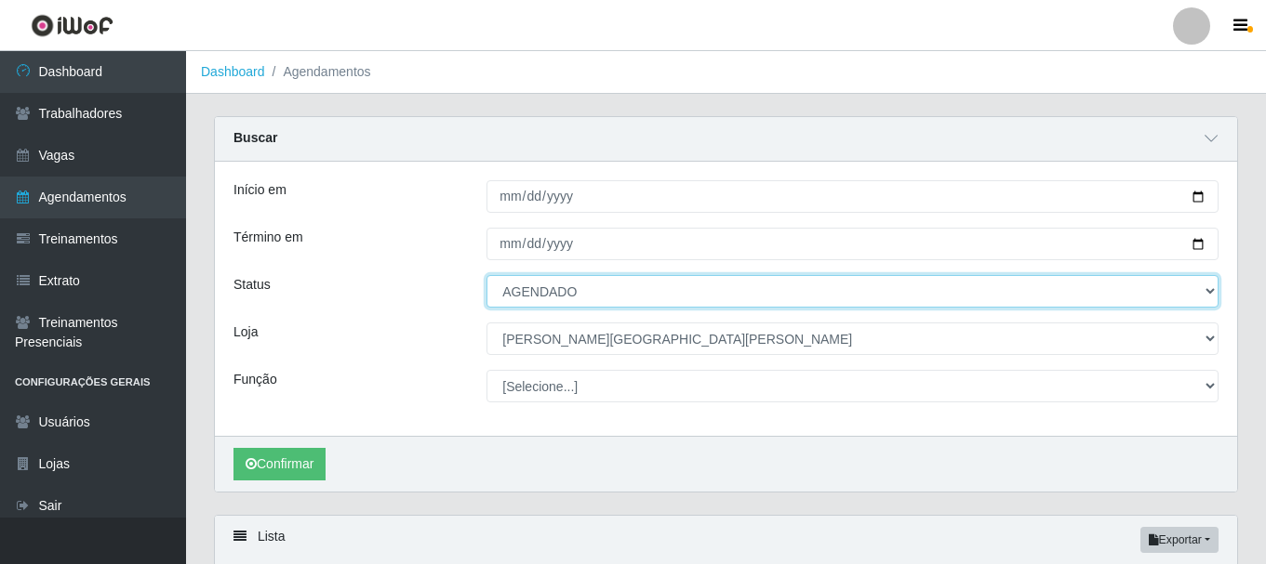
click at [613, 285] on select "[Selecione...] AGENDADO AGUARDANDO LIBERAR EM ANDAMENTO EM REVISÃO FINALIZADO C…" at bounding box center [852, 291] width 732 height 33
select select "FINALIZADO"
click at [486, 276] on select "[Selecione...] AGENDADO AGUARDANDO LIBERAR EM ANDAMENTO EM REVISÃO FINALIZADO C…" at bounding box center [852, 291] width 732 height 33
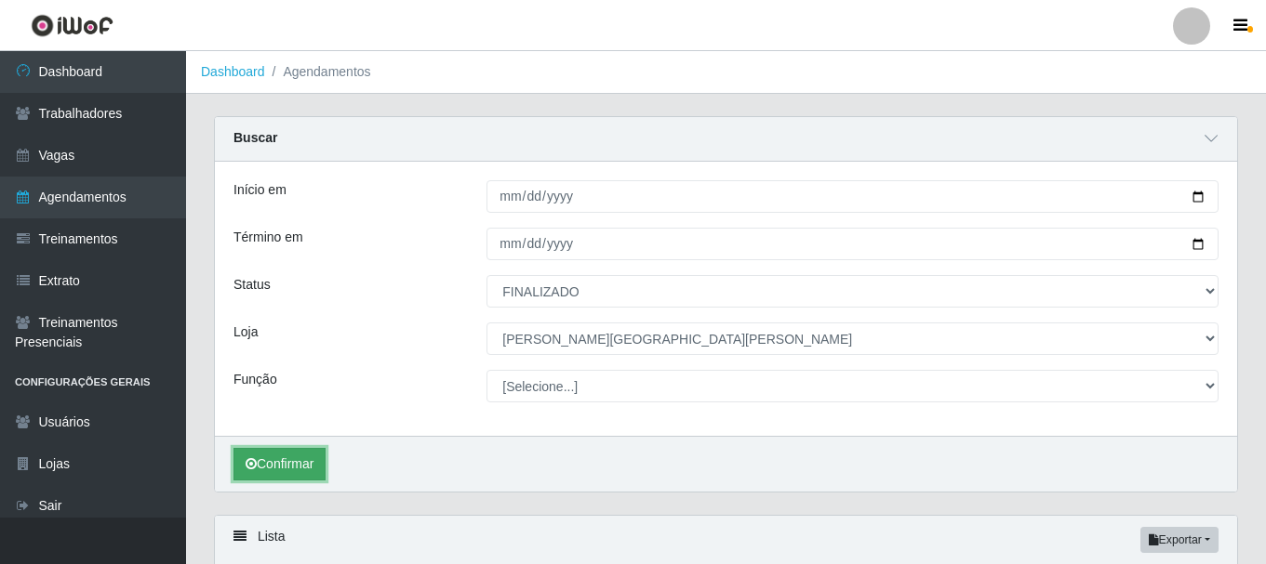
click at [277, 472] on button "Confirmar" at bounding box center [279, 464] width 92 height 33
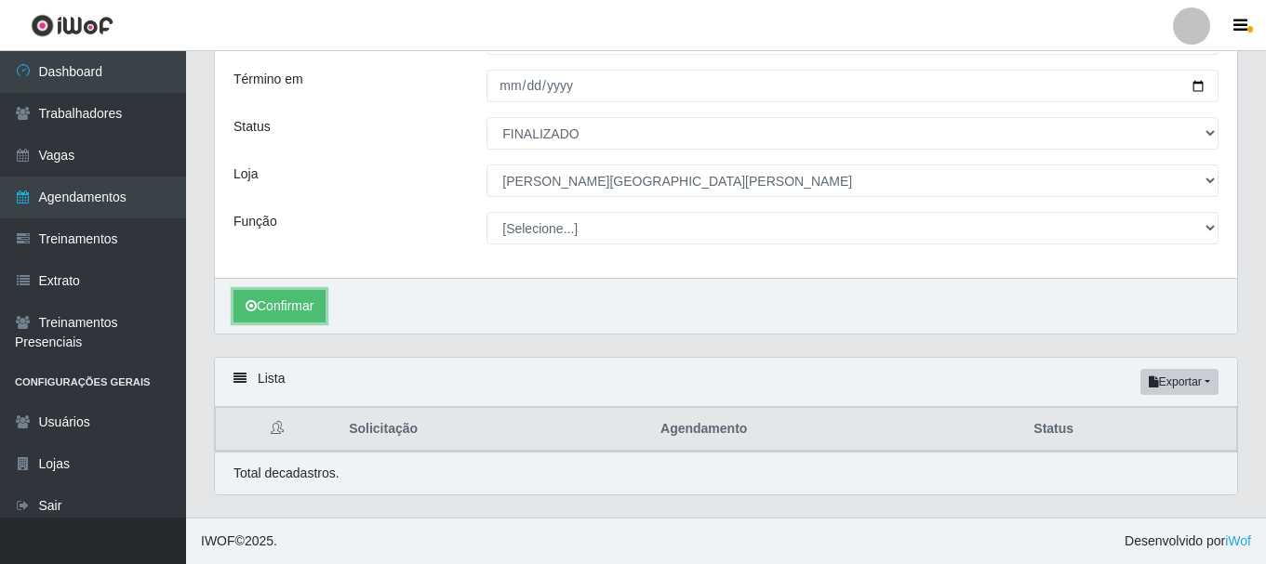
scroll to position [159, 0]
click at [276, 305] on button "Confirmar" at bounding box center [279, 306] width 92 height 33
click at [276, 304] on button "Confirmar" at bounding box center [279, 306] width 92 height 33
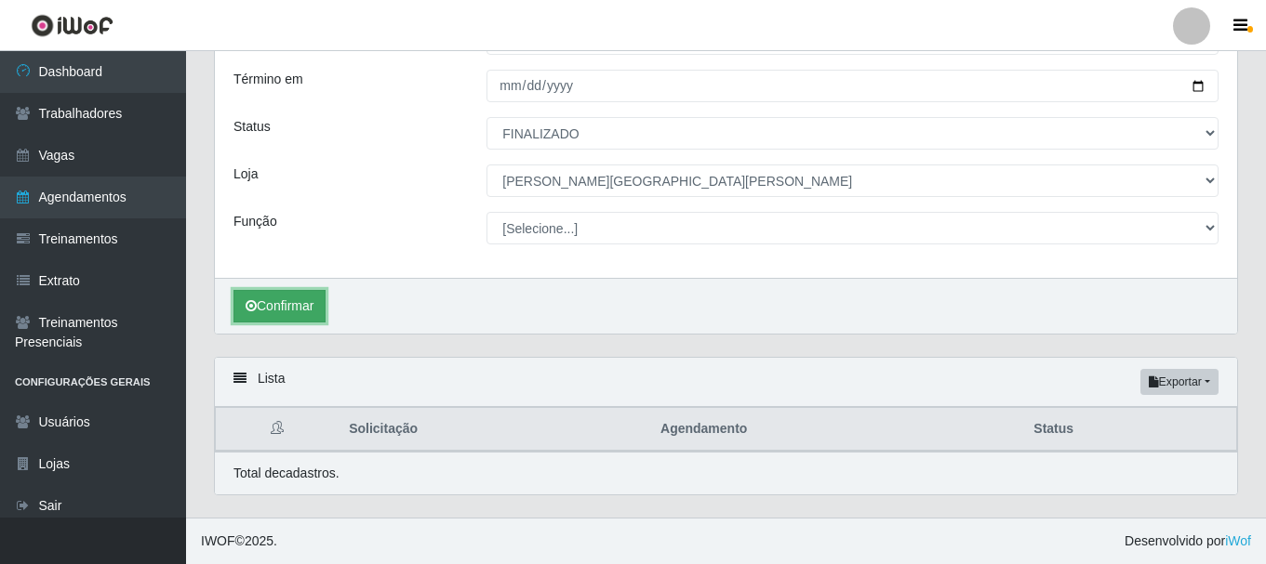
click at [276, 304] on button "Confirmar" at bounding box center [279, 306] width 92 height 33
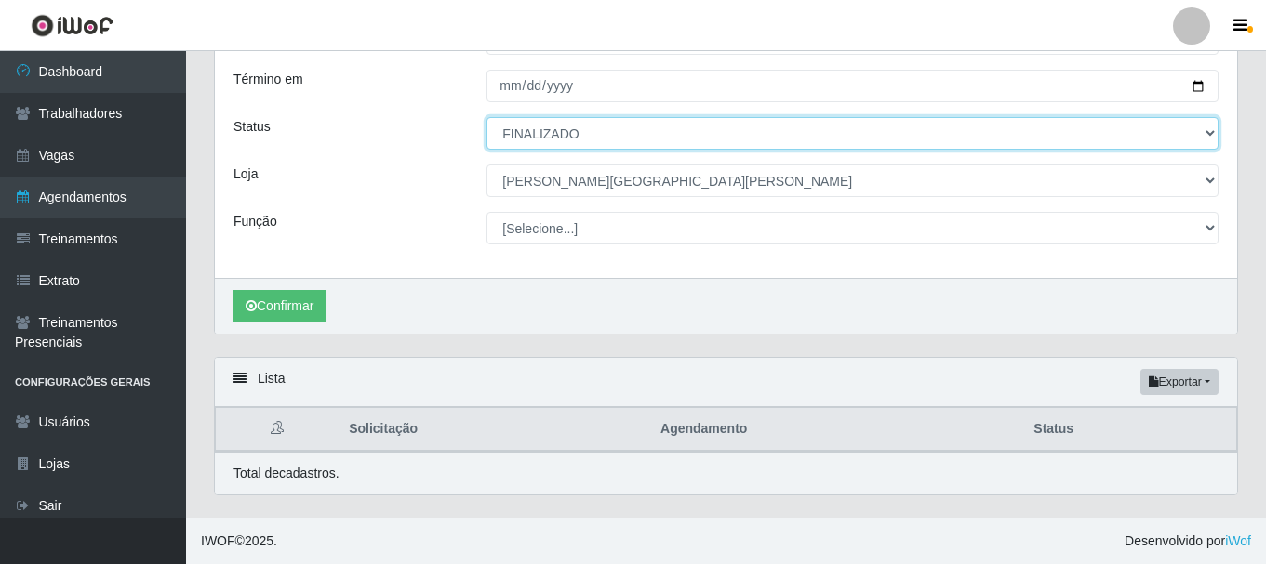
click at [546, 139] on select "[Selecione...] AGENDADO AGUARDANDO LIBERAR EM ANDAMENTO EM REVISÃO FINALIZADO C…" at bounding box center [852, 133] width 732 height 33
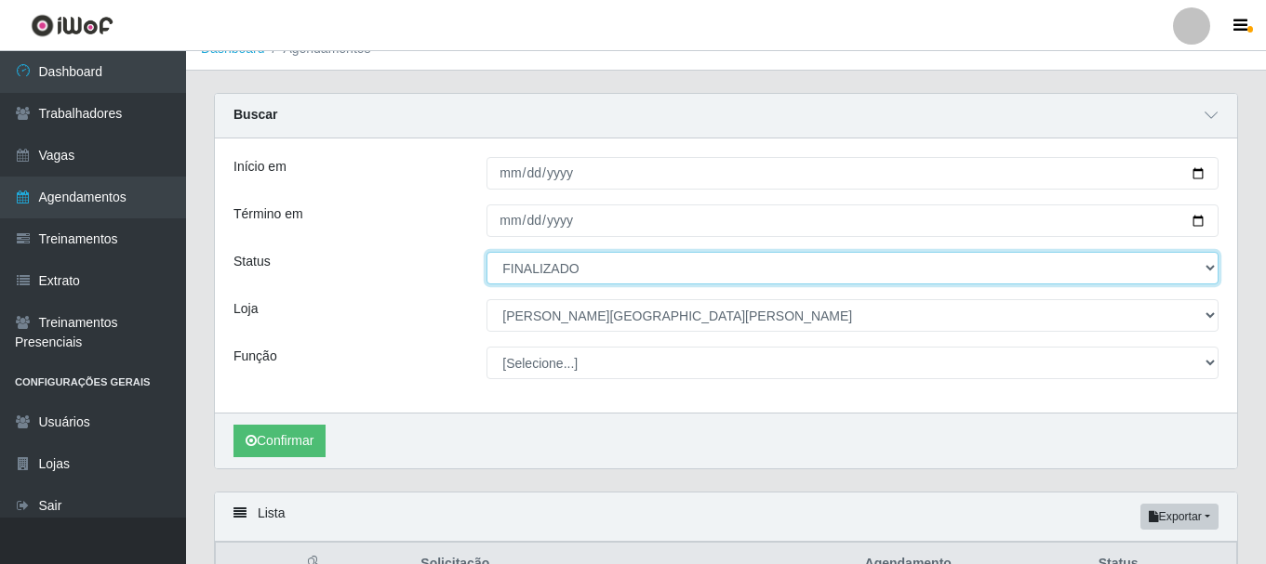
scroll to position [0, 0]
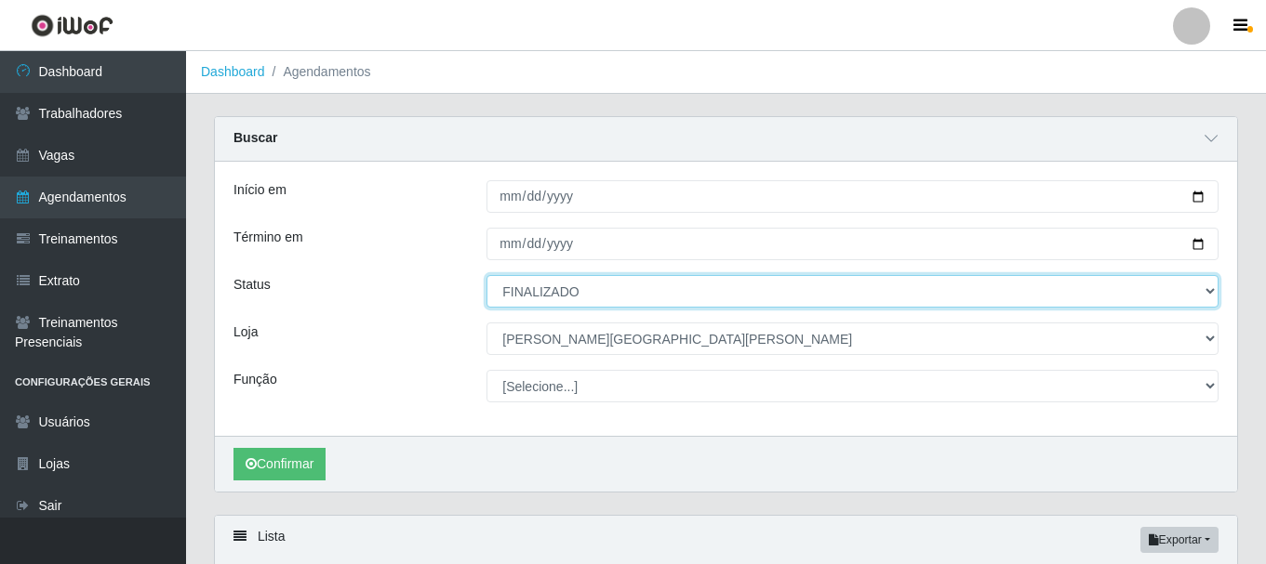
click at [617, 288] on select "[Selecione...] AGENDADO AGUARDANDO LIBERAR EM ANDAMENTO EM REVISÃO FINALIZADO C…" at bounding box center [852, 291] width 732 height 33
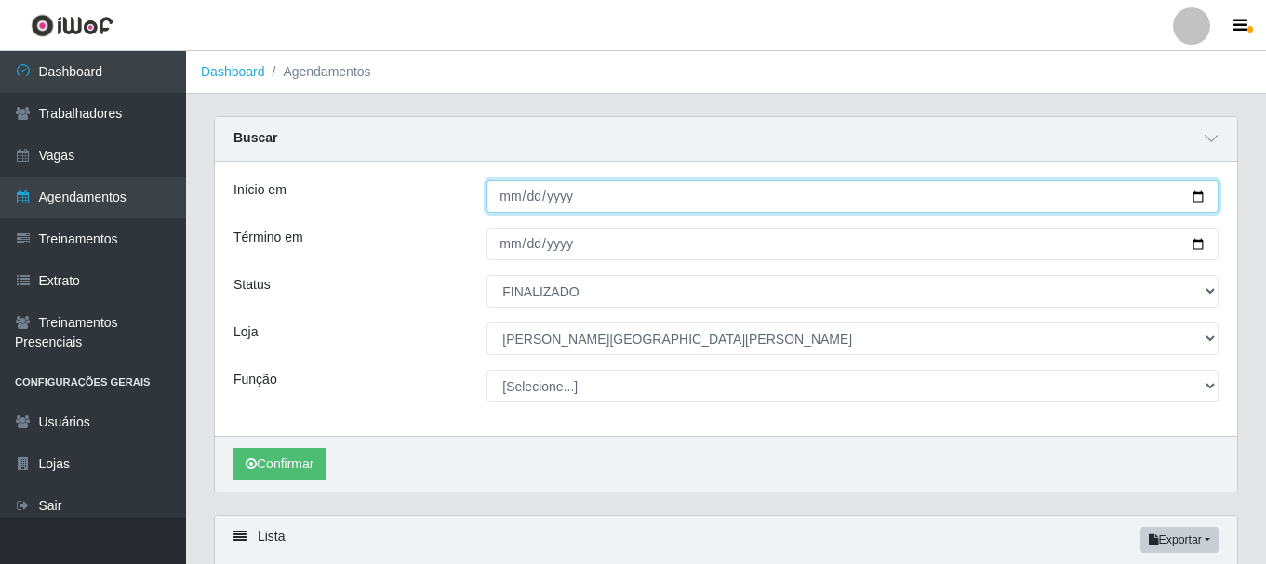
click at [510, 196] on input "[DATE]" at bounding box center [852, 196] width 732 height 33
type input "[DATE]"
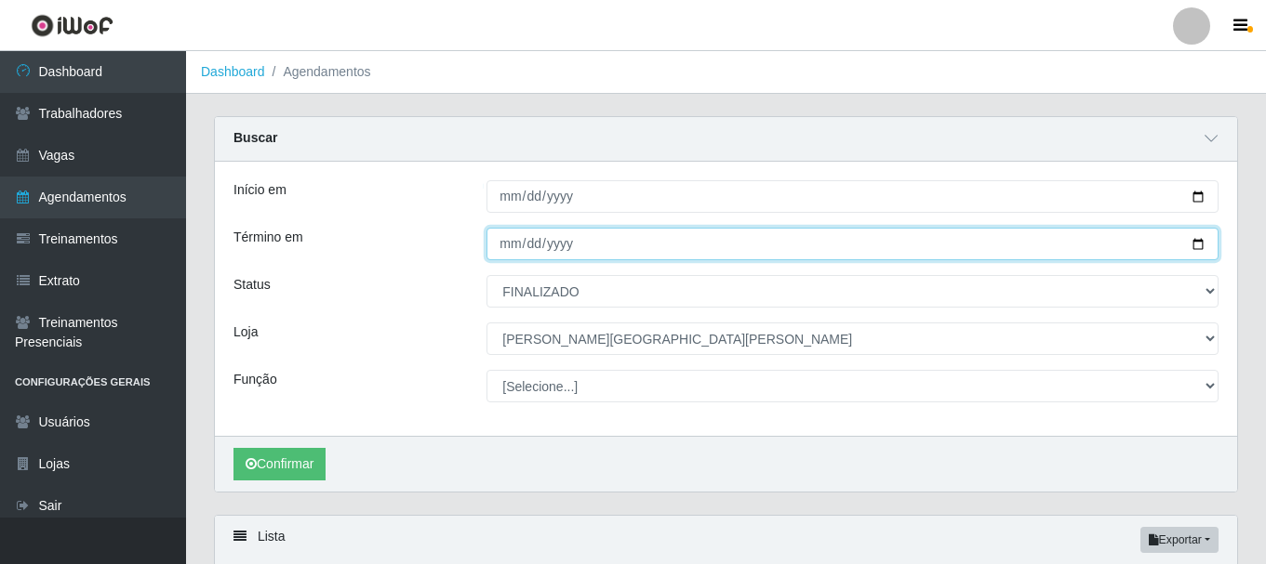
click at [508, 244] on input "[DATE]" at bounding box center [852, 244] width 732 height 33
type input "[DATE]"
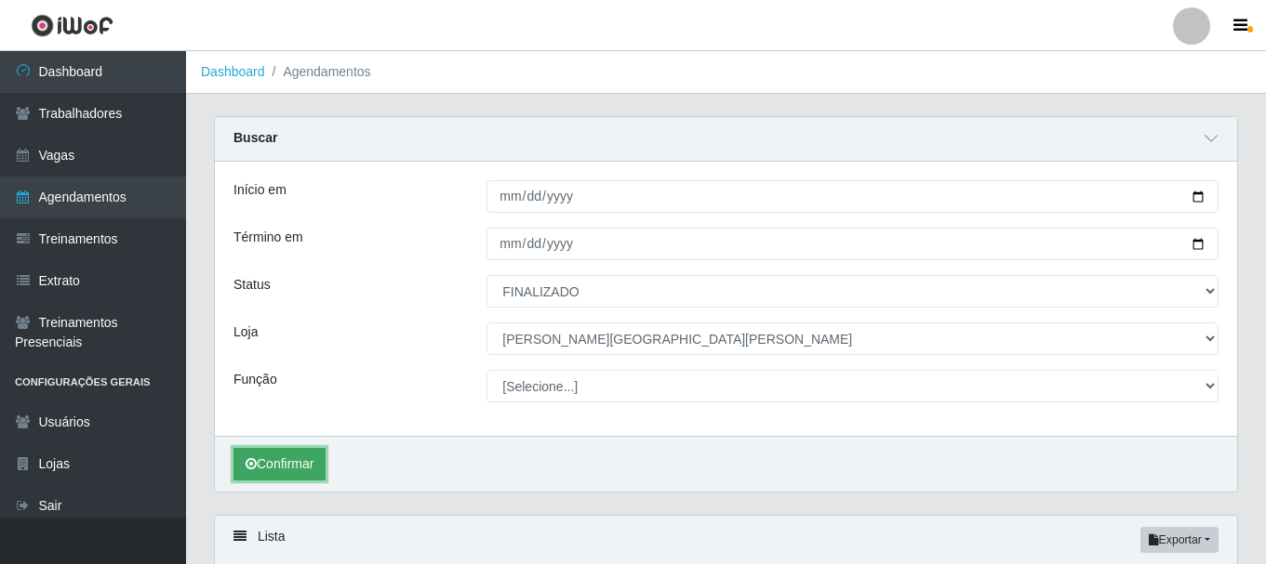
click at [297, 462] on button "Confirmar" at bounding box center [279, 464] width 92 height 33
click at [290, 461] on button "Confirmar" at bounding box center [279, 464] width 92 height 33
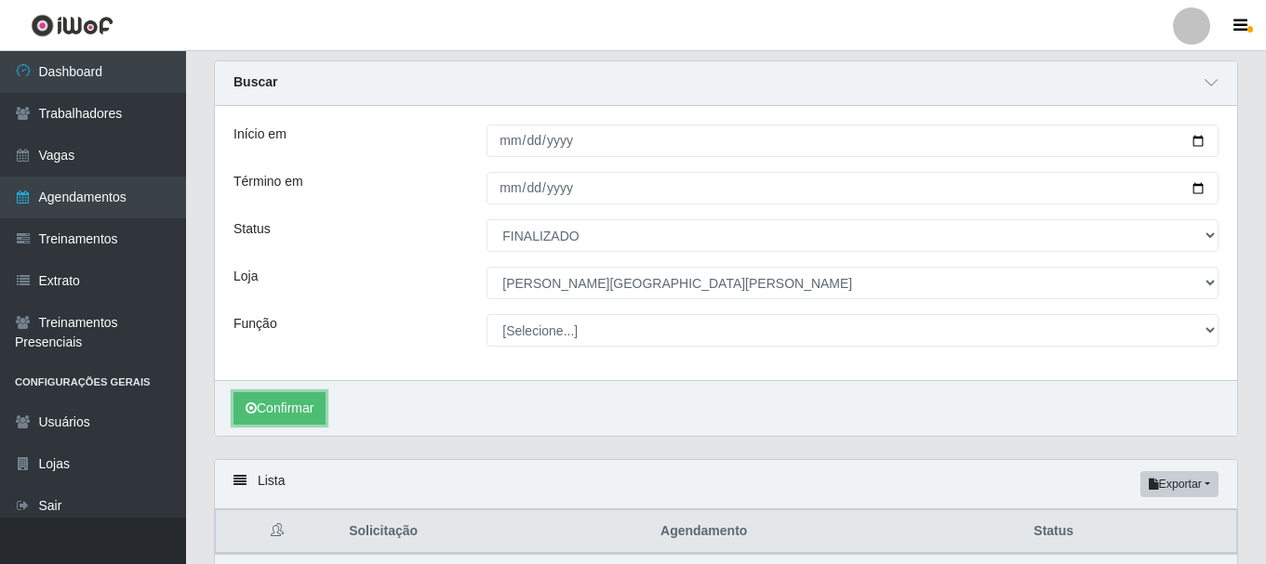
scroll to position [159, 0]
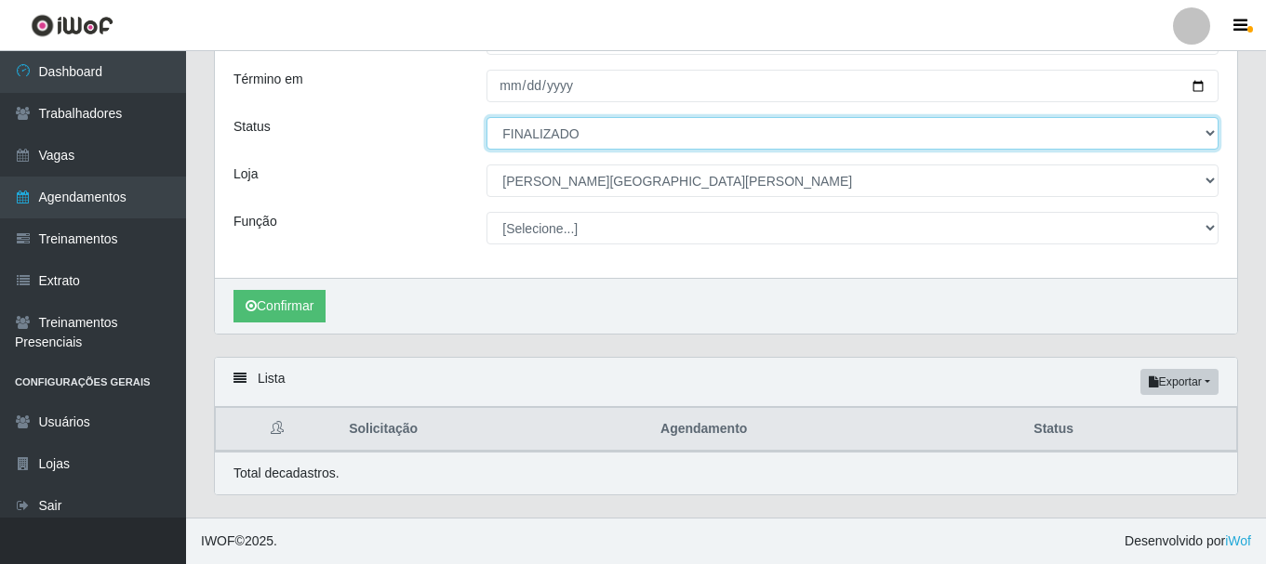
click at [619, 139] on select "[Selecione...] AGENDADO AGUARDANDO LIBERAR EM ANDAMENTO EM REVISÃO FINALIZADO C…" at bounding box center [852, 133] width 732 height 33
select select "AGENDADO"
click at [486, 117] on select "[Selecione...] AGENDADO AGUARDANDO LIBERAR EM ANDAMENTO EM REVISÃO FINALIZADO C…" at bounding box center [852, 133] width 732 height 33
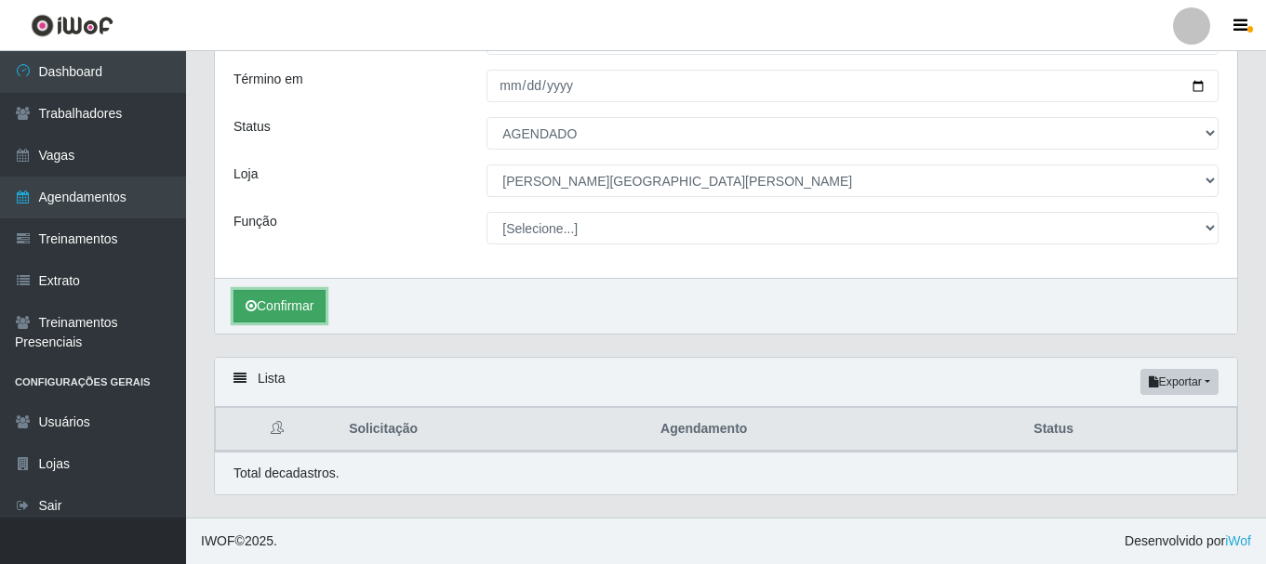
click at [285, 301] on button "Confirmar" at bounding box center [279, 306] width 92 height 33
click at [307, 303] on button "Confirmar" at bounding box center [279, 306] width 92 height 33
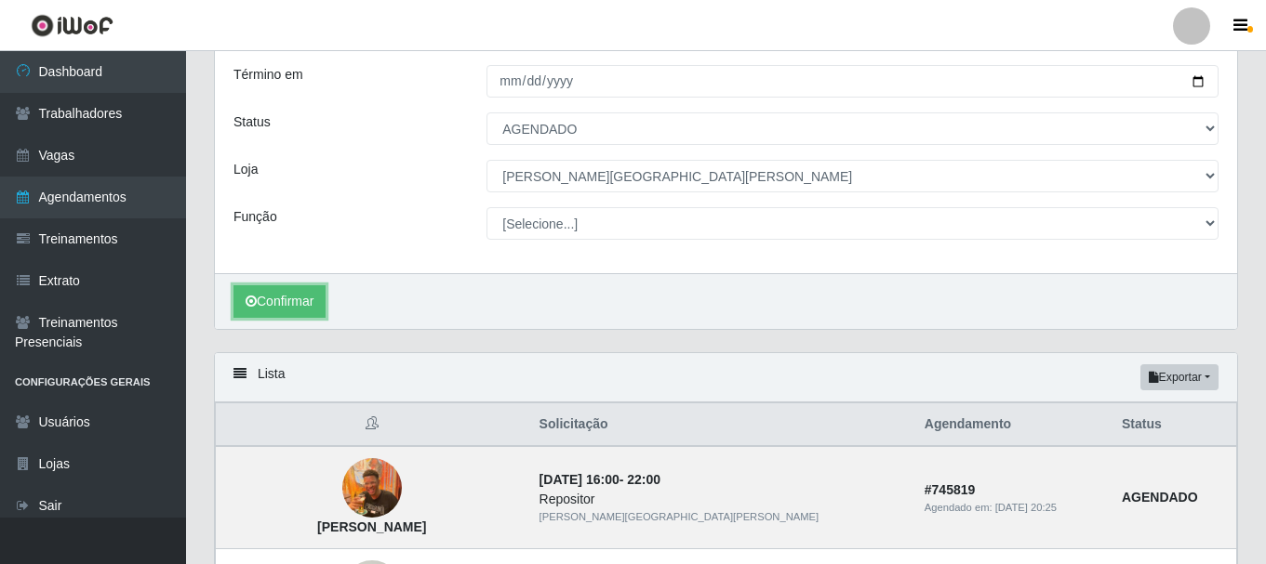
scroll to position [6, 0]
